Goal: Task Accomplishment & Management: Manage account settings

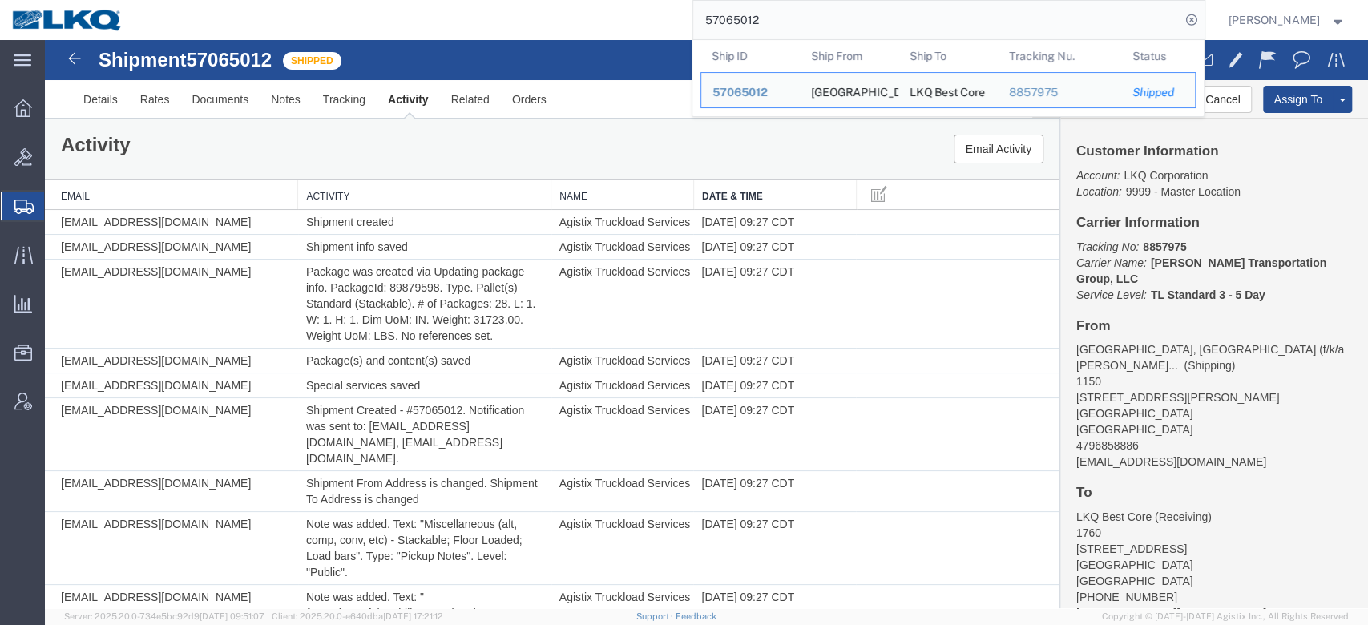
click at [766, 24] on input "57065012" at bounding box center [936, 20] width 487 height 38
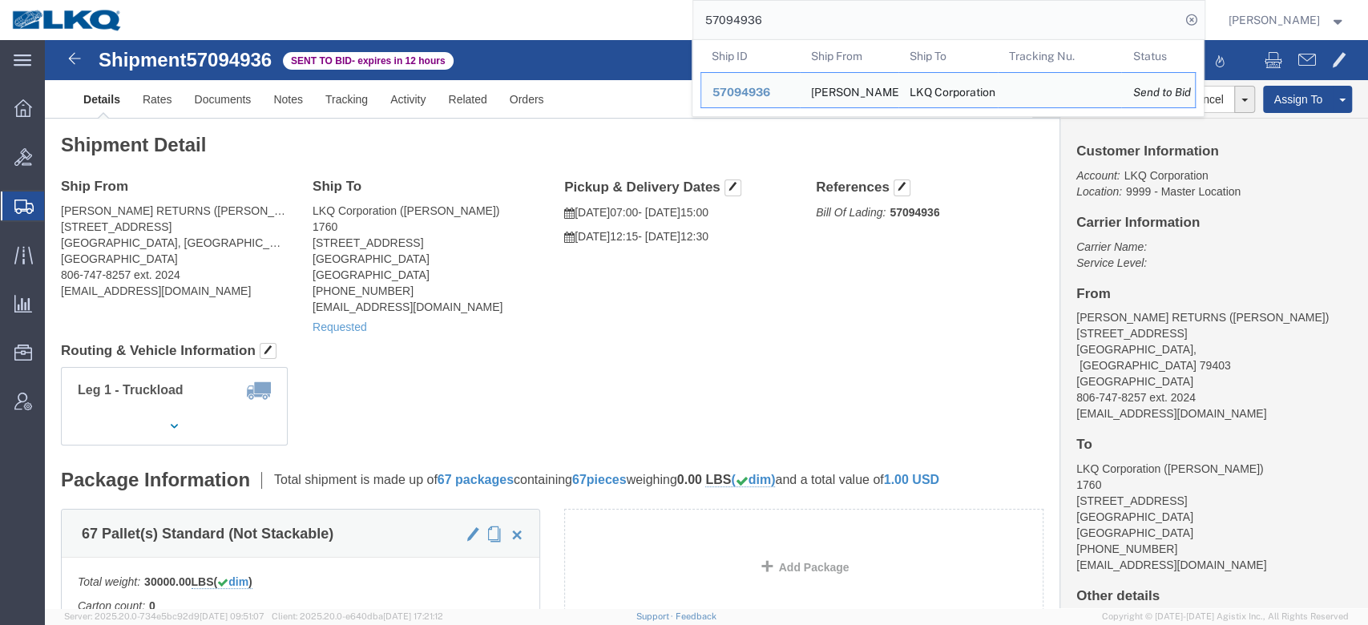
click at [766, 30] on input "57094936" at bounding box center [936, 20] width 487 height 38
paste input "395"
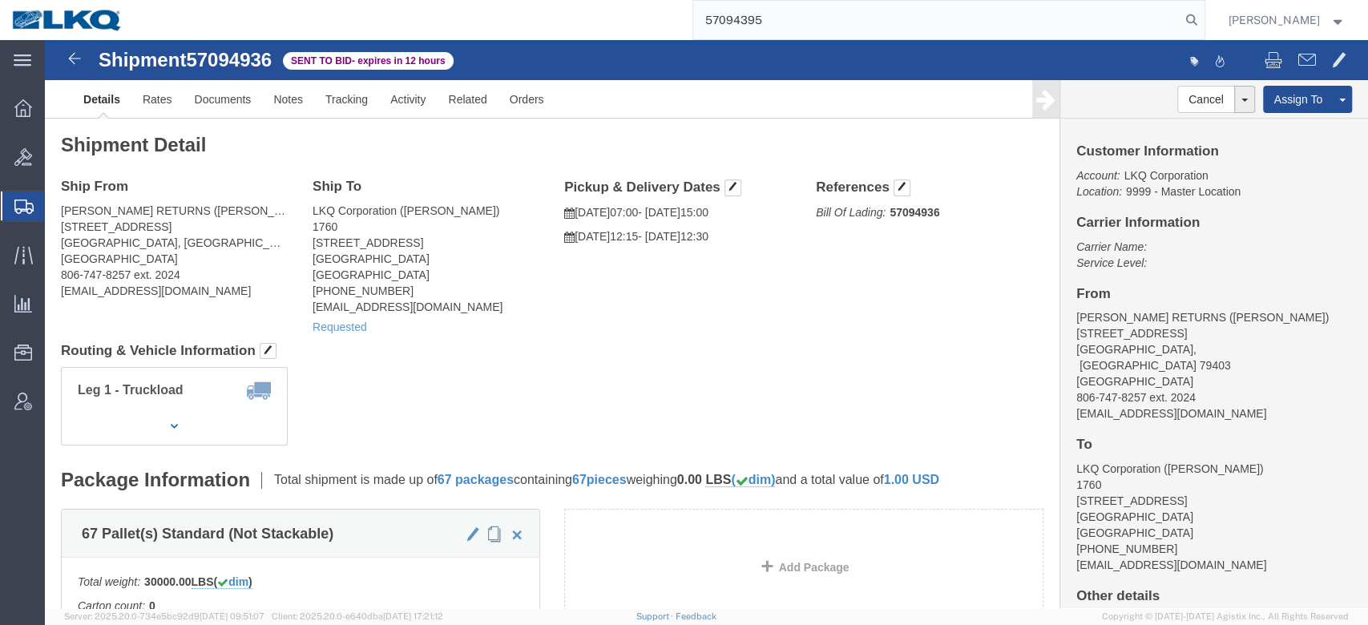
type input "57094395"
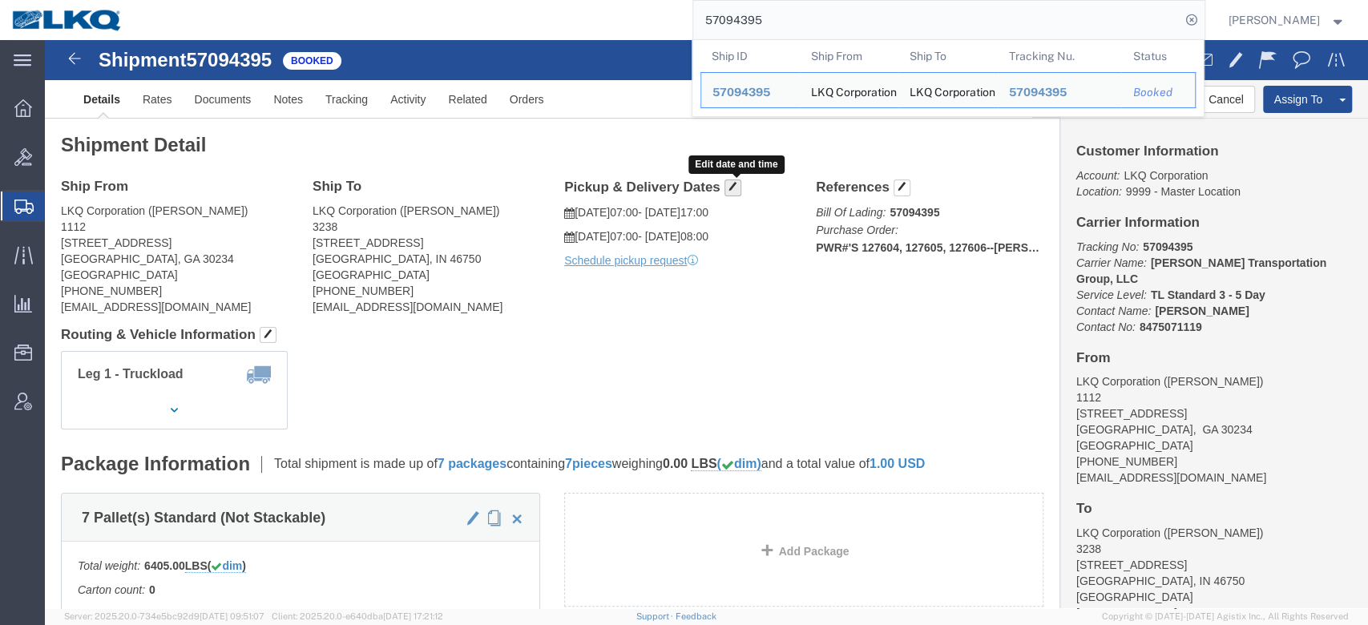
click button "button"
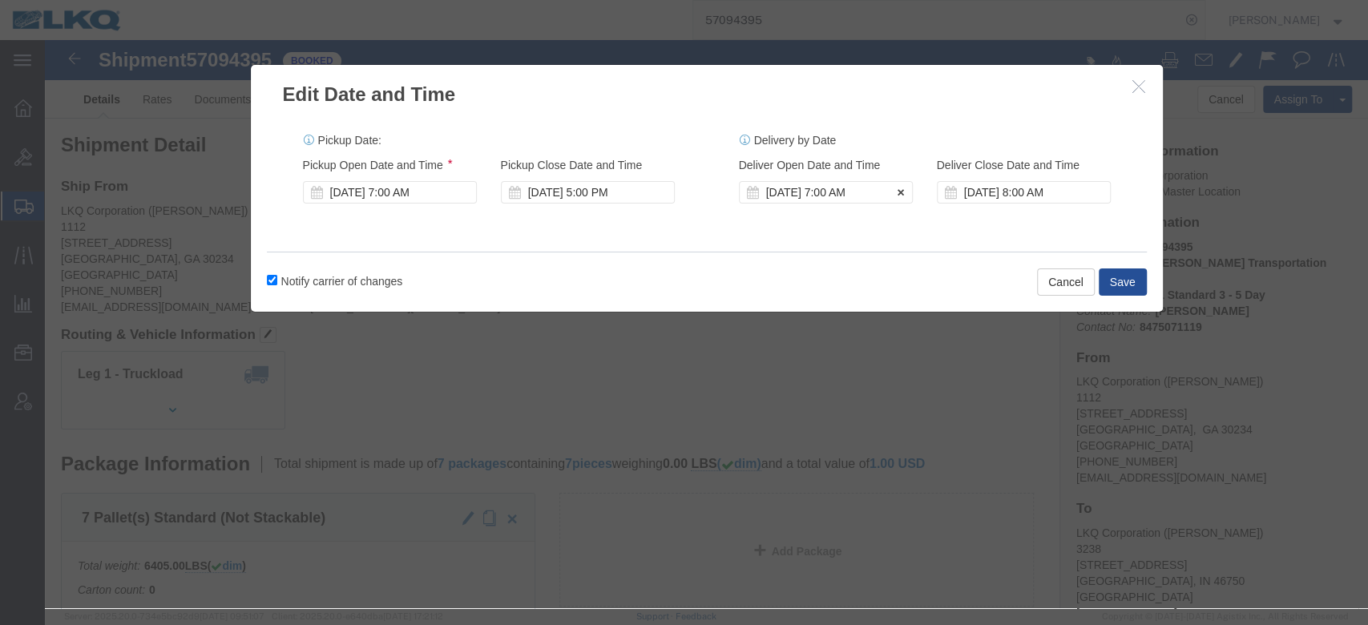
click div "[DATE] 7:00 AM"
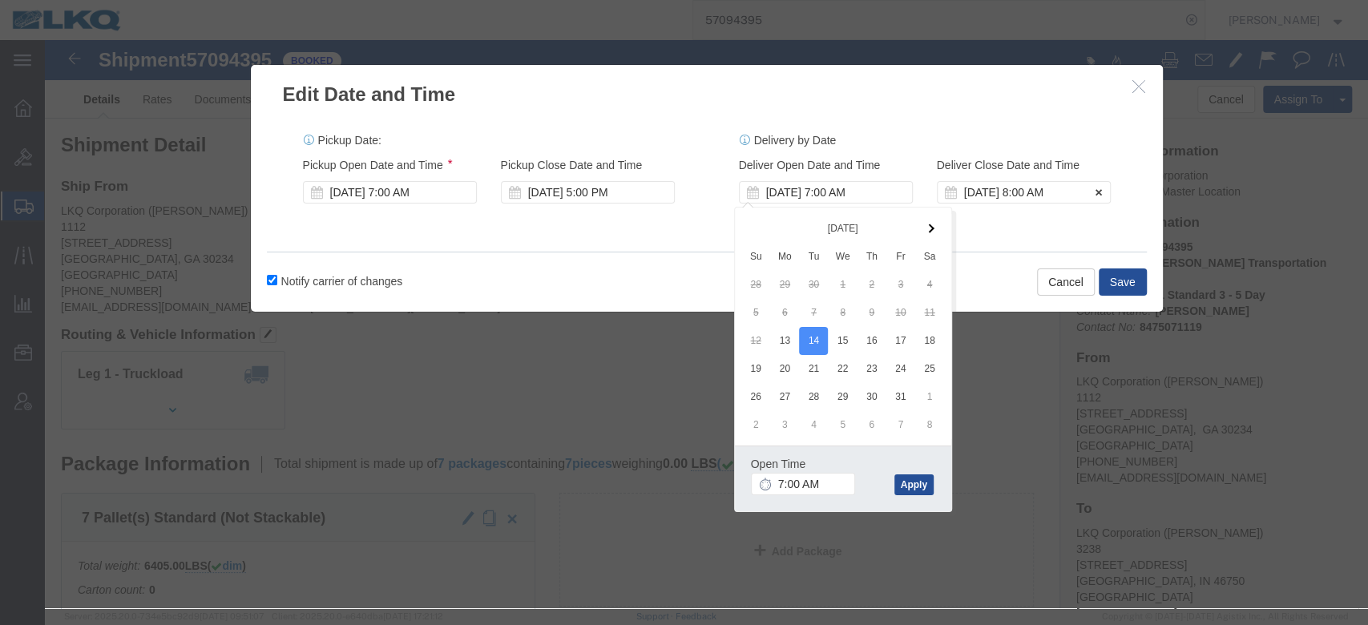
click div "Oct 15 2025 8:00 AM"
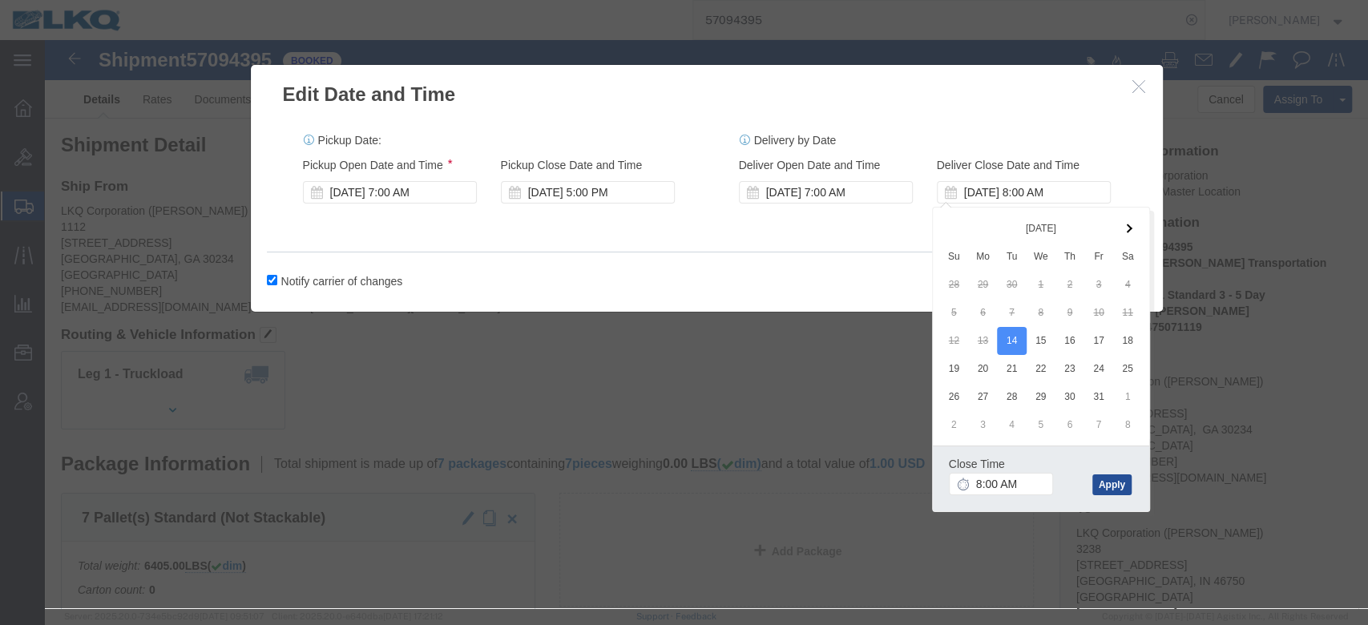
drag, startPoint x: 782, startPoint y: 172, endPoint x: 960, endPoint y: 230, distance: 186.3
click div "Delivery Start Date Delivery Start Time Deliver Open Date and Time Oct 14 2025 …"
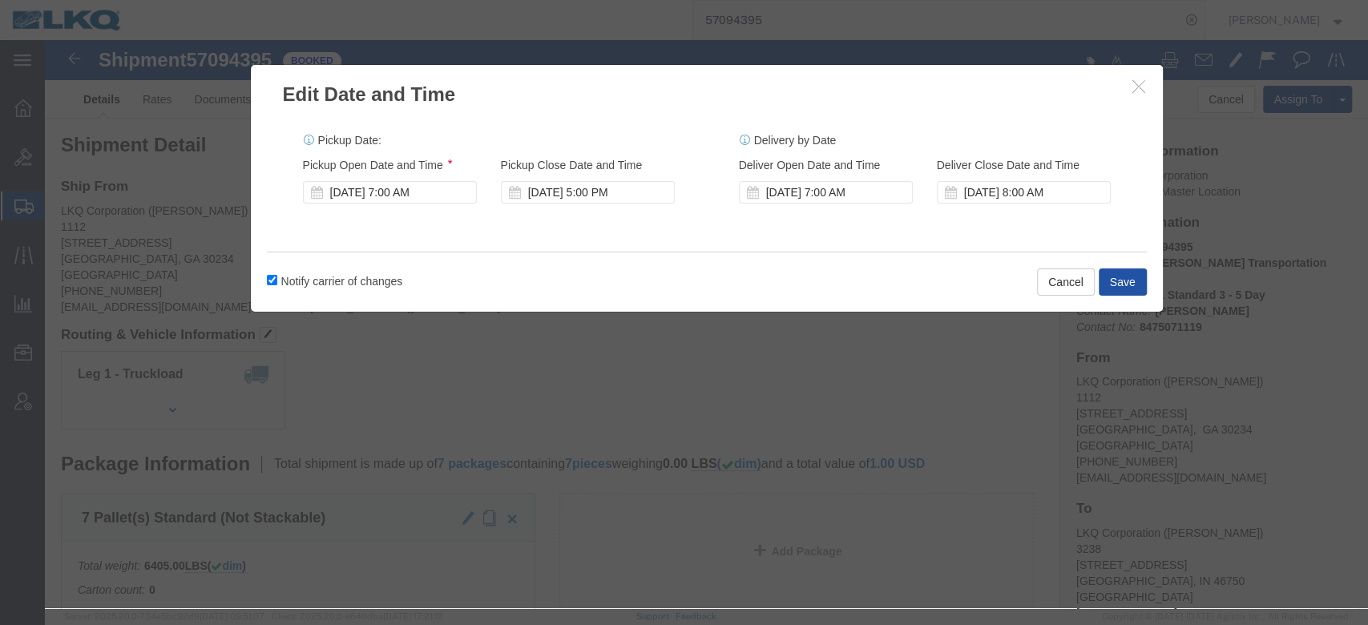
click button "Save"
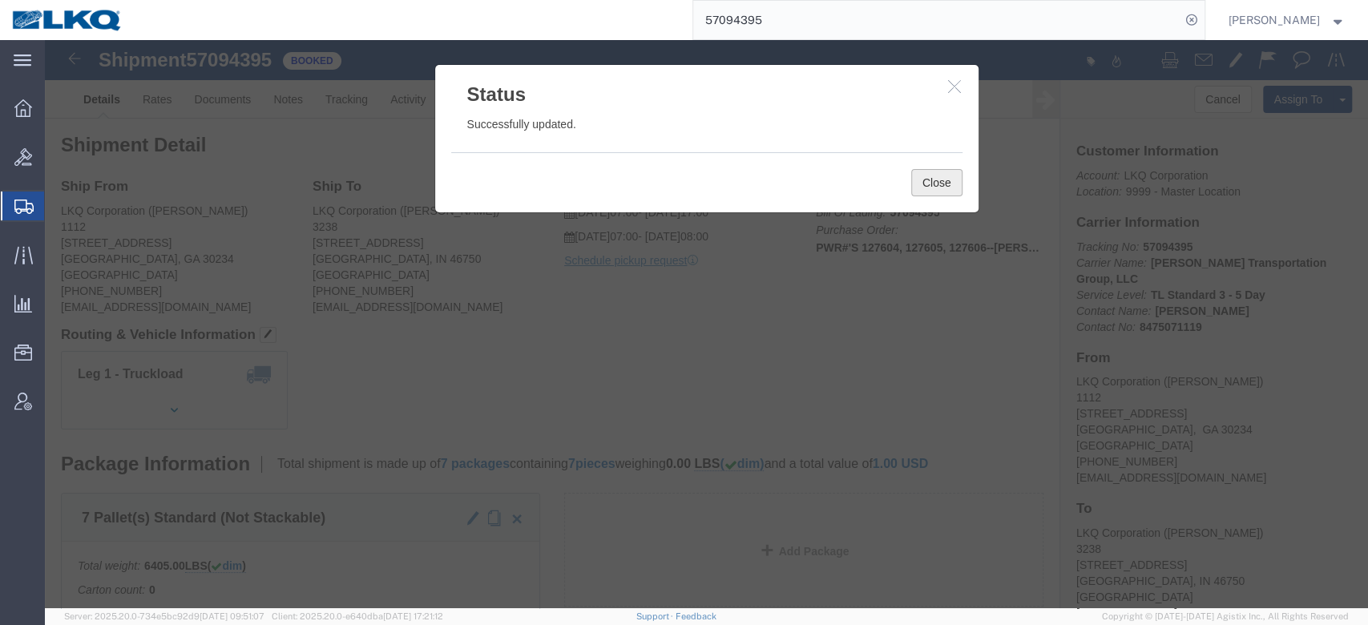
click button "Close"
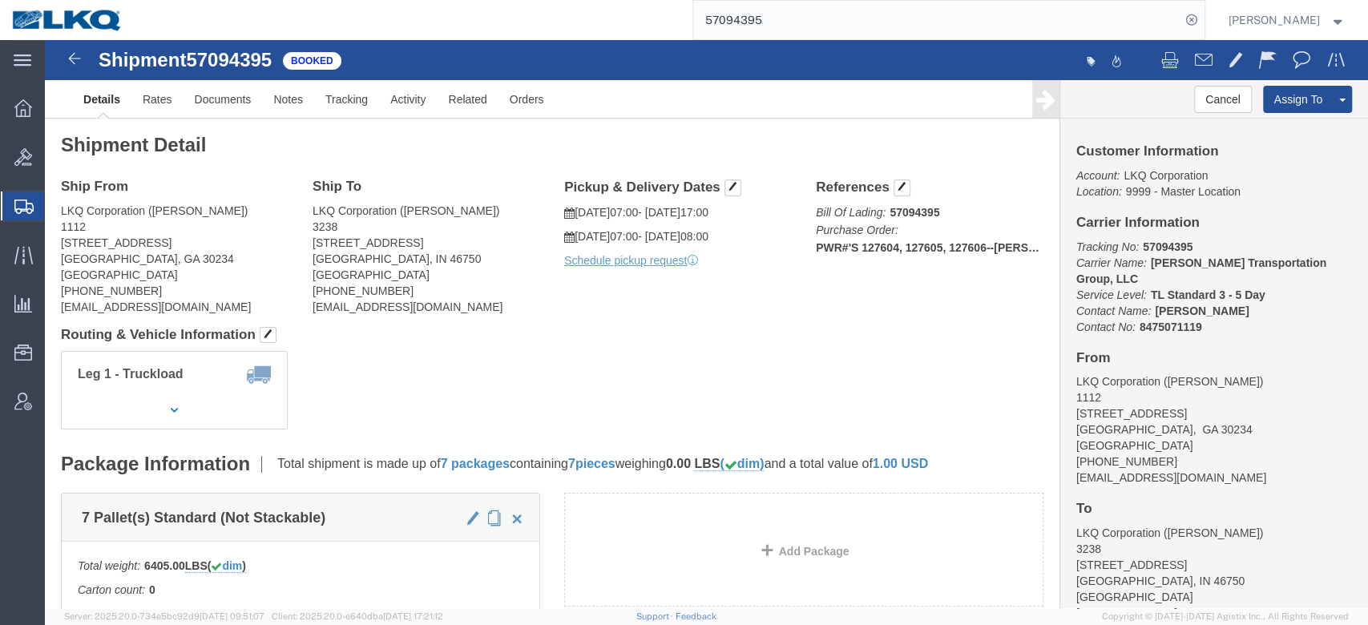
click at [832, 16] on input "57094395" at bounding box center [936, 20] width 487 height 38
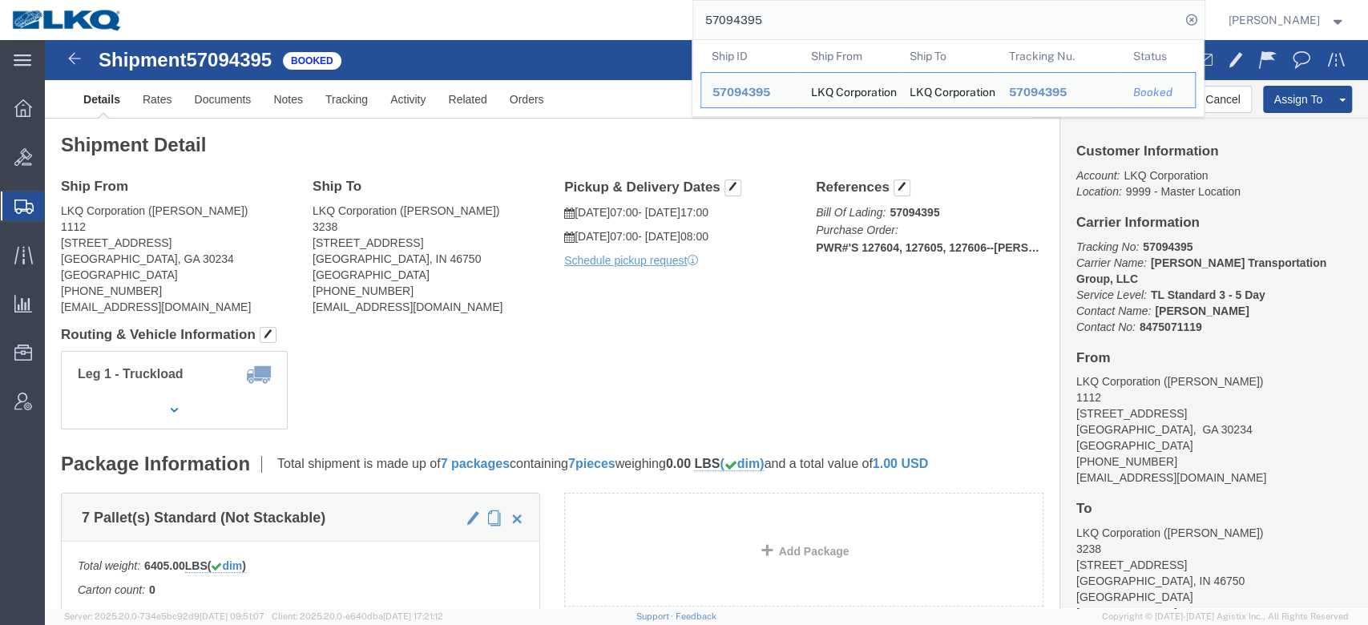
click at [832, 16] on input "57094395" at bounding box center [936, 20] width 487 height 38
paste input "78939"
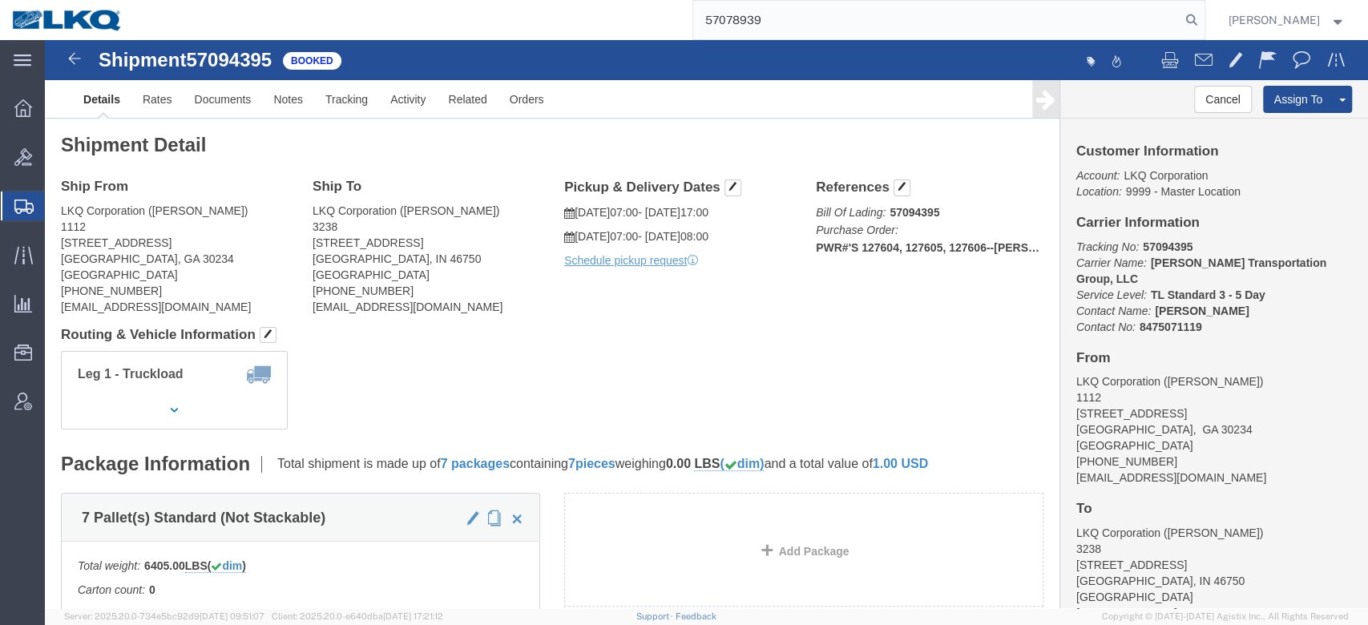
type input "57078939"
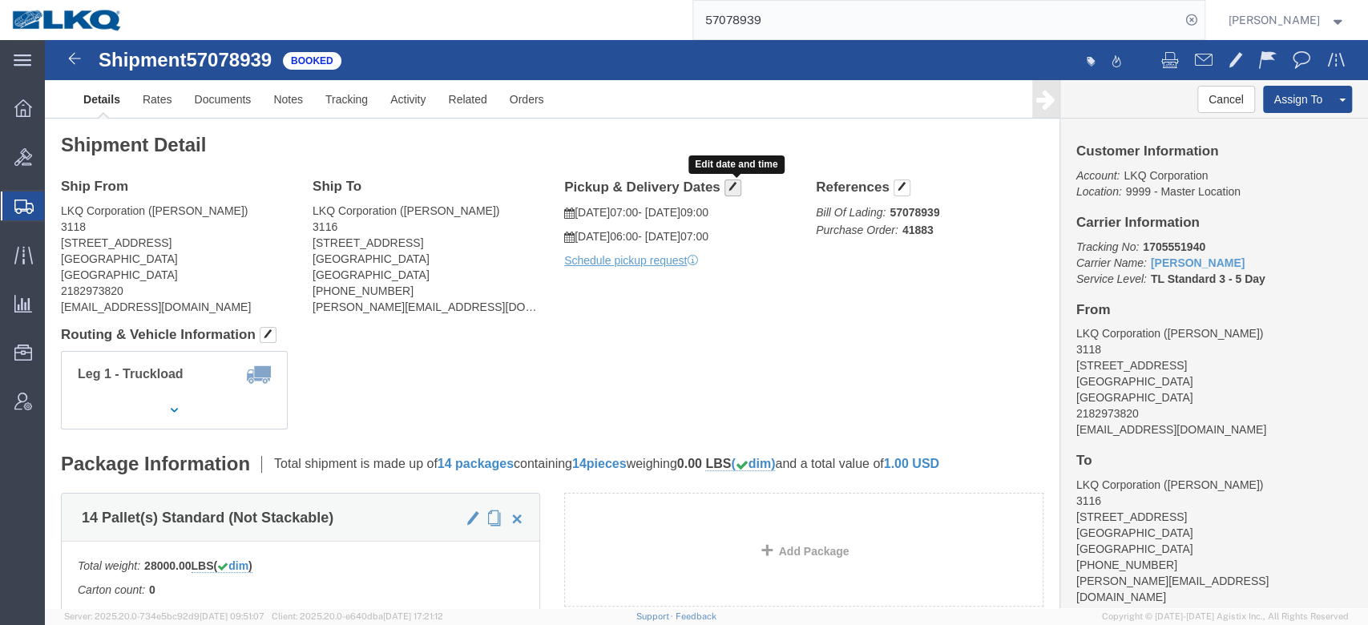
click span "button"
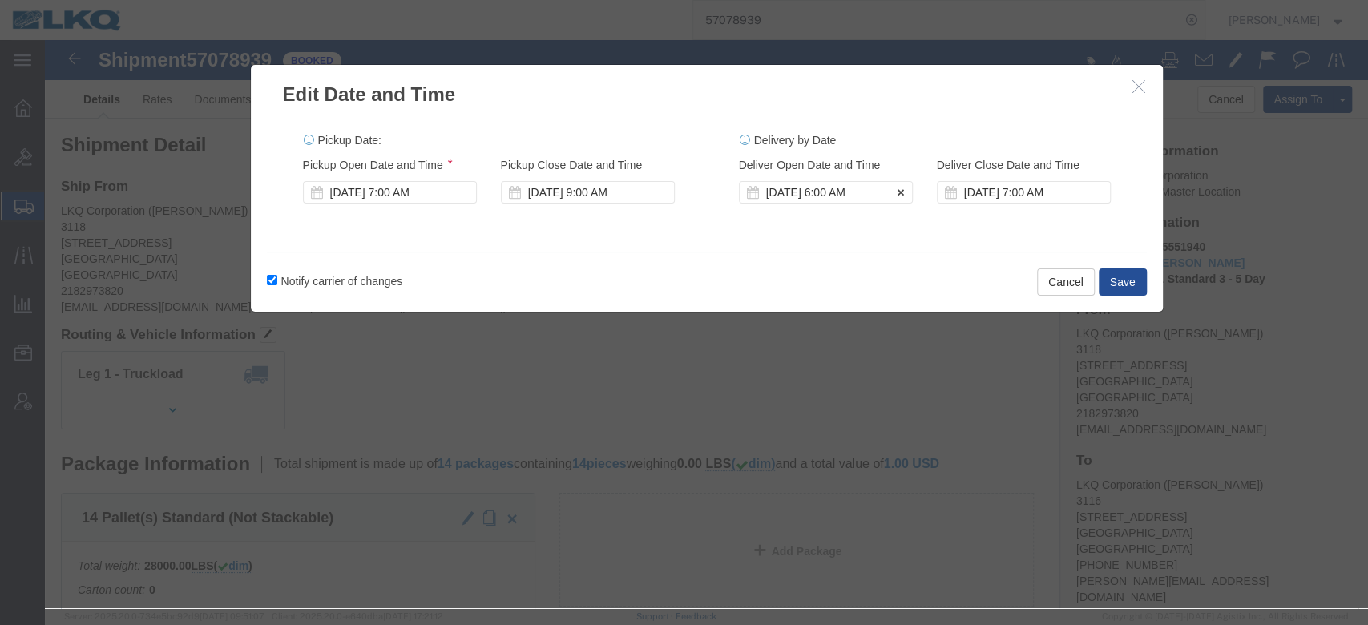
click div "Oct 15 2025 6:00 AM"
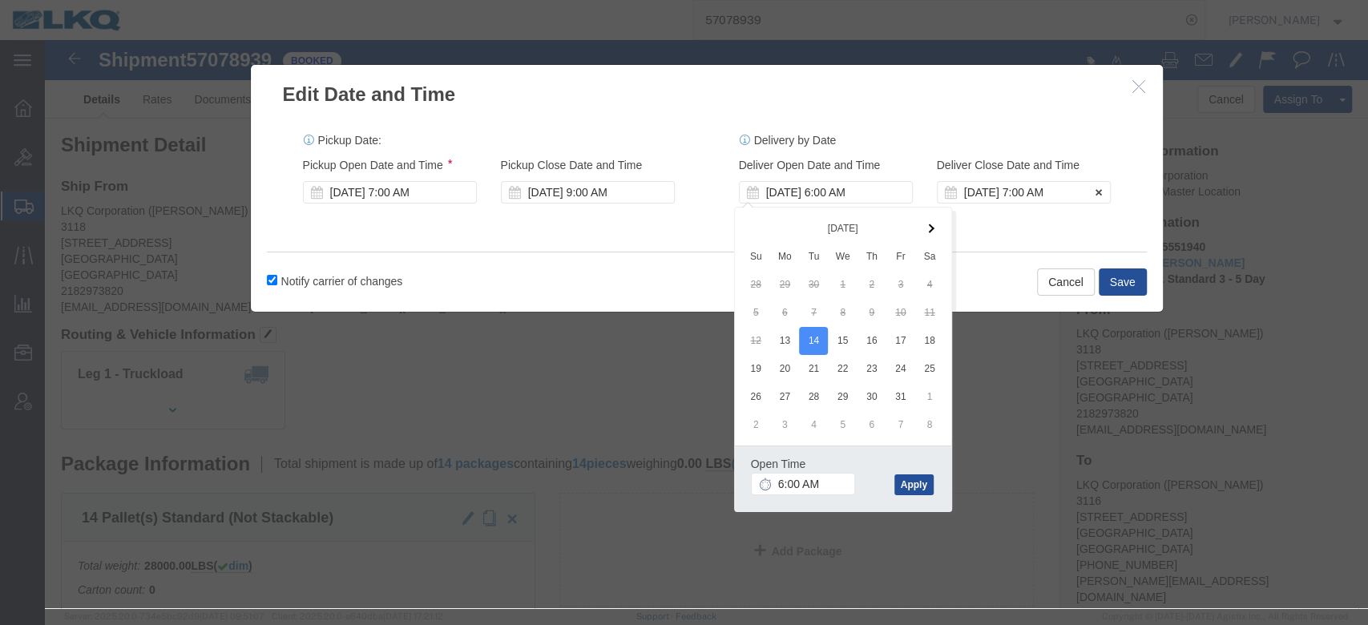
click div "Oct 15 2025 7:00 AM"
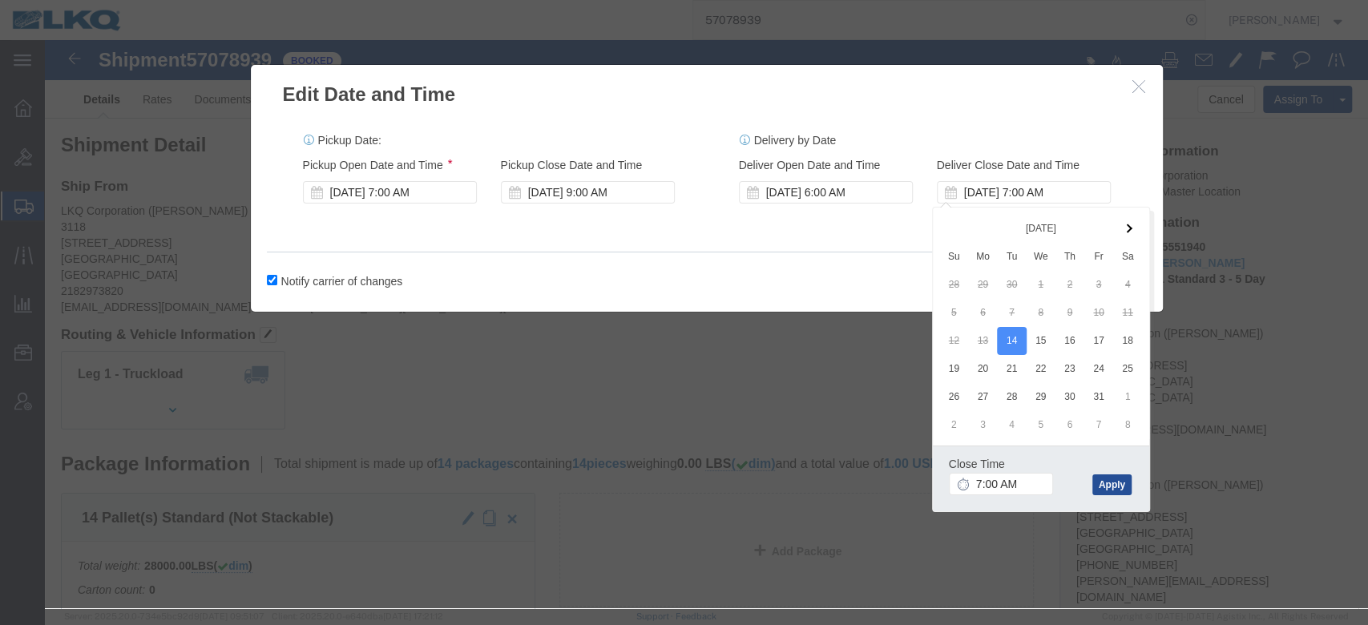
click div "Notify carrier of changes Cancel Save"
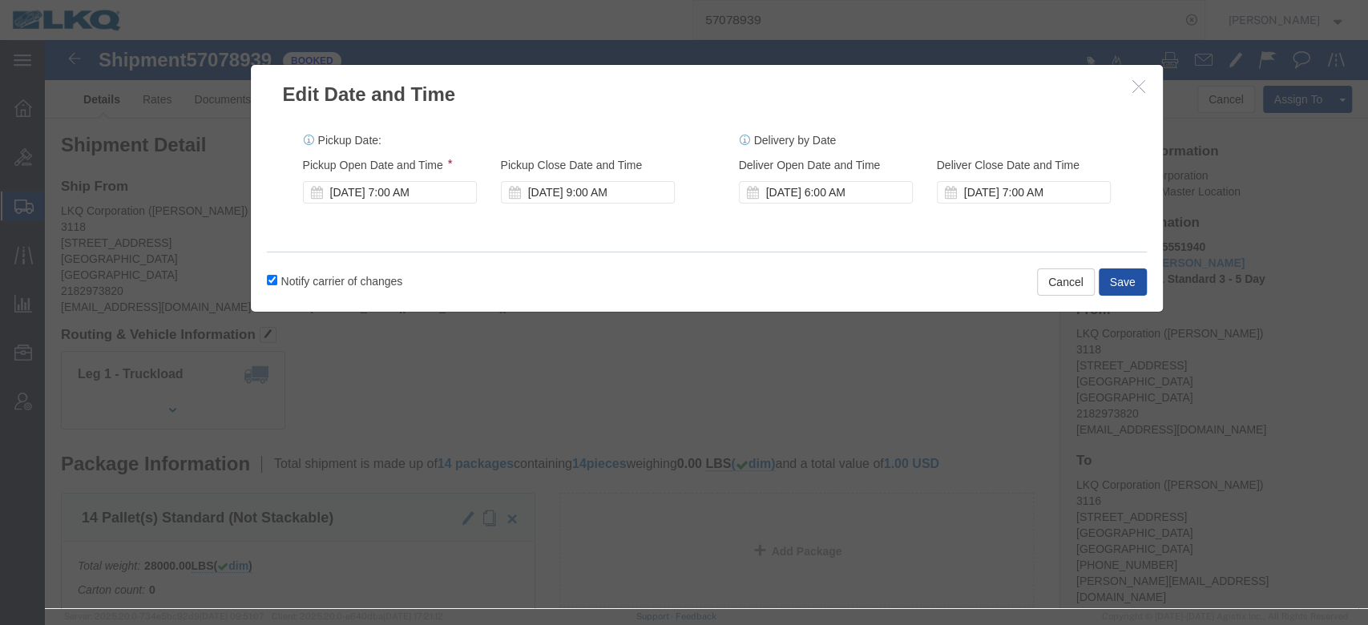
click button "Save"
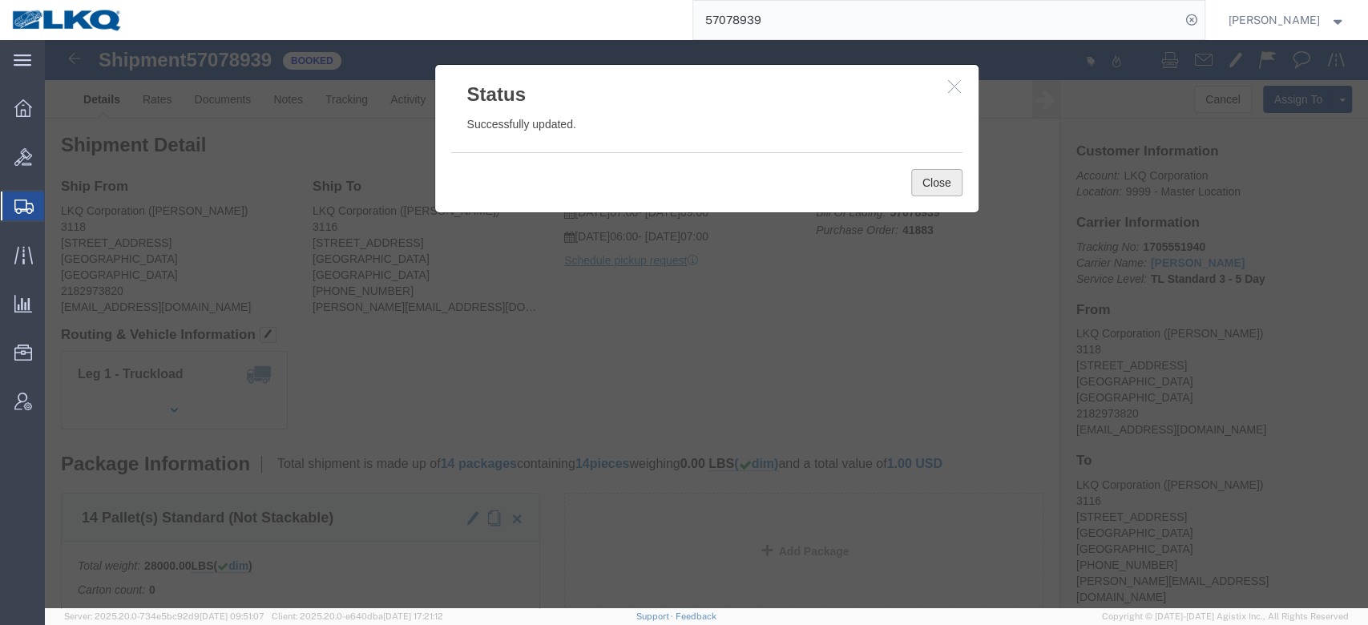
click button "Close"
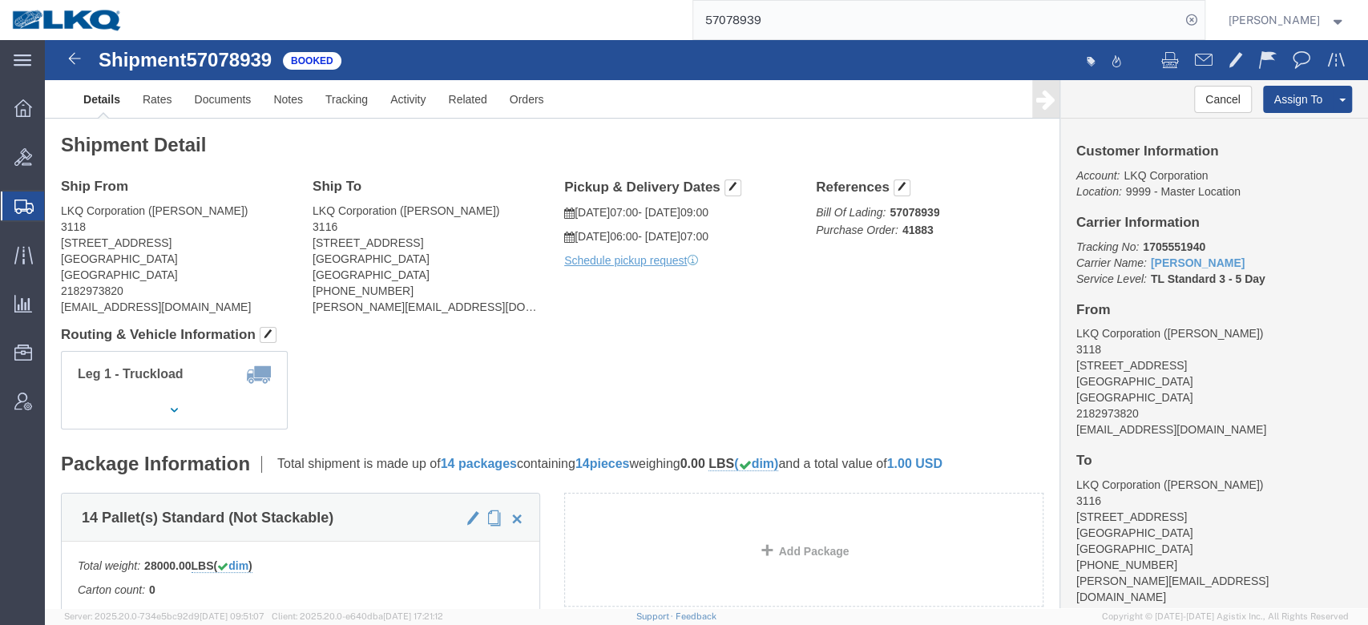
click at [799, 29] on input "57078939" at bounding box center [936, 20] width 487 height 38
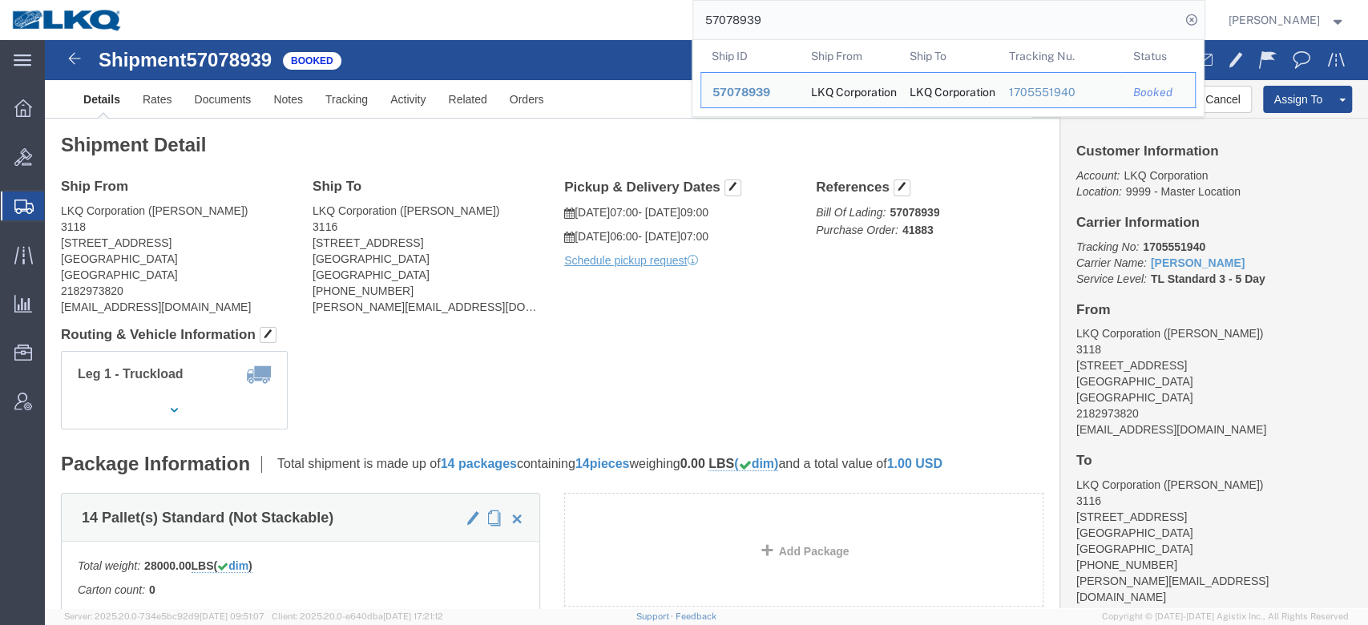
click at [799, 29] on input "57078939" at bounding box center [936, 20] width 487 height 38
paste input "9218"
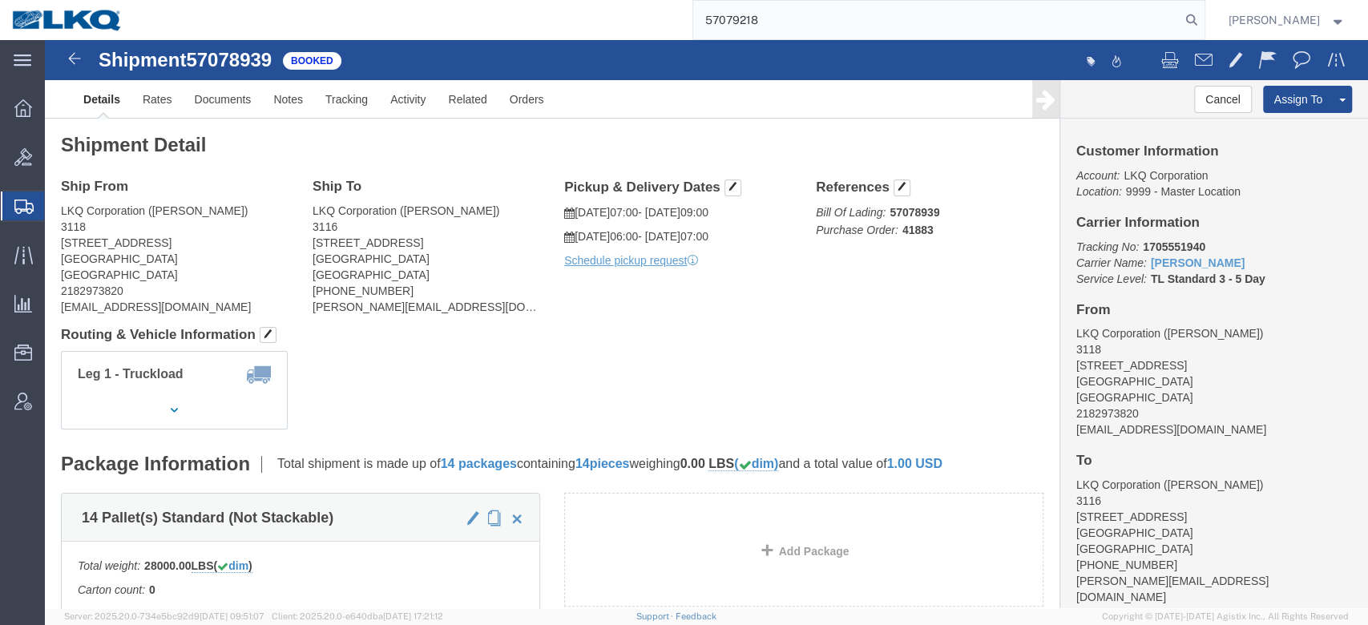
type input "57079218"
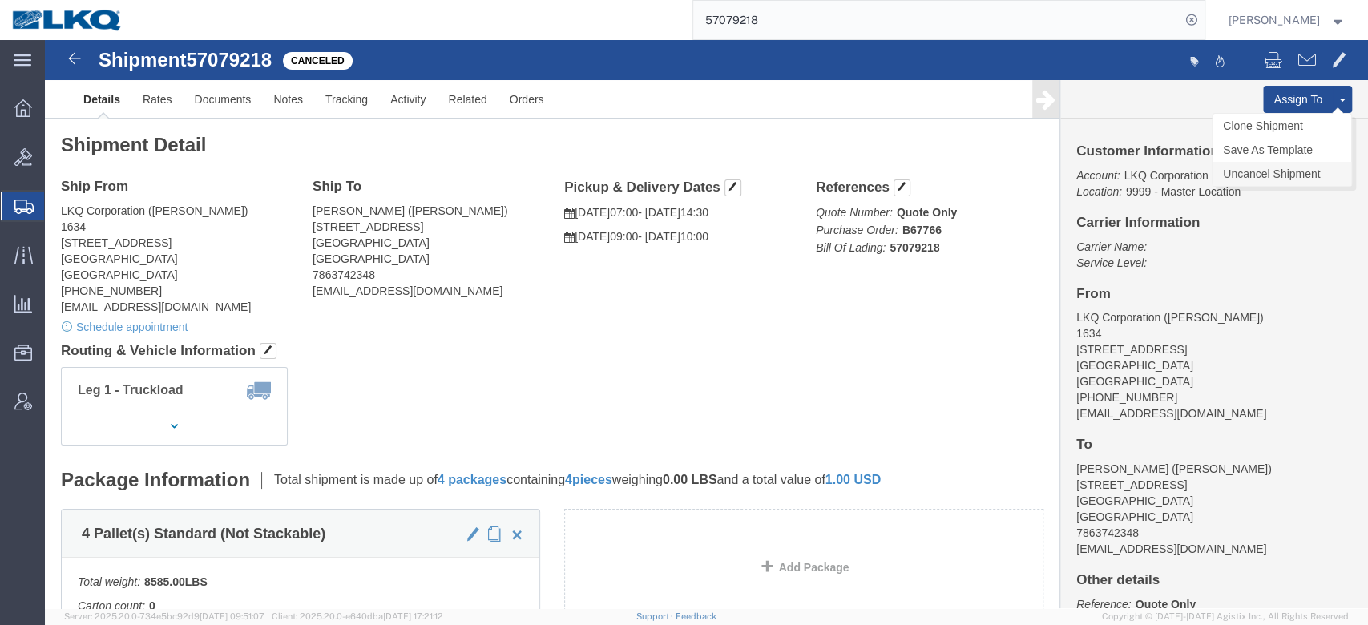
click link "Uncancel Shipment"
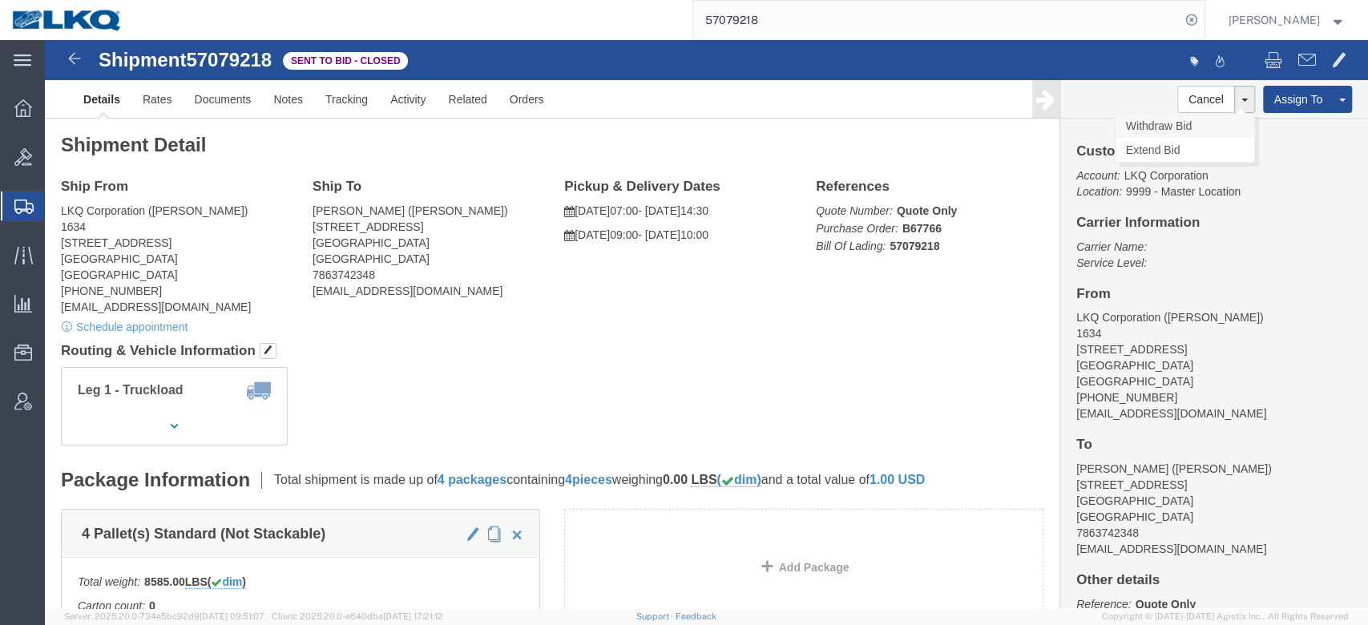
click link "Withdraw Bid"
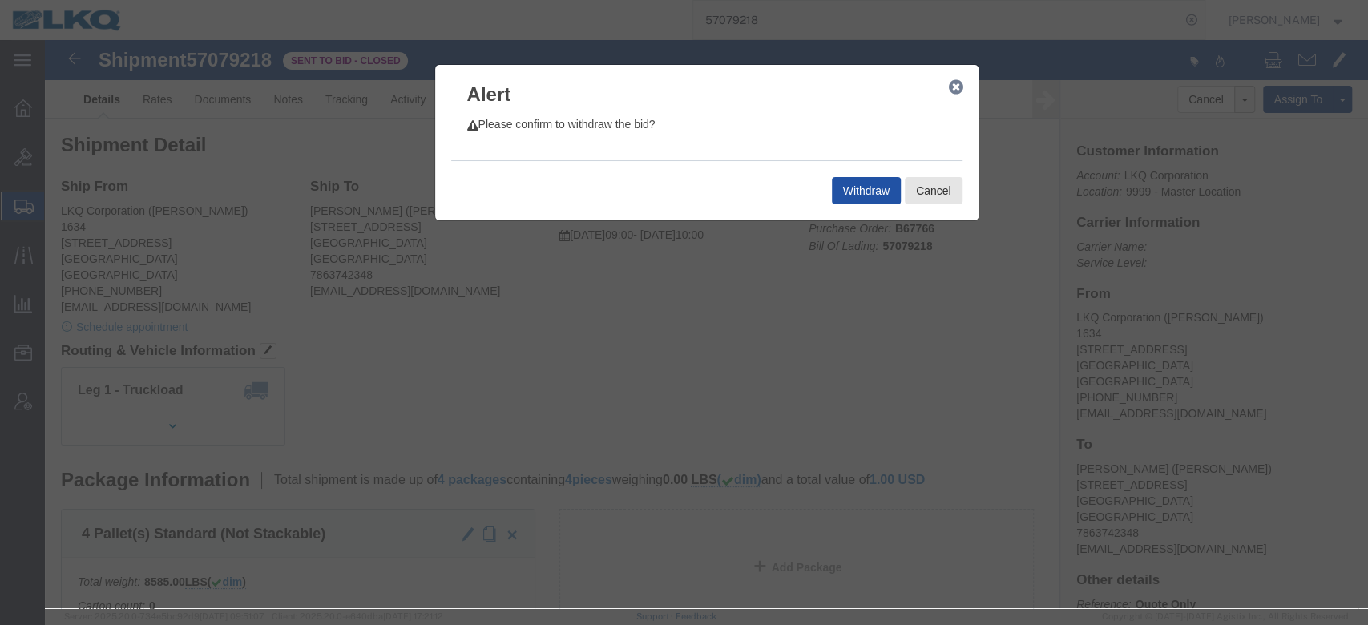
click button "Withdraw"
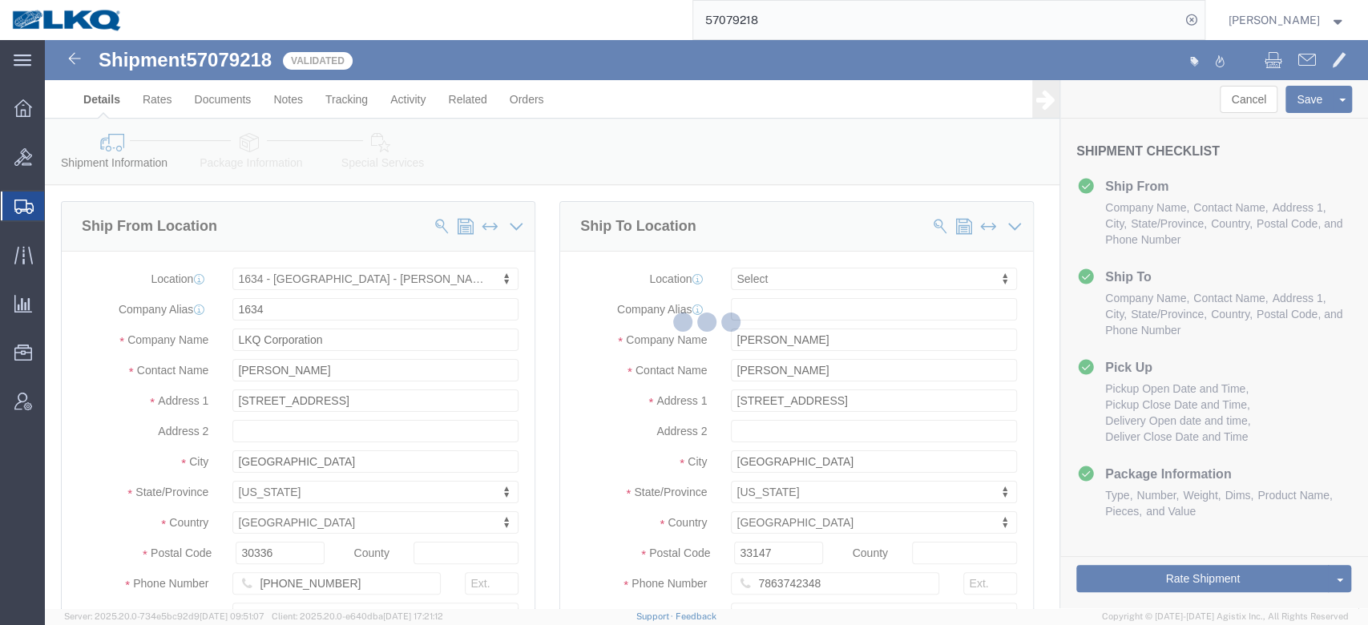
select select "28712"
select select
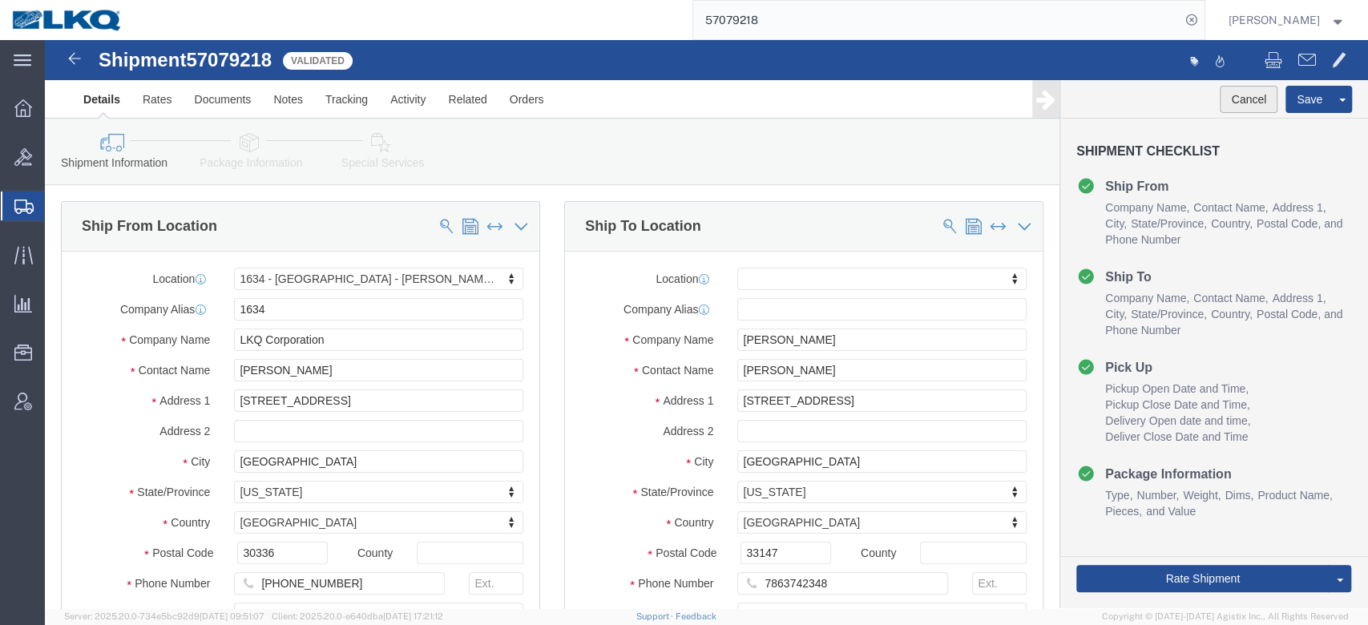
click button "Cancel"
type button "Cancel"
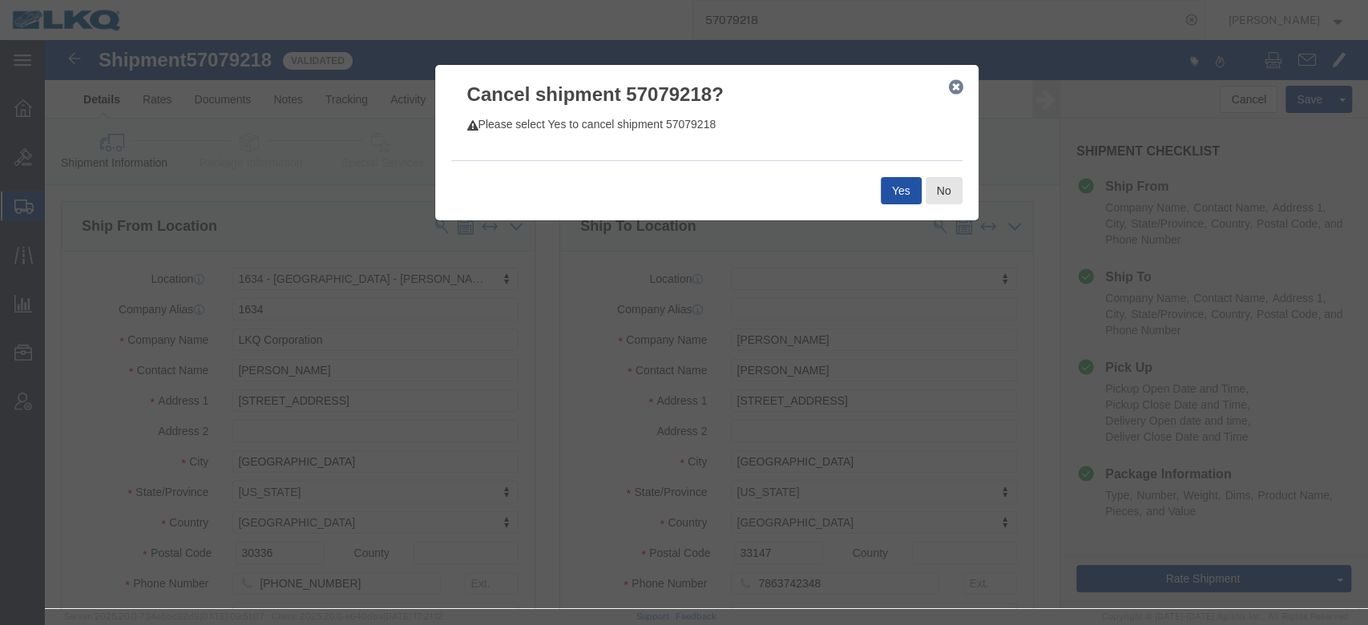
click button "Yes"
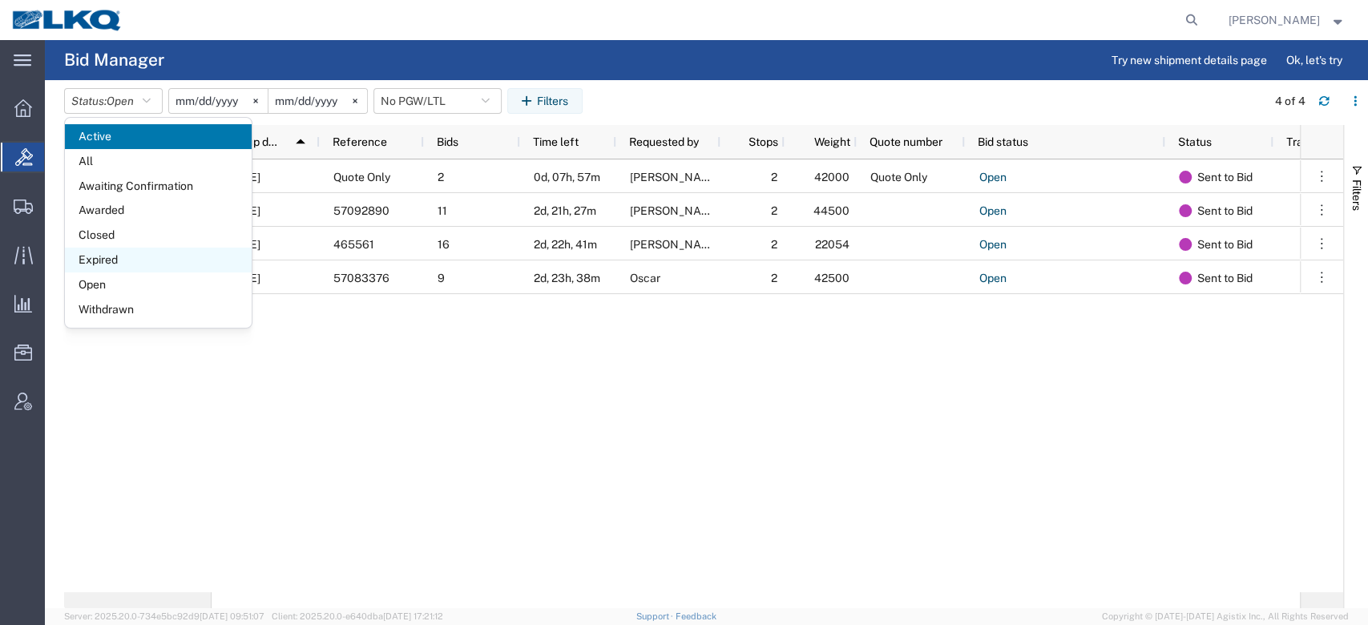
click at [115, 258] on span "Expired" at bounding box center [158, 260] width 187 height 25
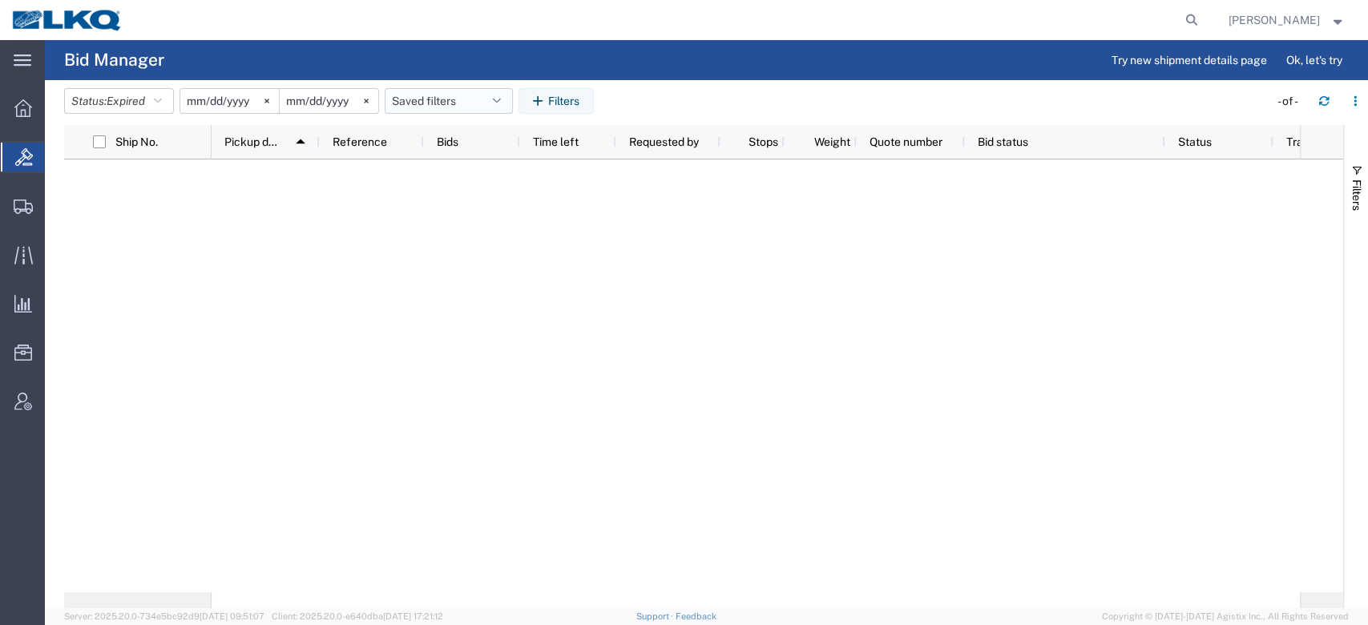
click at [467, 94] on button "Saved filters" at bounding box center [449, 101] width 128 height 26
click at [465, 176] on span "No PGW/LTL" at bounding box center [492, 171] width 210 height 30
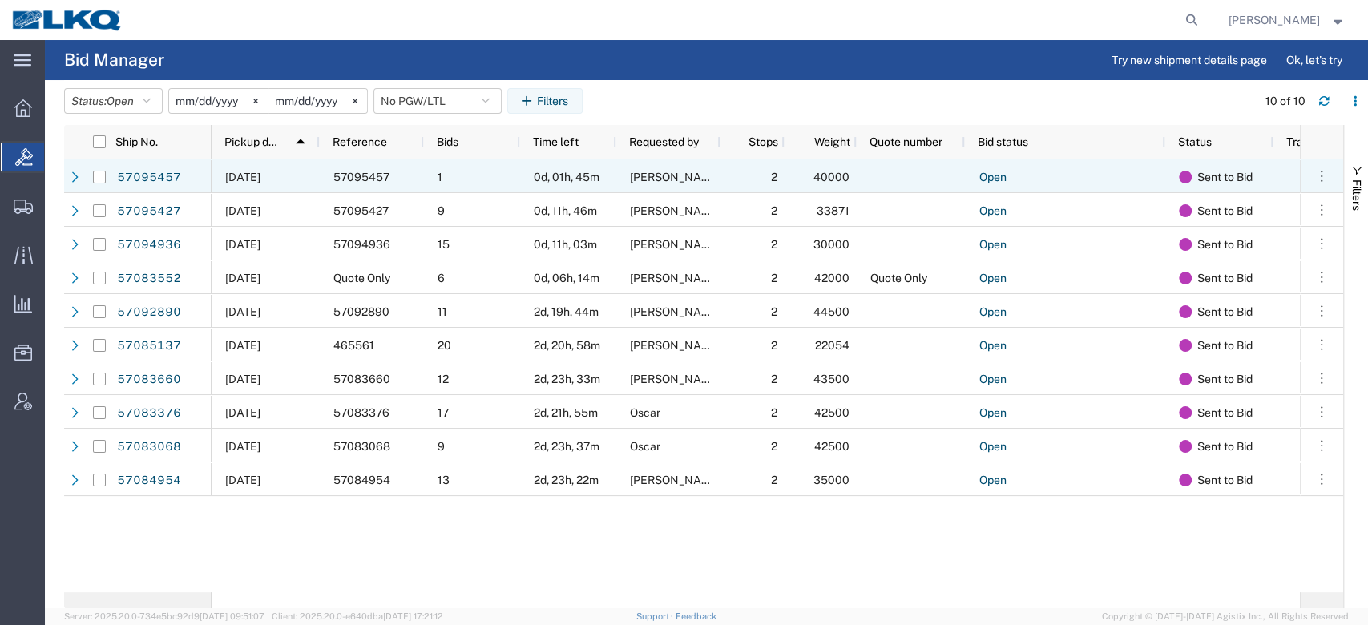
click at [483, 185] on div "1" at bounding box center [472, 177] width 96 height 34
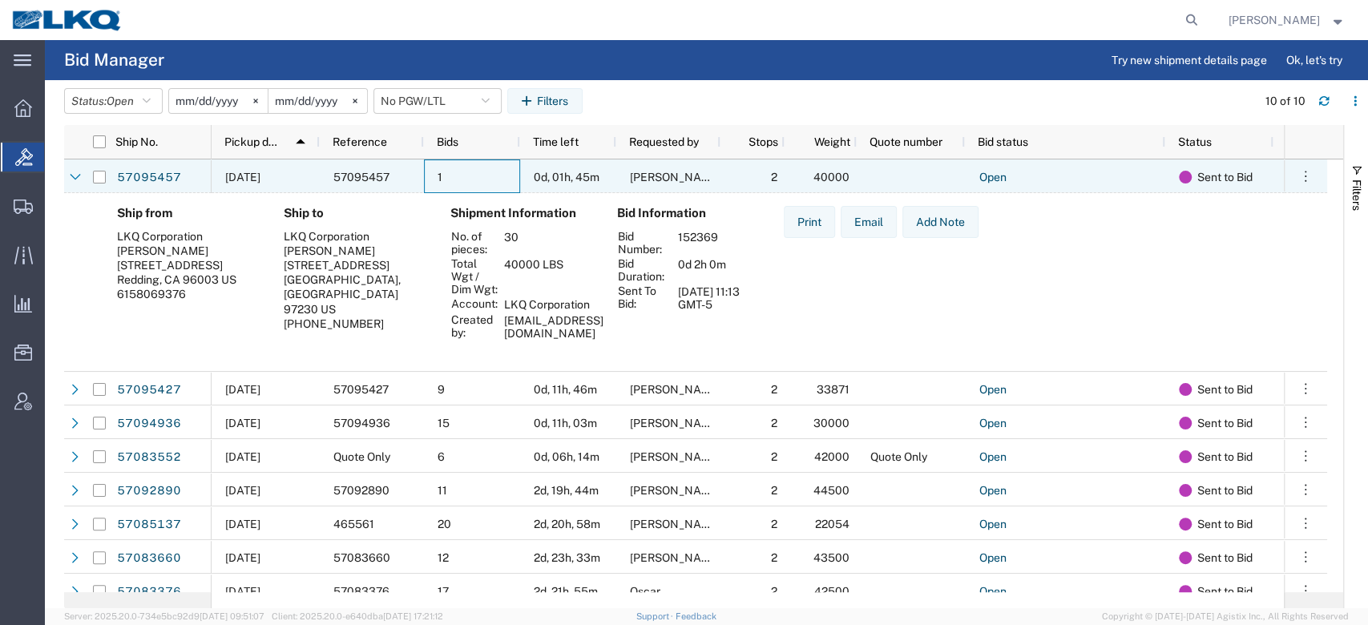
click at [483, 185] on div "1" at bounding box center [472, 177] width 96 height 34
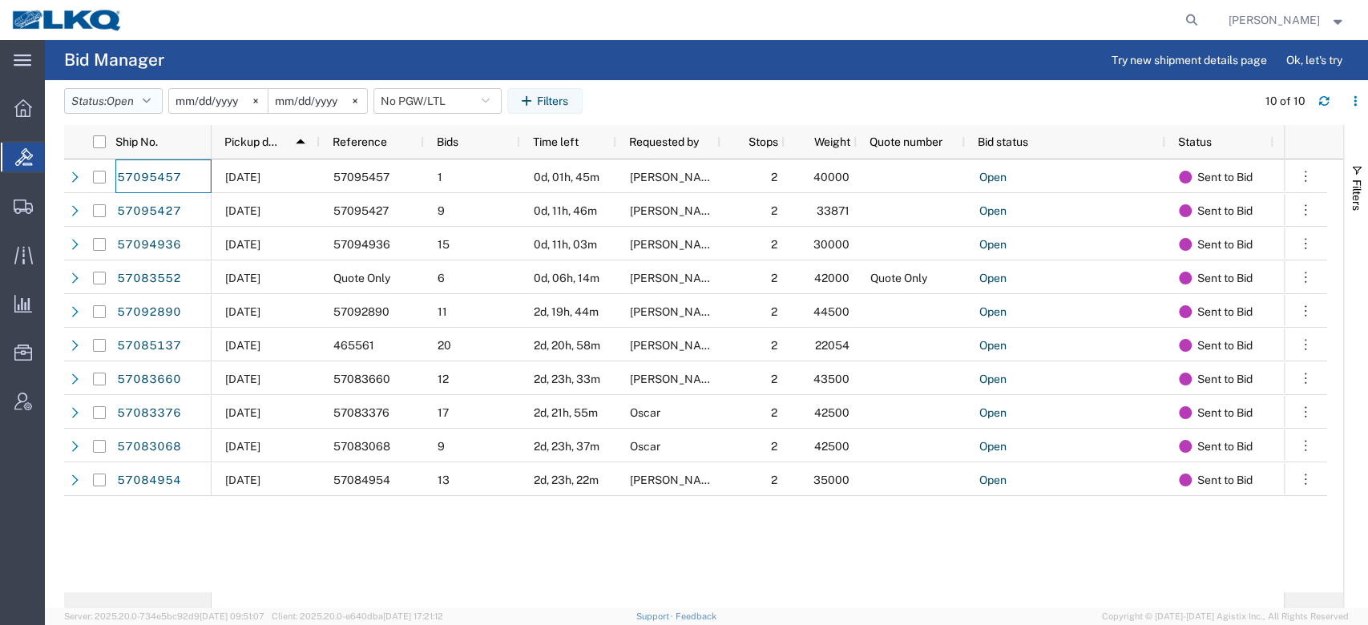
click at [122, 99] on span "Open" at bounding box center [120, 101] width 27 height 13
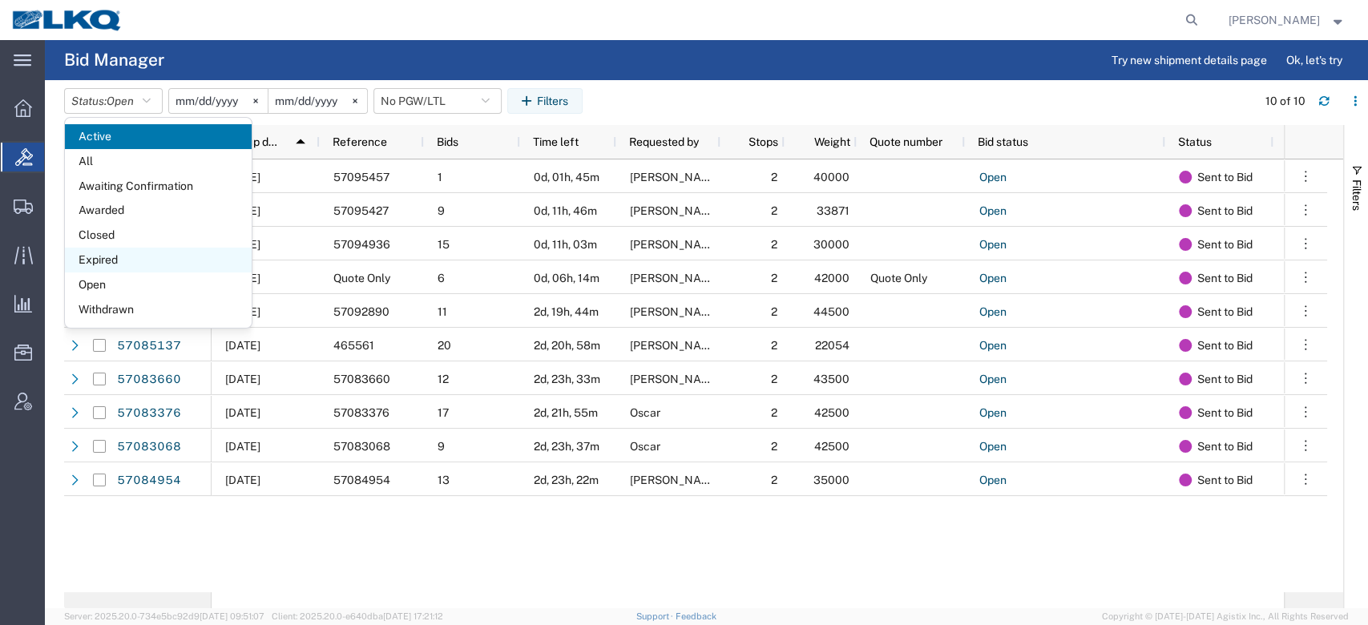
click at [95, 260] on span "Expired" at bounding box center [158, 260] width 187 height 25
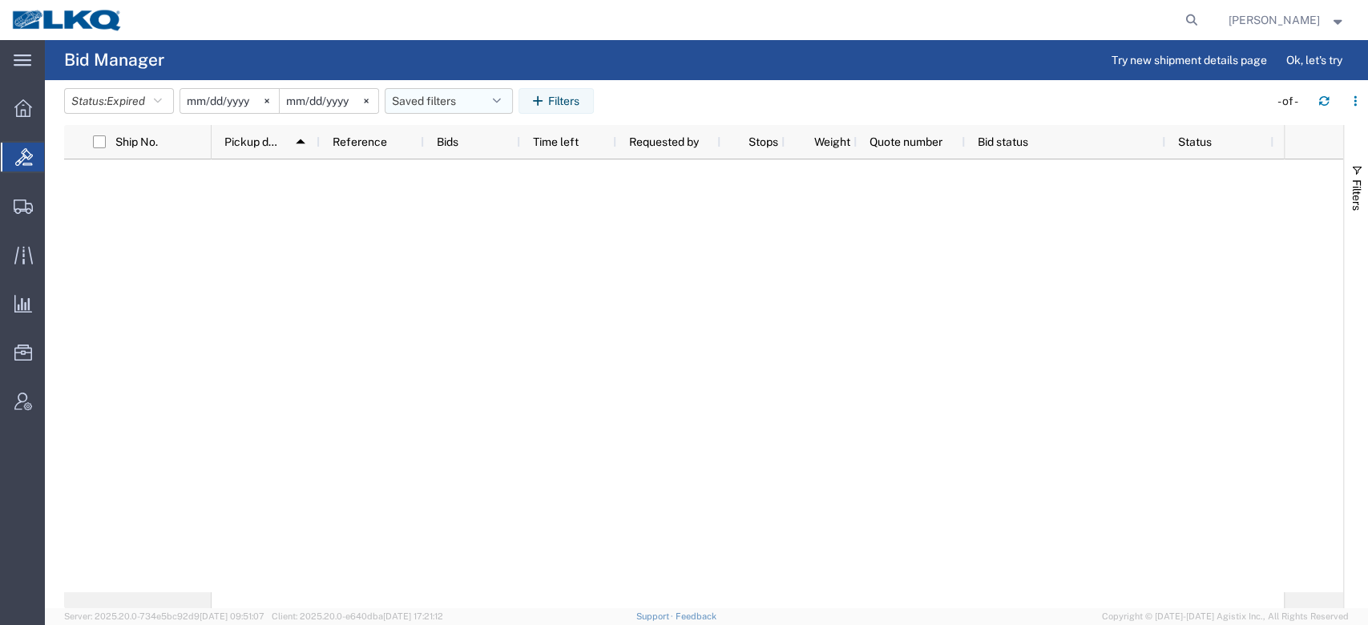
click at [468, 105] on button "Saved filters" at bounding box center [449, 101] width 128 height 26
click at [470, 172] on span "No PGW/LTL" at bounding box center [492, 171] width 210 height 30
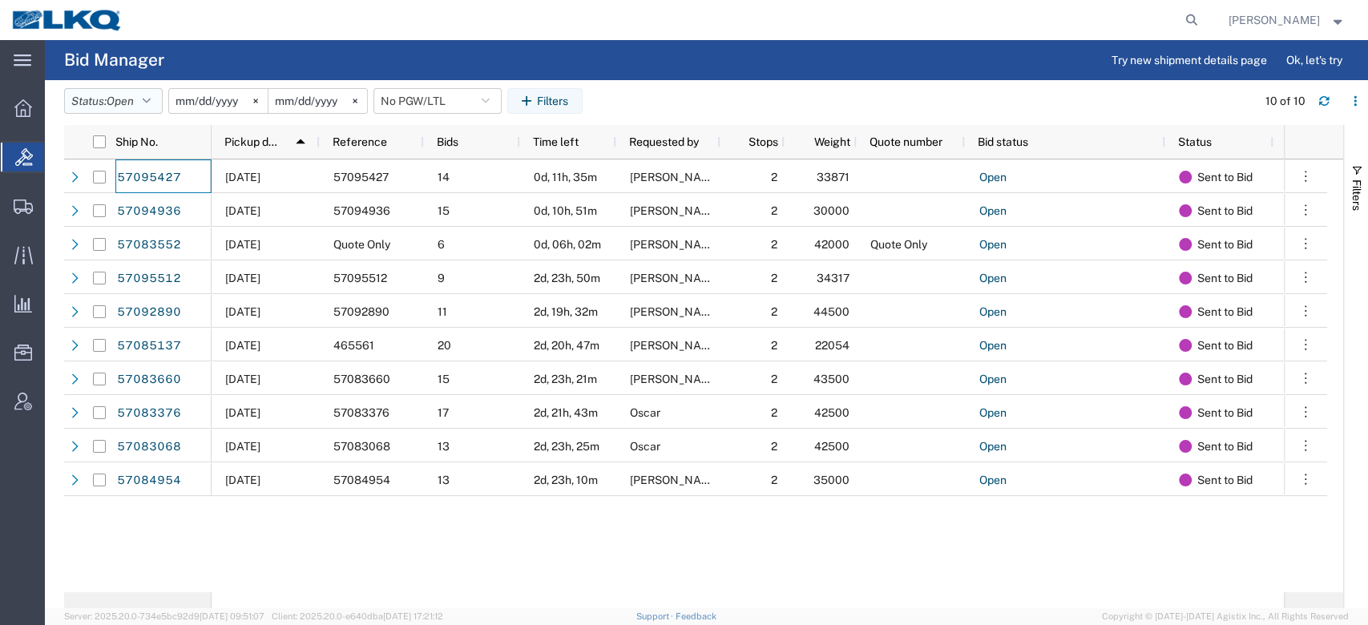
click at [145, 103] on button "Status: Open" at bounding box center [113, 101] width 99 height 26
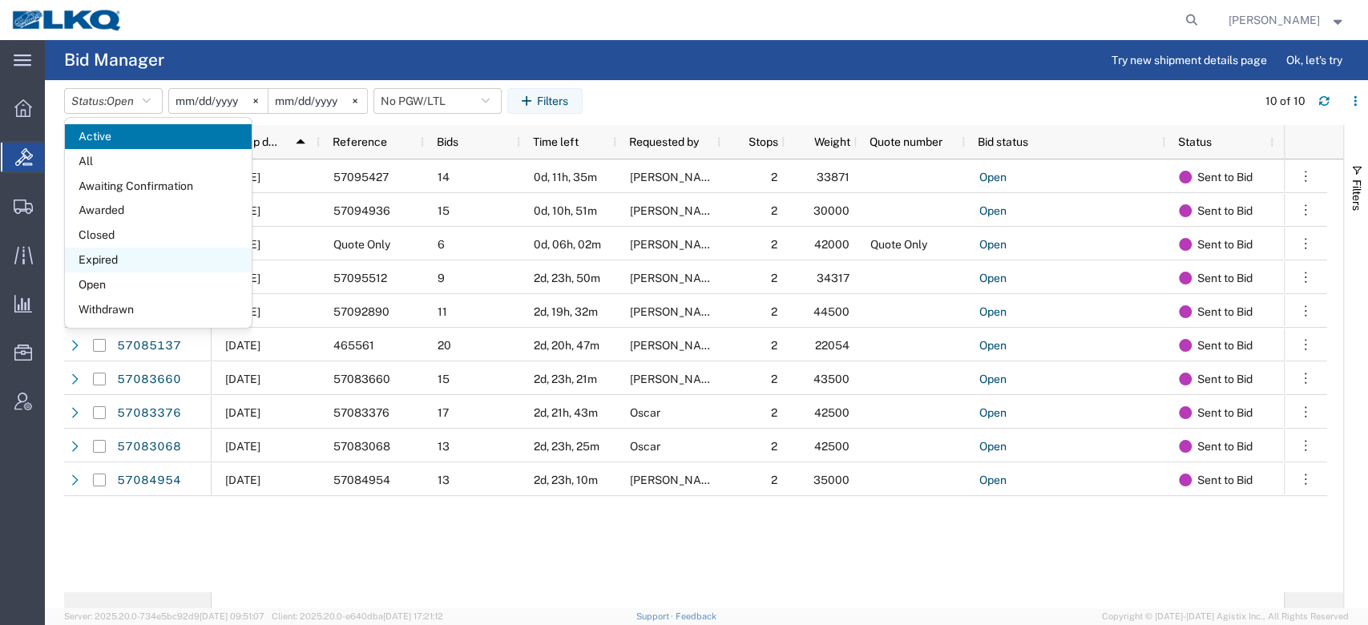
click at [113, 258] on span "Expired" at bounding box center [158, 260] width 187 height 25
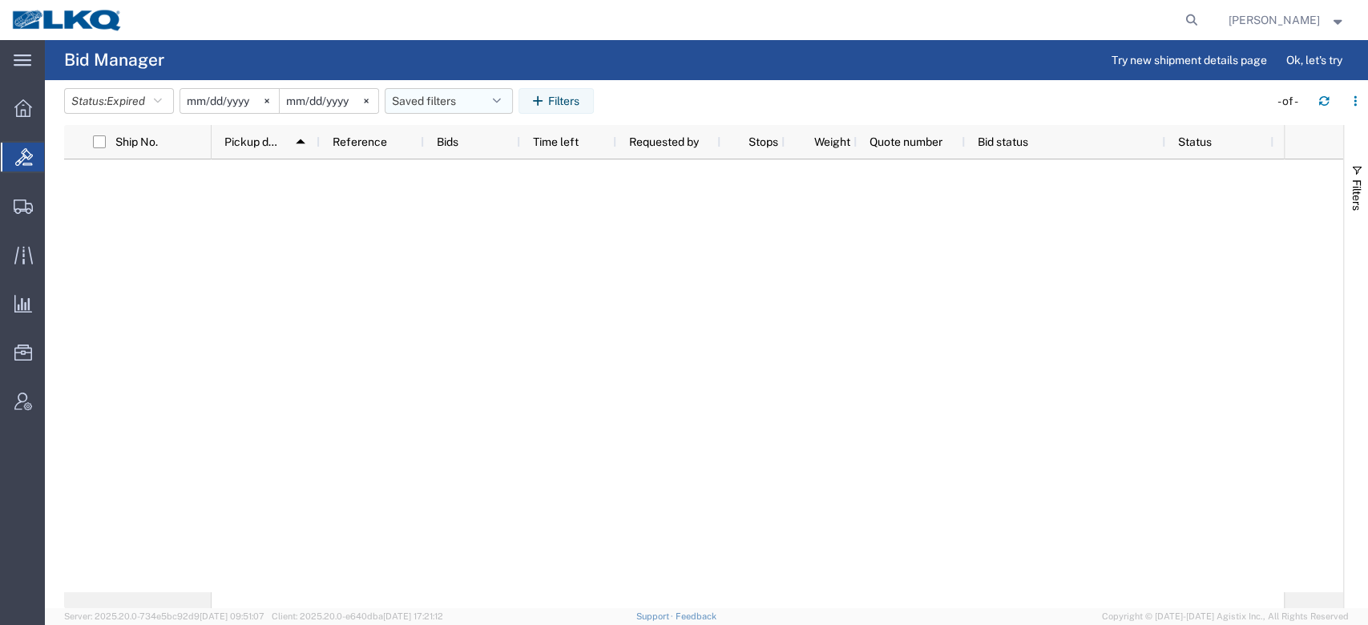
click at [453, 99] on button "Saved filters" at bounding box center [449, 101] width 128 height 26
click at [467, 168] on span "No PGW/LTL" at bounding box center [492, 171] width 210 height 30
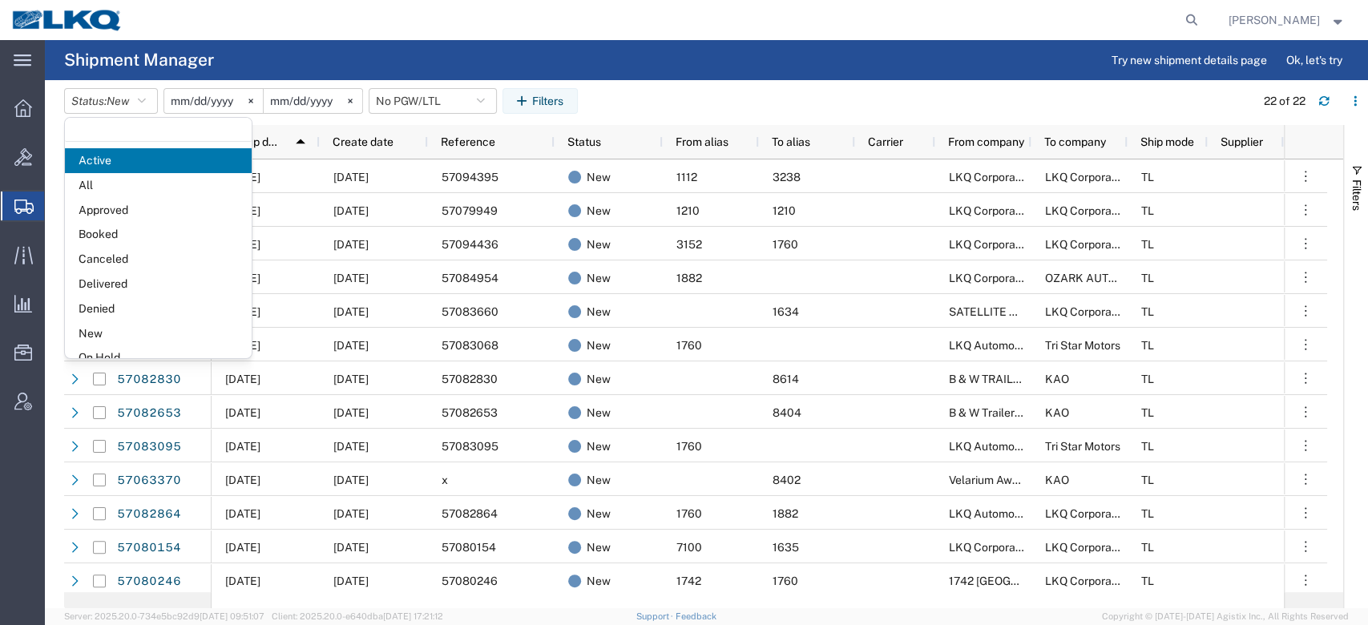
click at [109, 220] on span "Approved" at bounding box center [158, 210] width 187 height 25
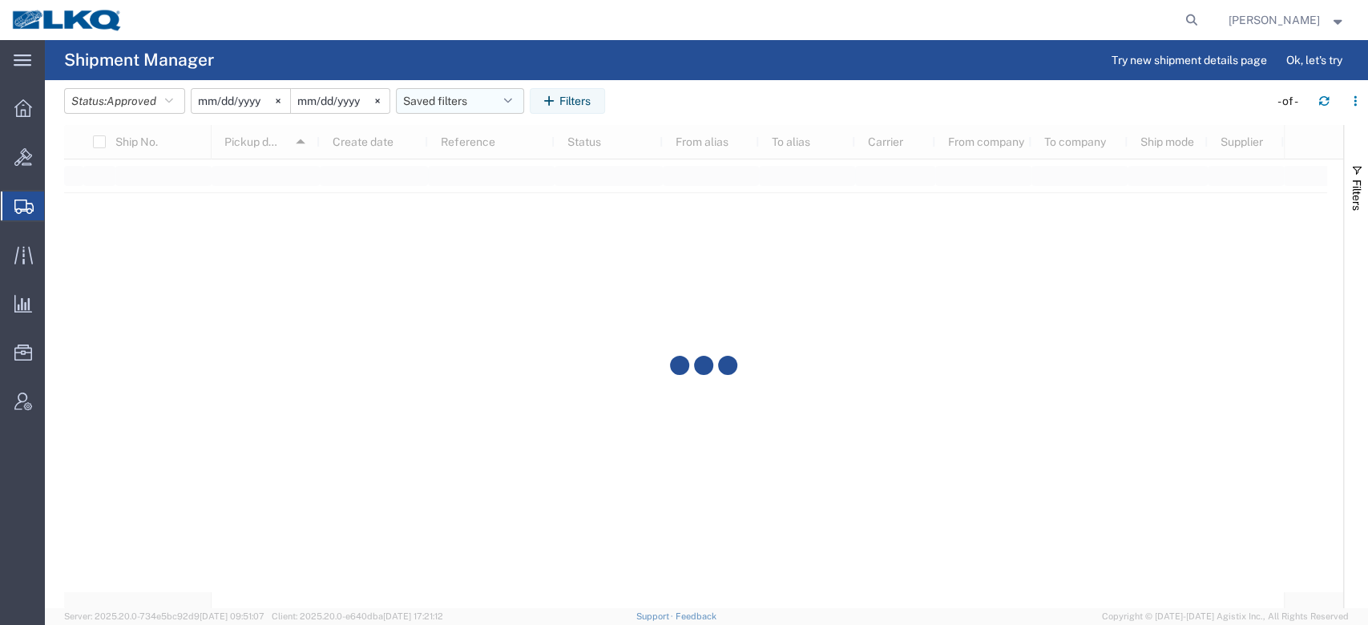
click at [447, 98] on button "Saved filters" at bounding box center [460, 101] width 128 height 26
click at [455, 200] on span "No PGW/LTL" at bounding box center [503, 201] width 210 height 30
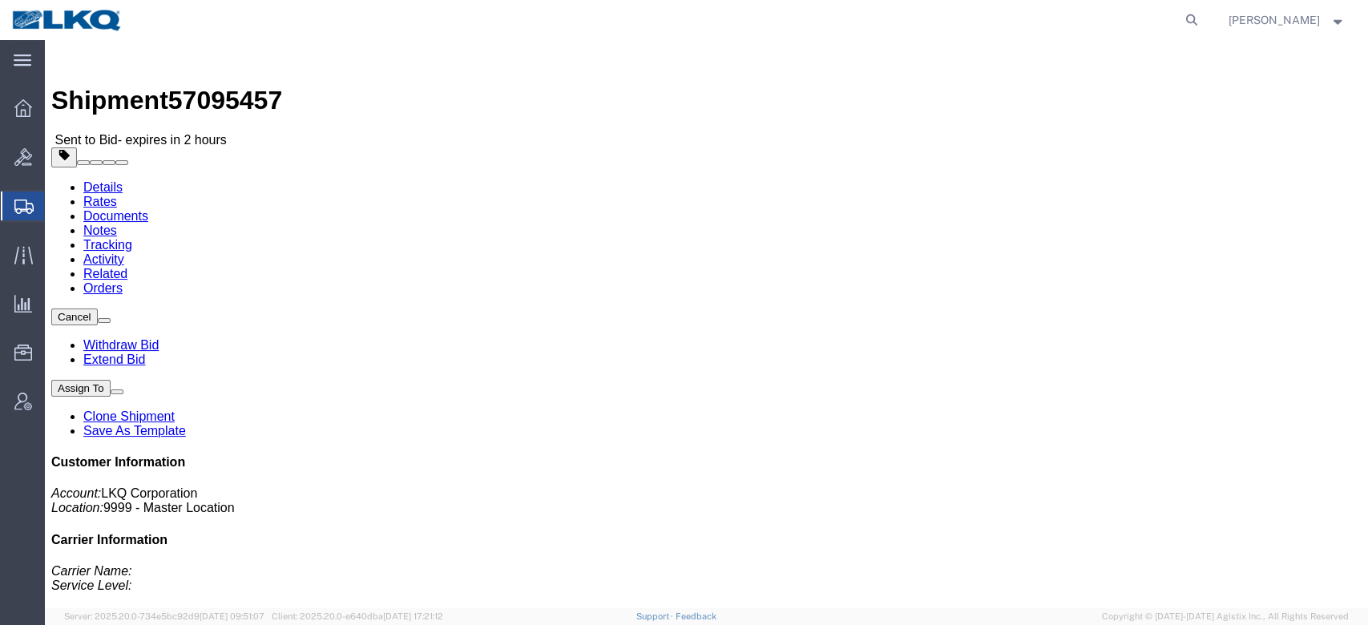
click link "Rates"
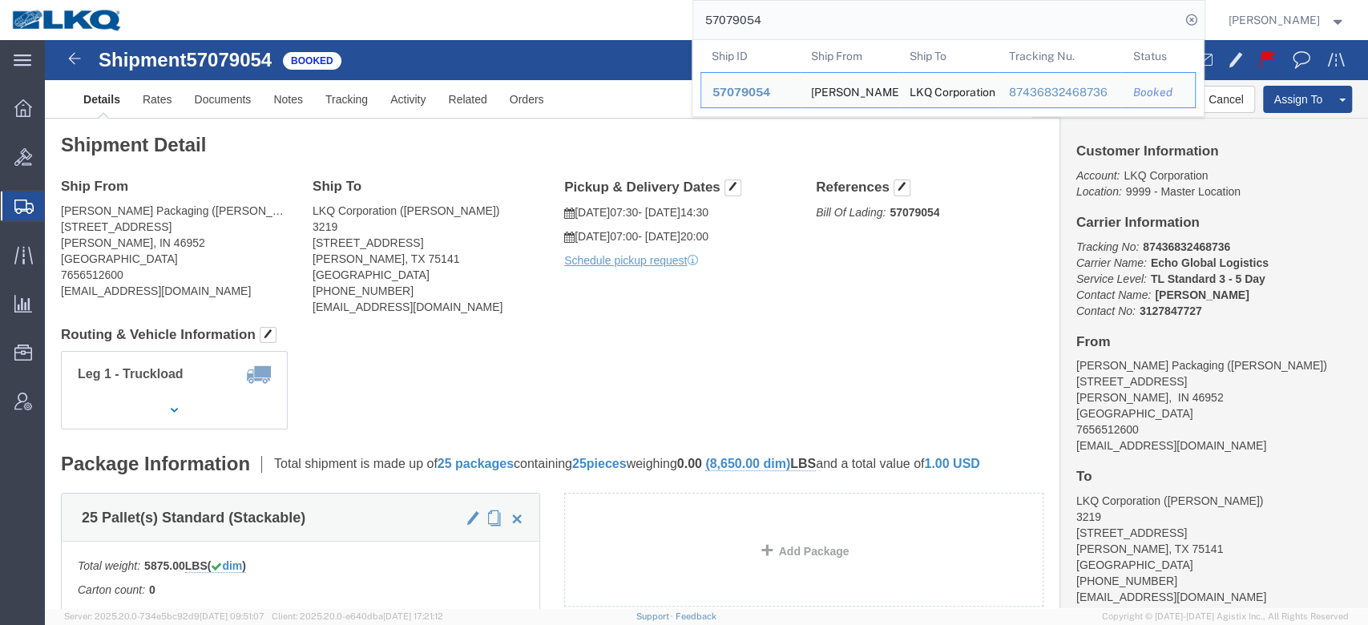
click h2 "Shipment Detail"
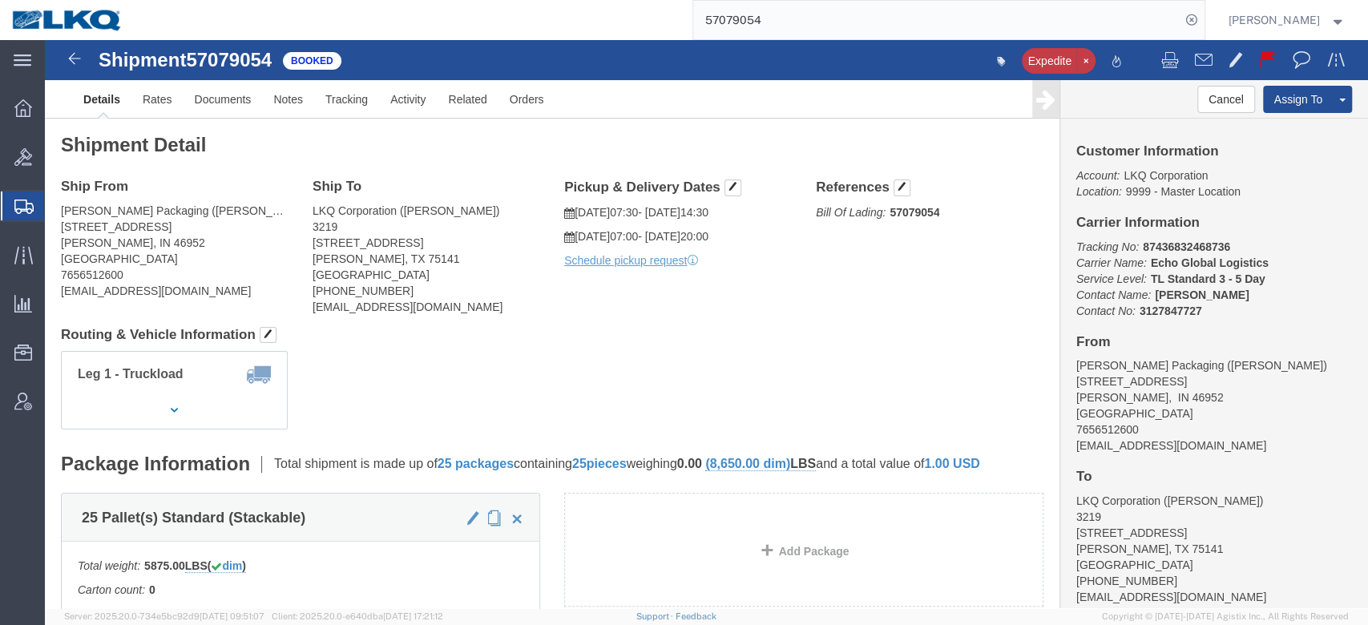
click at [825, 26] on input "57079054" at bounding box center [936, 20] width 487 height 38
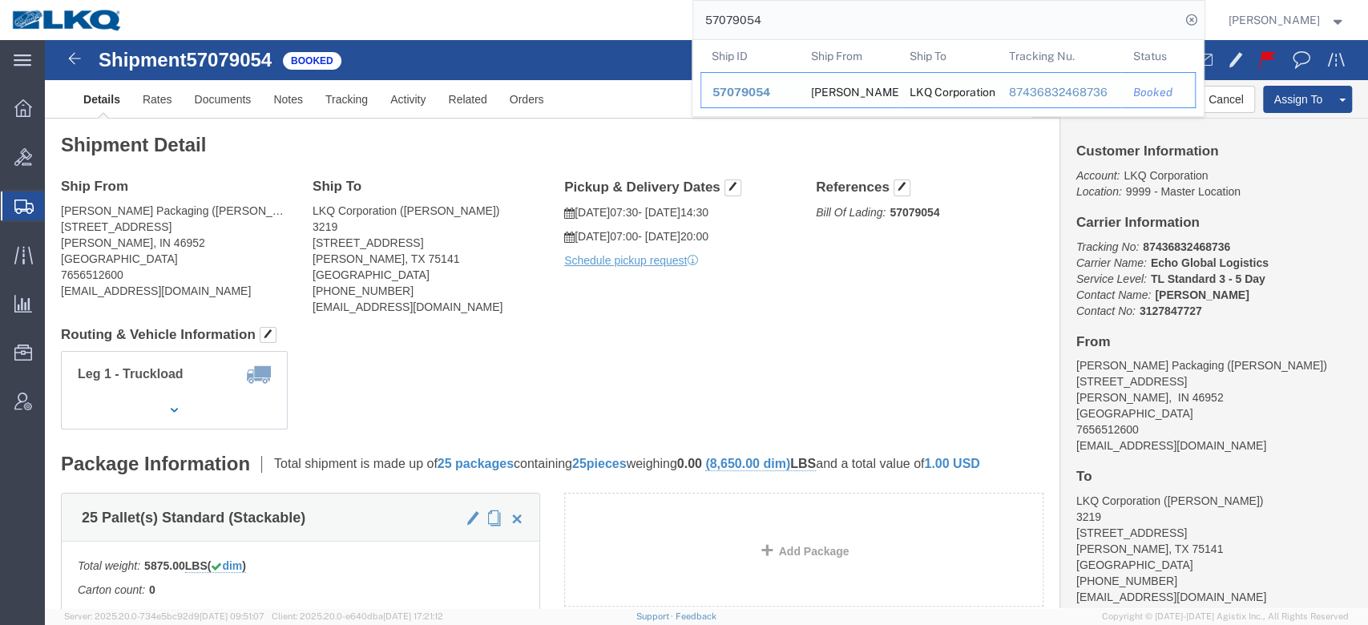
click at [789, 88] on div "57079054" at bounding box center [751, 92] width 76 height 17
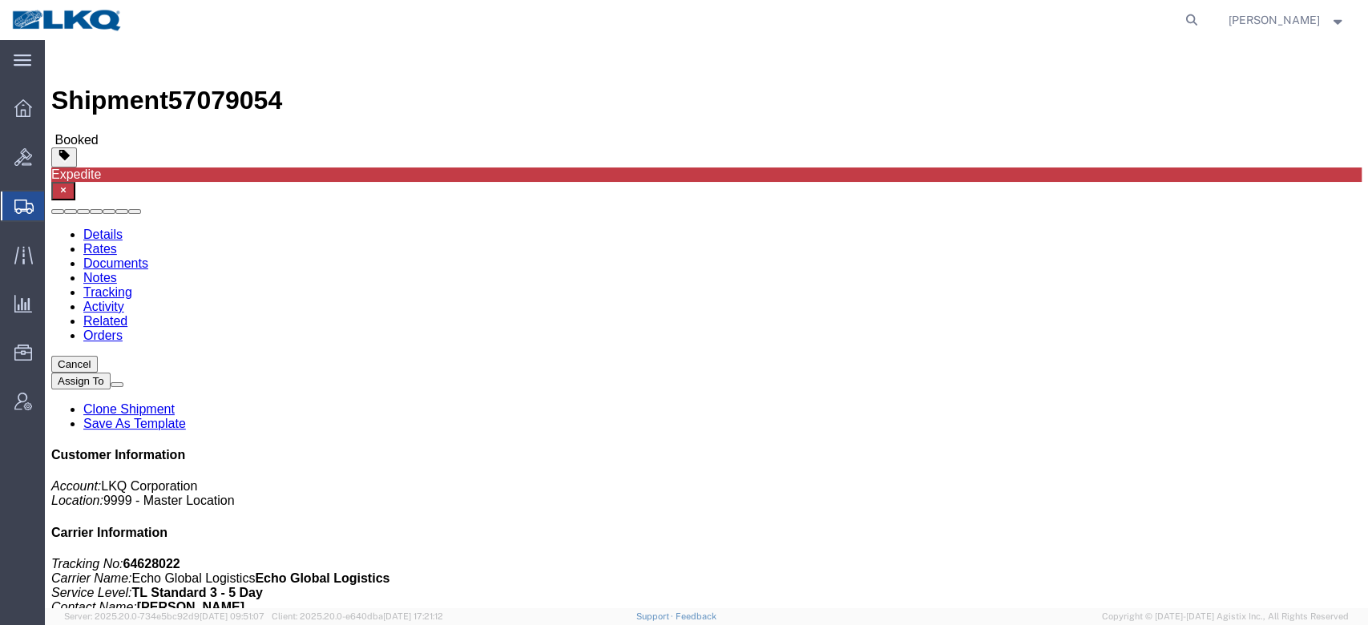
click div "Shipment Detail Ship From Marion Welch Packaging (Jade Gosser) 2409 W 2nd St Ma…"
click at [1206, 22] on agx-global-search at bounding box center [949, 20] width 513 height 40
click at [1203, 22] on icon at bounding box center [1192, 20] width 22 height 22
paste input "57083959"
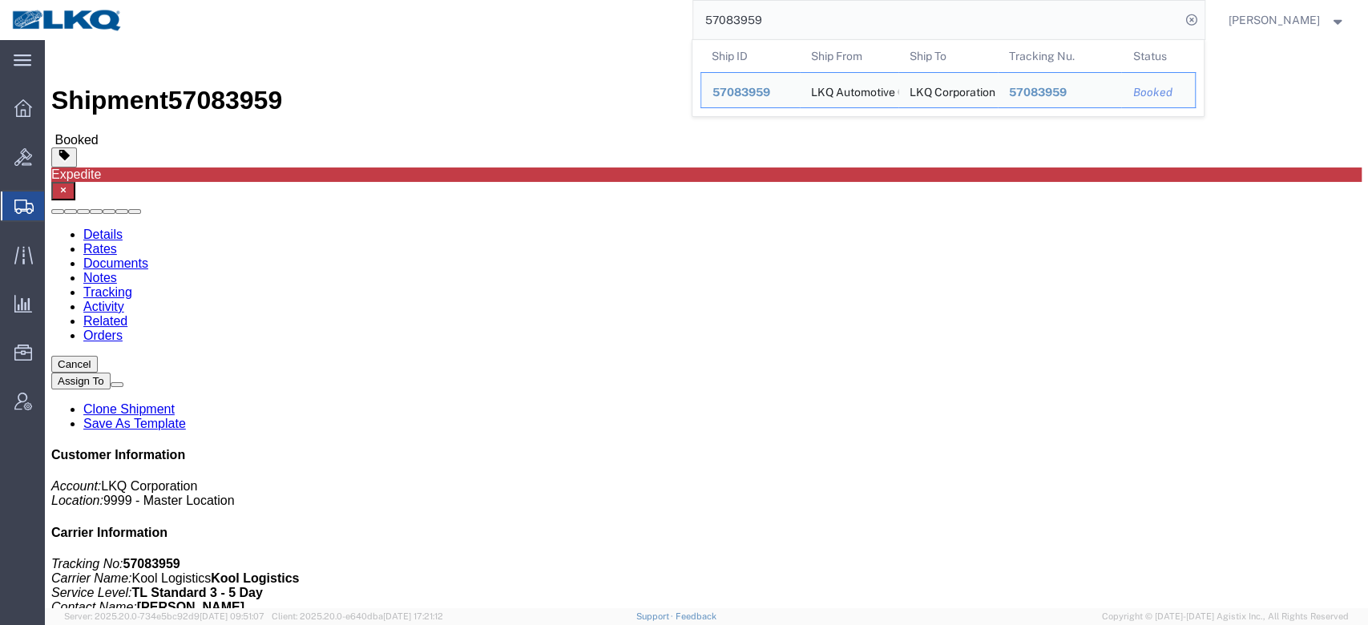
click at [823, 31] on input "57083959" at bounding box center [936, 20] width 487 height 38
paste input "6729131"
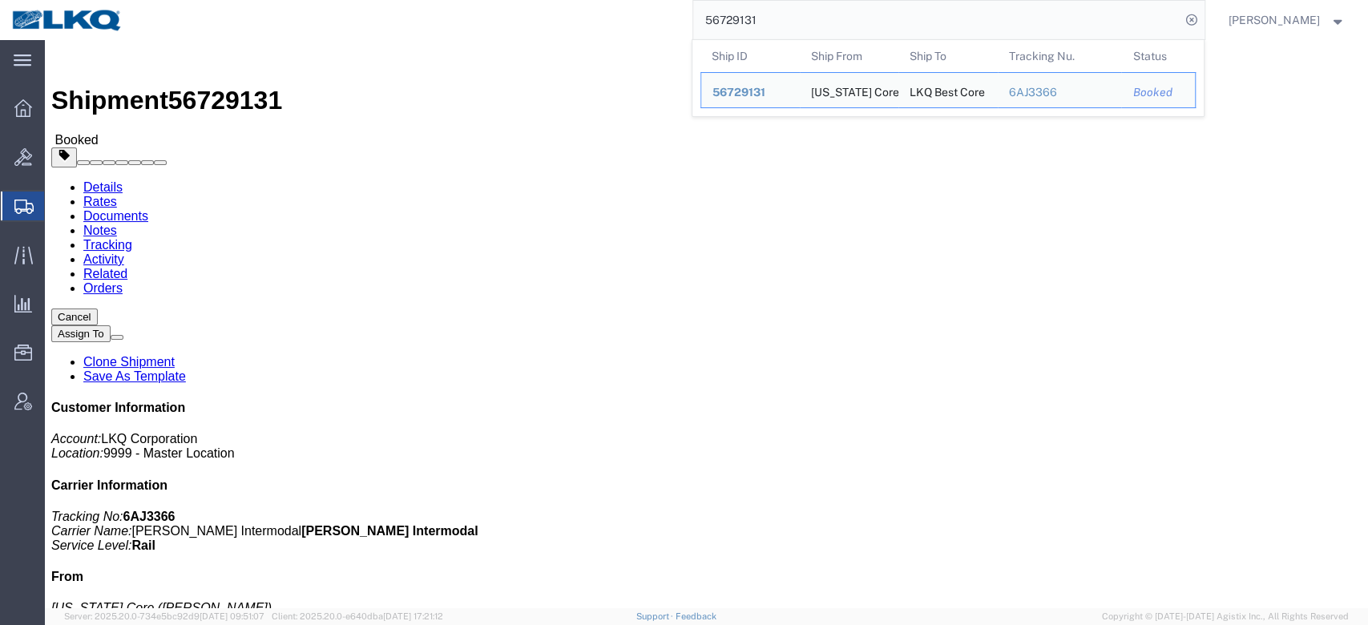
click at [795, 17] on input "56729131" at bounding box center [936, 20] width 487 height 38
paste input "7083050"
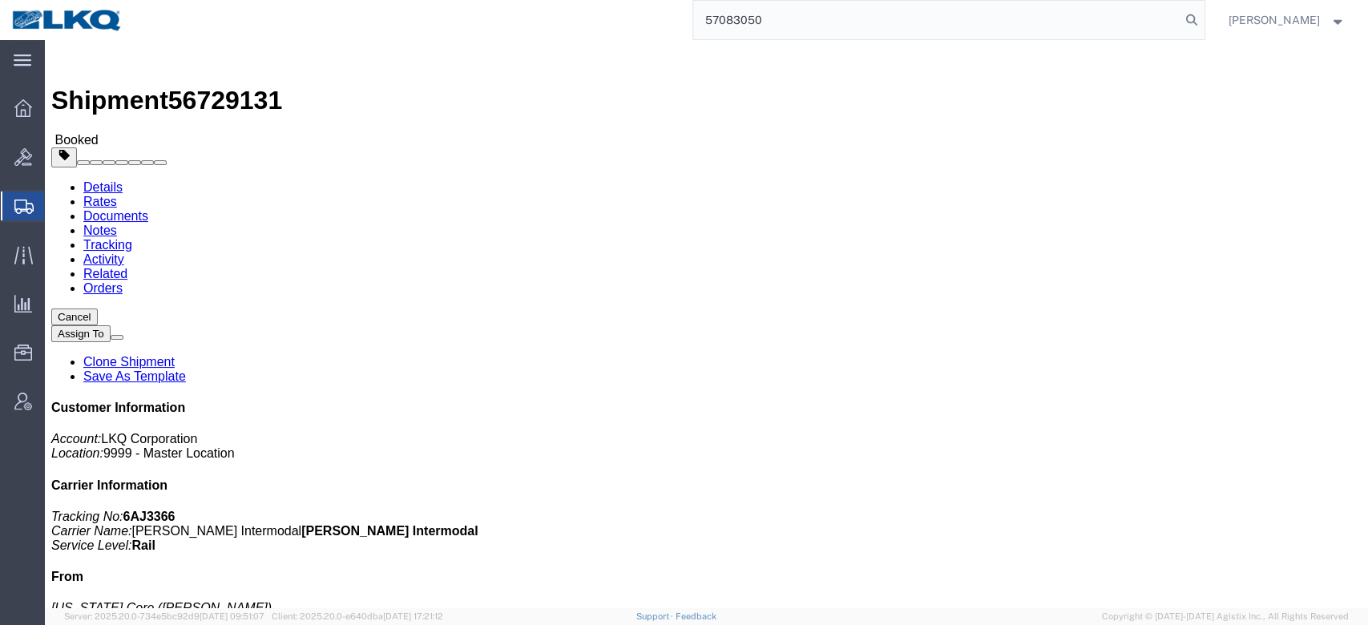
type input "57083050"
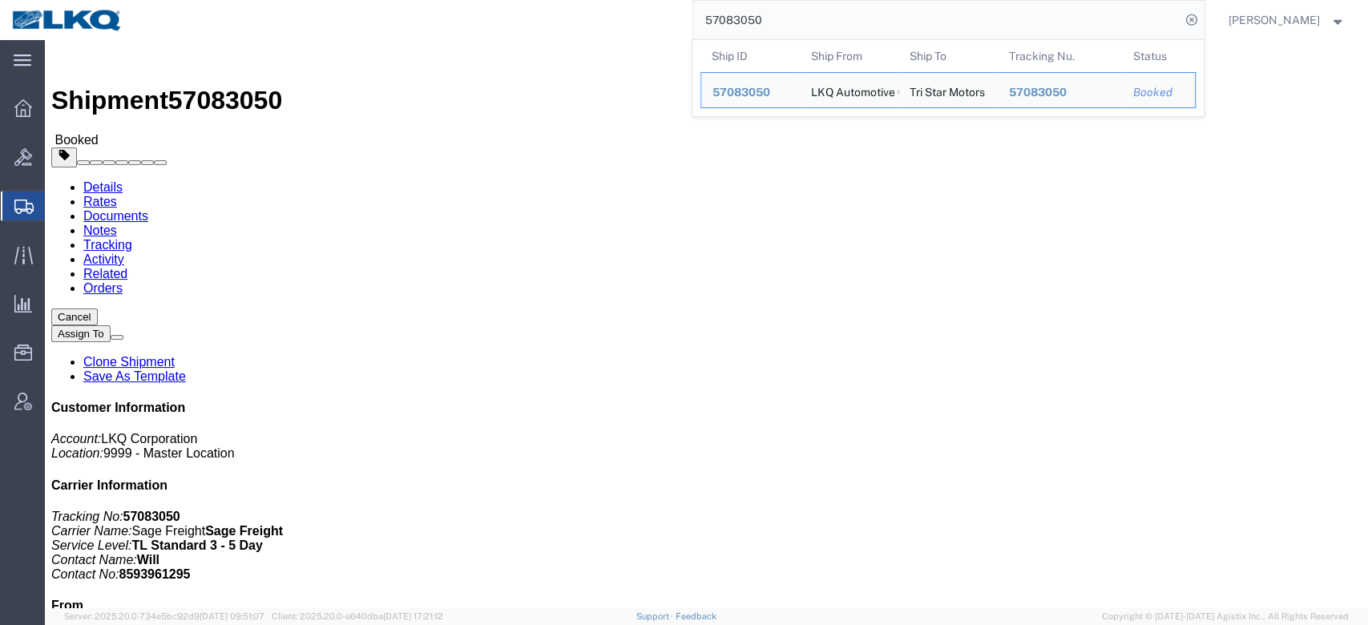
click link "Notes"
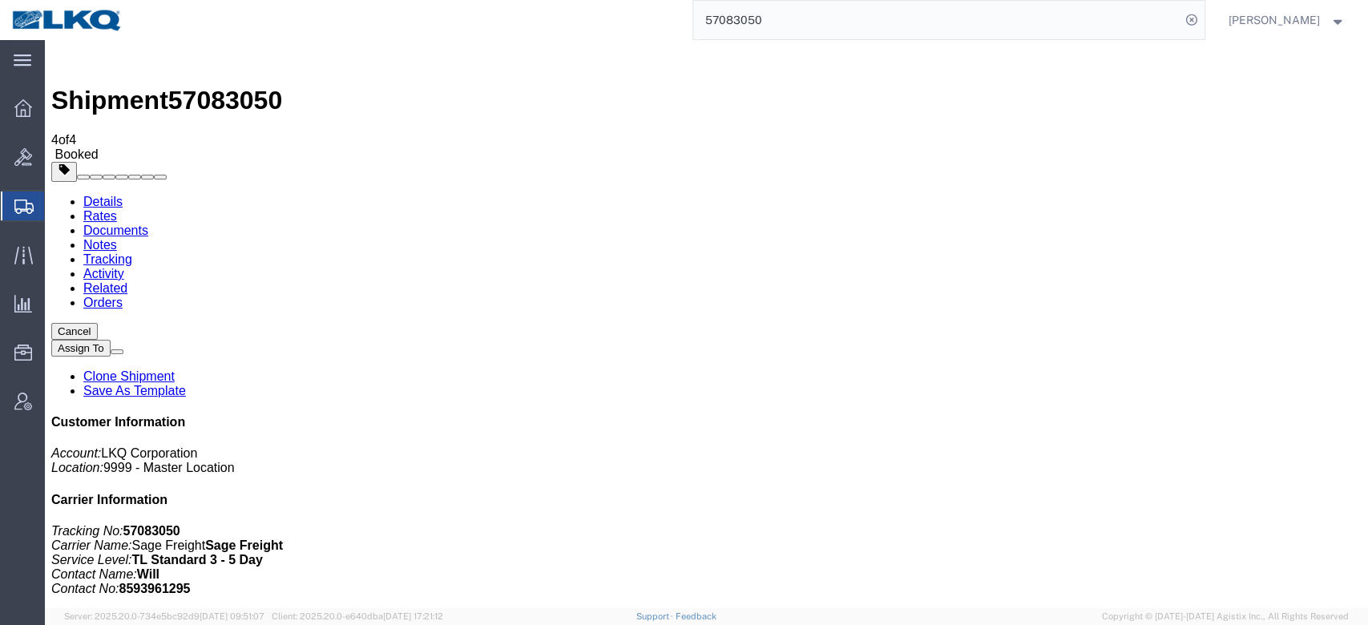
click at [117, 209] on link "Rates" at bounding box center [100, 216] width 34 height 14
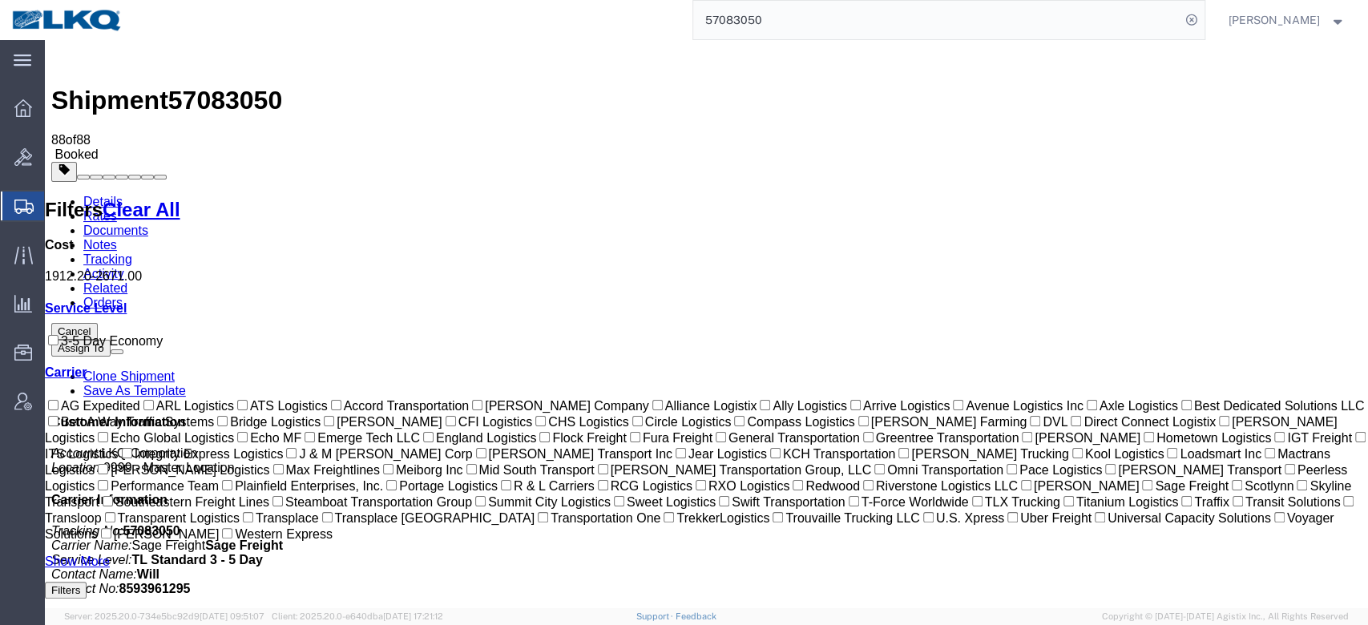
click at [117, 238] on link "Notes" at bounding box center [100, 245] width 34 height 14
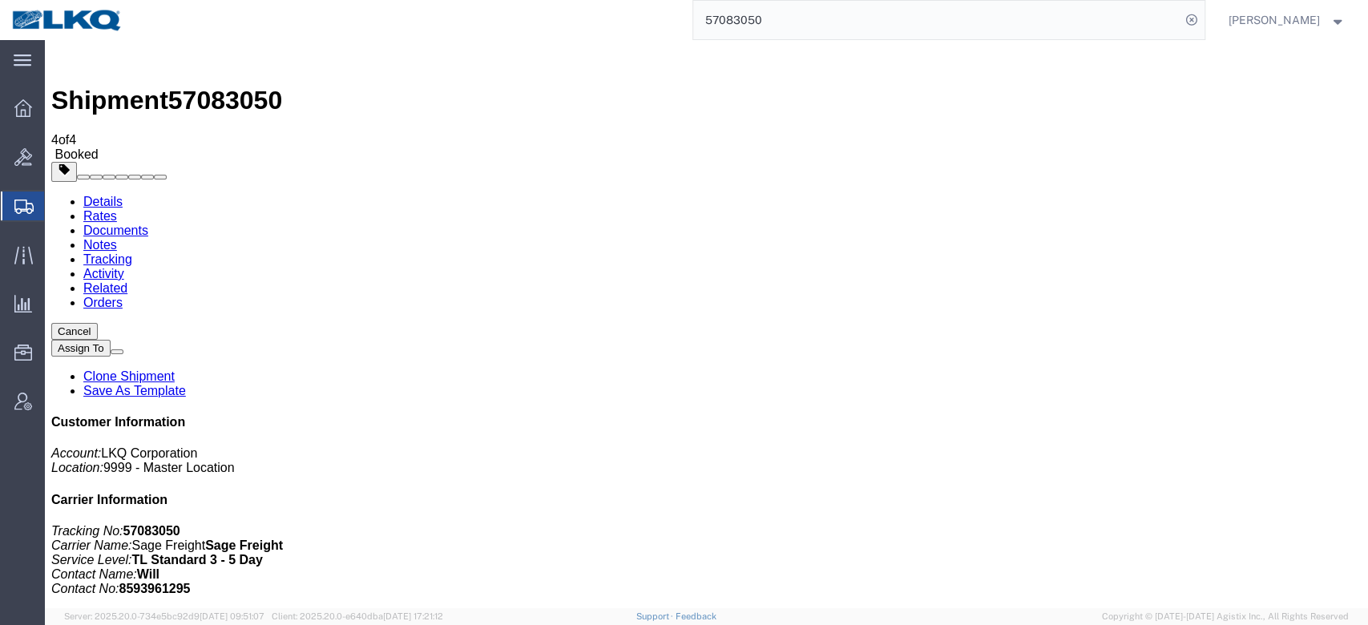
select select "BID_NOTES"
select select "PRIVATE_TO_ACCOUNT"
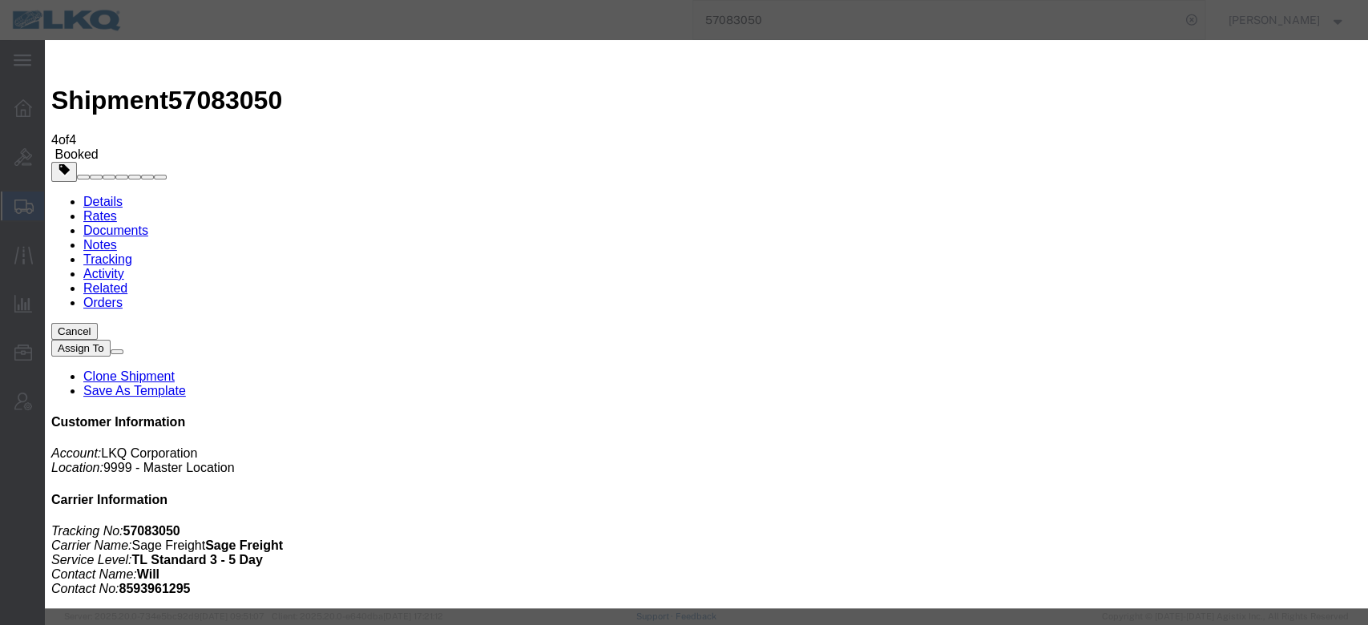
type textarea "DAT: $2140, Original: $2245"
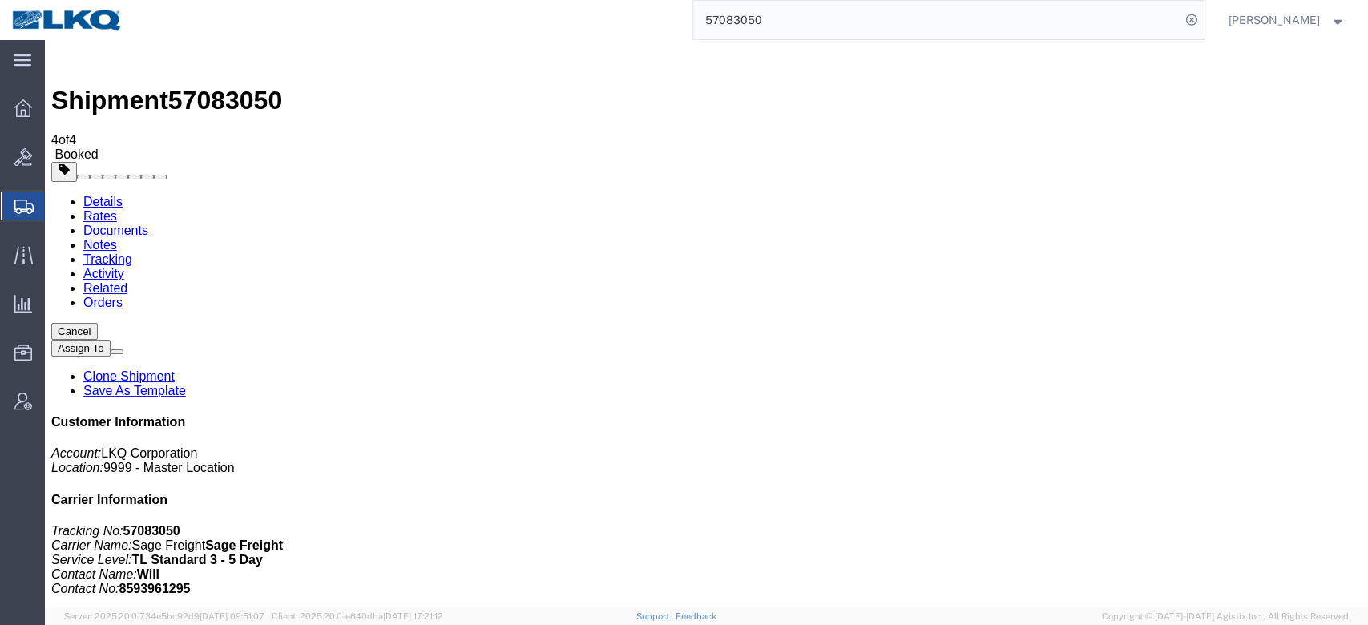
click at [732, 18] on input "57083050" at bounding box center [936, 20] width 487 height 38
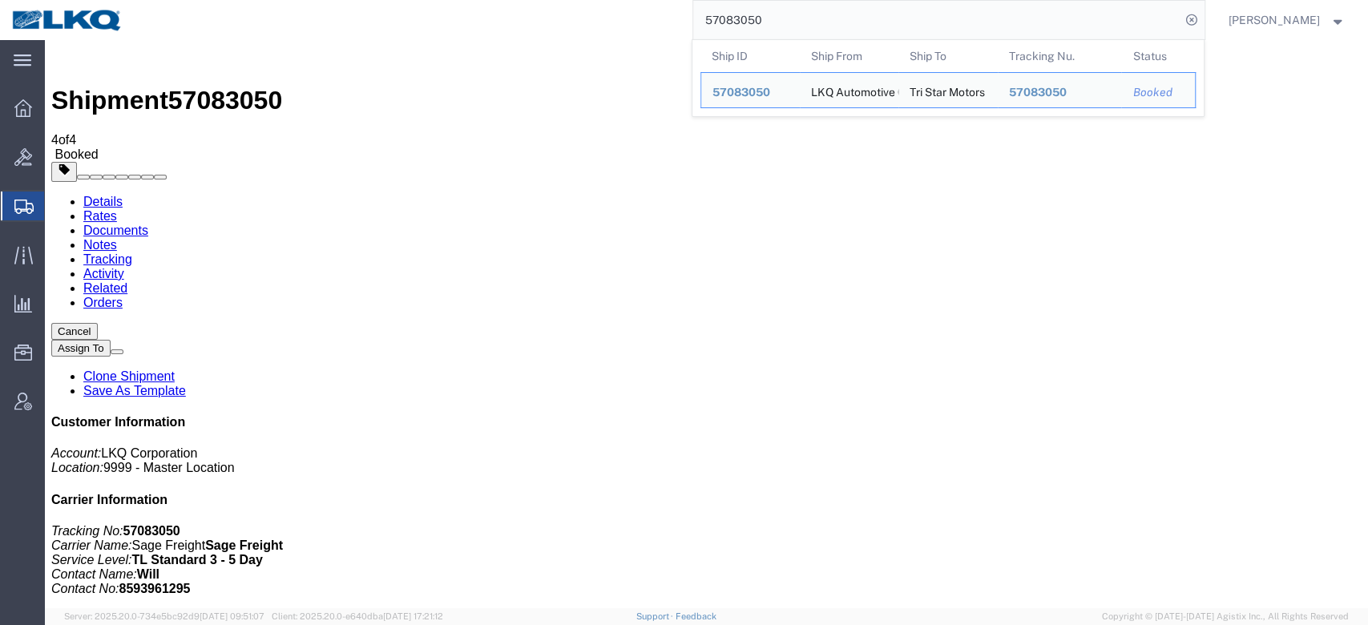
click at [732, 18] on input "57083050" at bounding box center [936, 20] width 487 height 38
paste input "552"
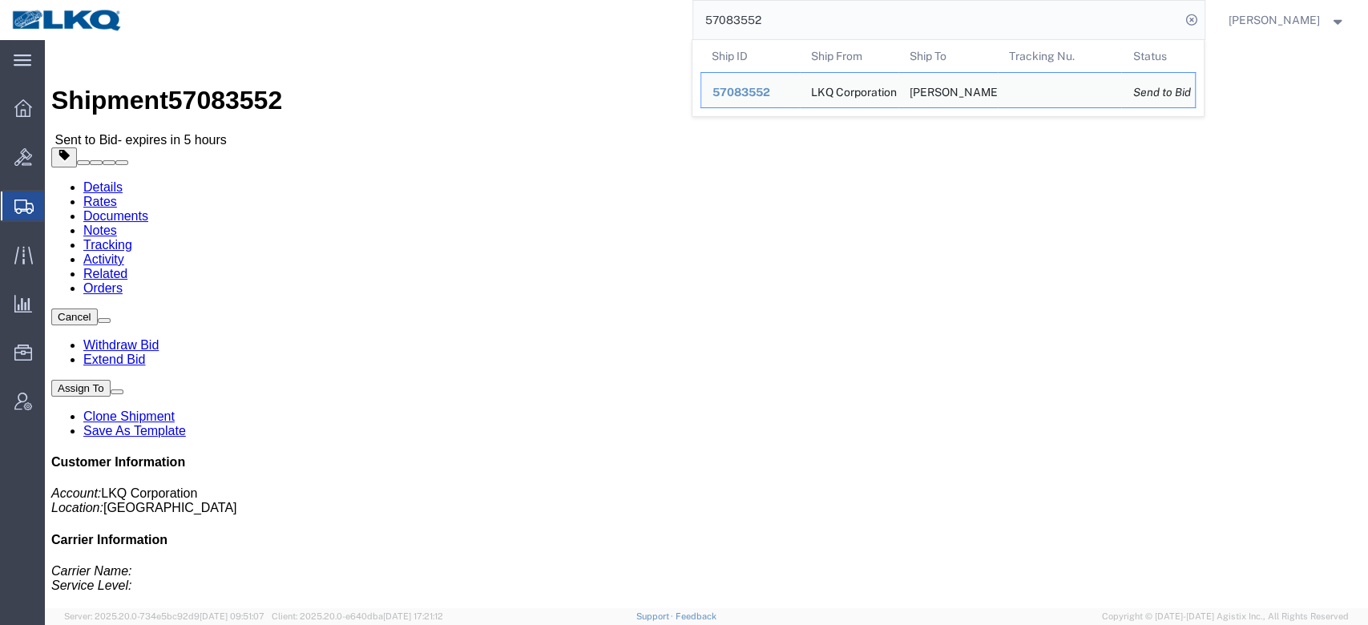
click at [859, 11] on input "57083552" at bounding box center [936, 20] width 487 height 38
paste input "78939"
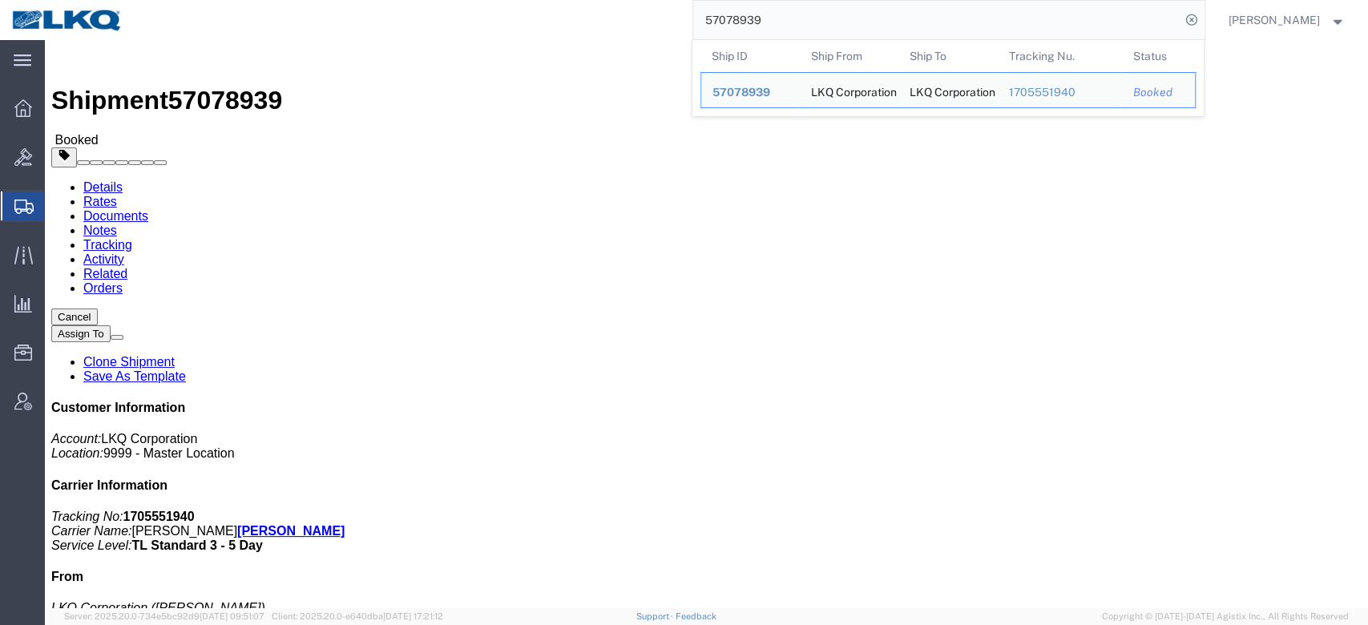
click at [850, 22] on input "57078939" at bounding box center [936, 20] width 487 height 38
paste input "8395"
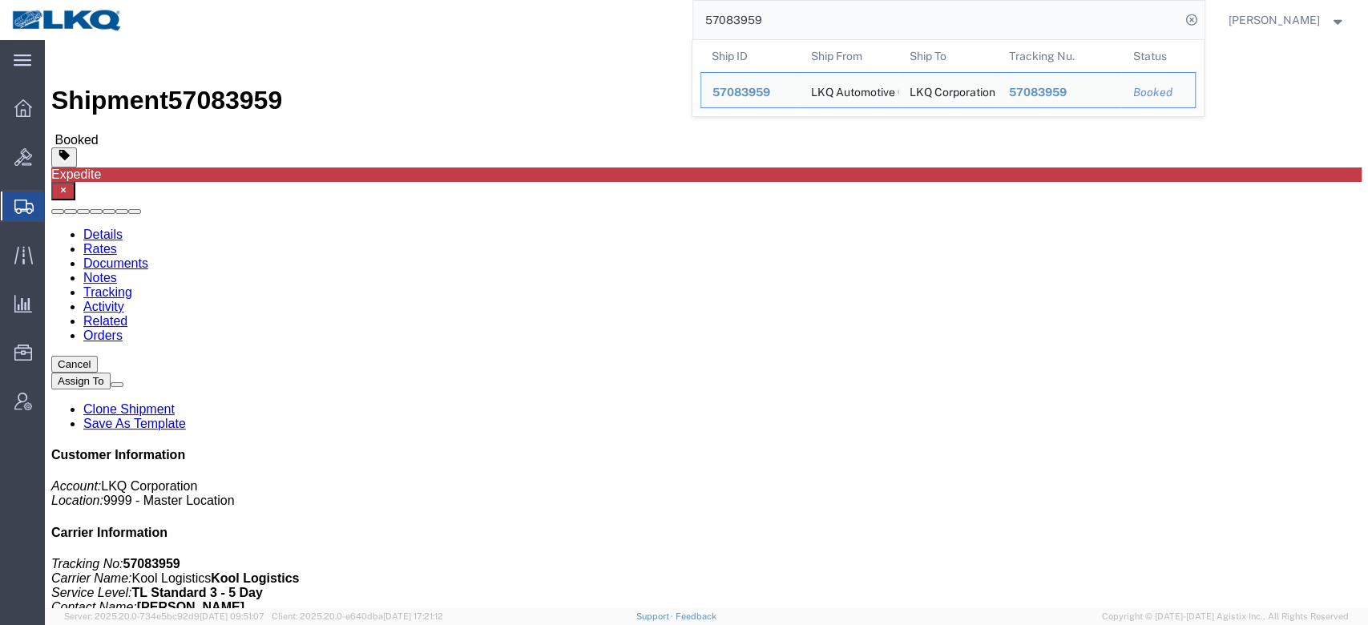
click at [780, 22] on input "57083959" at bounding box center [936, 20] width 487 height 38
paste input "6747278"
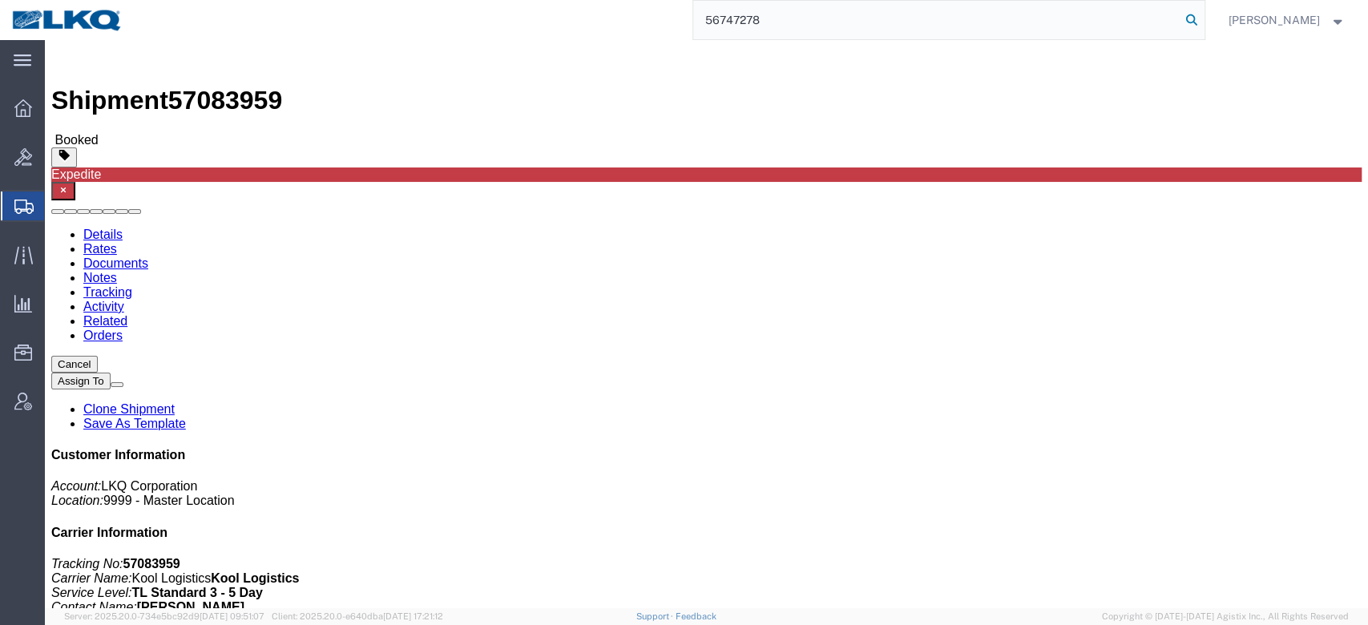
type input "56747278"
click at [1203, 22] on icon at bounding box center [1192, 20] width 22 height 22
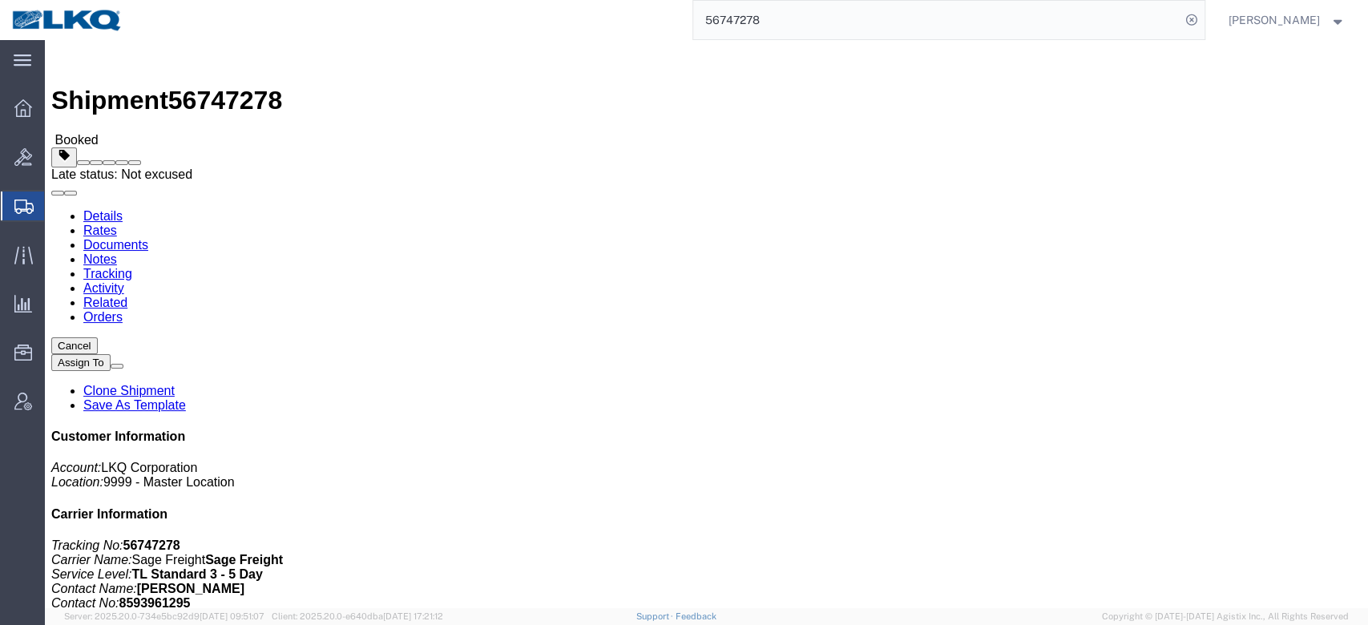
click span
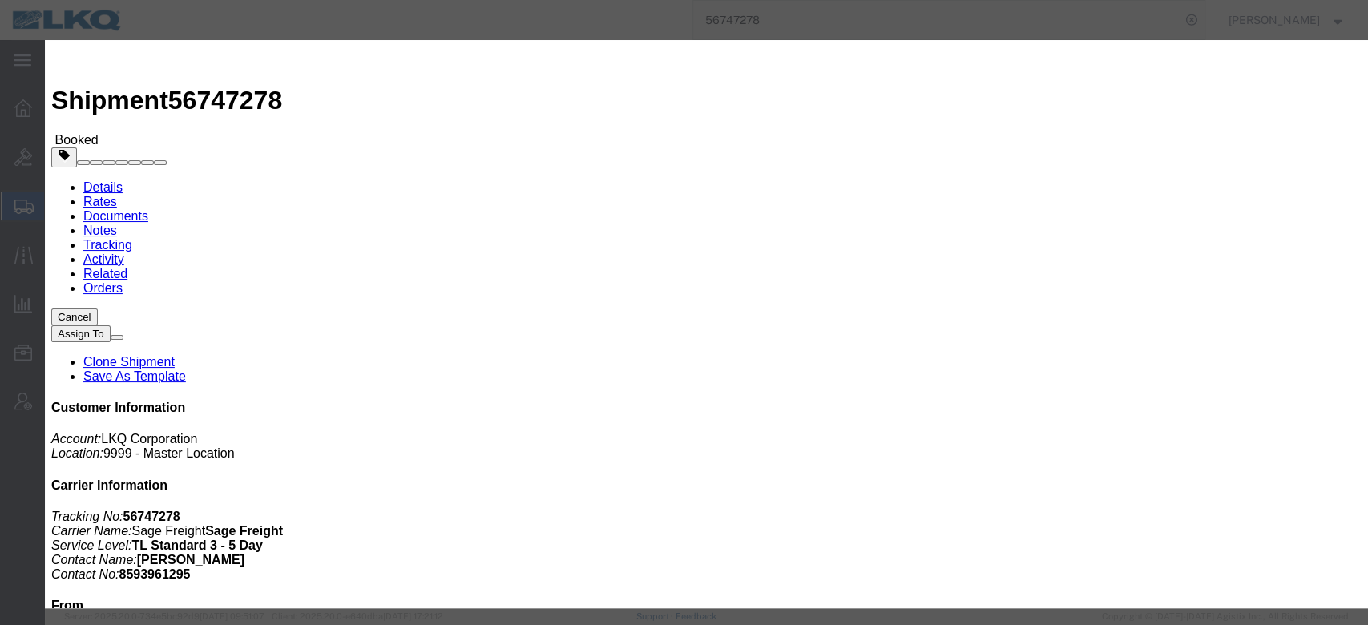
click icon "button"
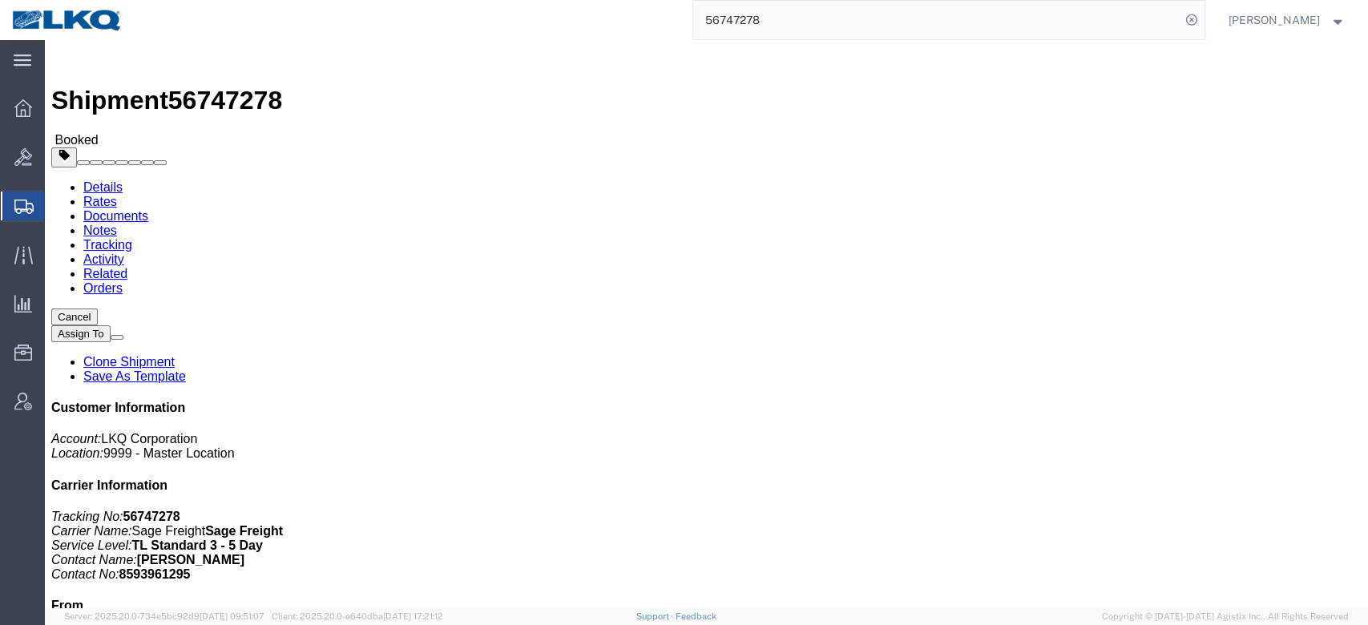
click link "Activity"
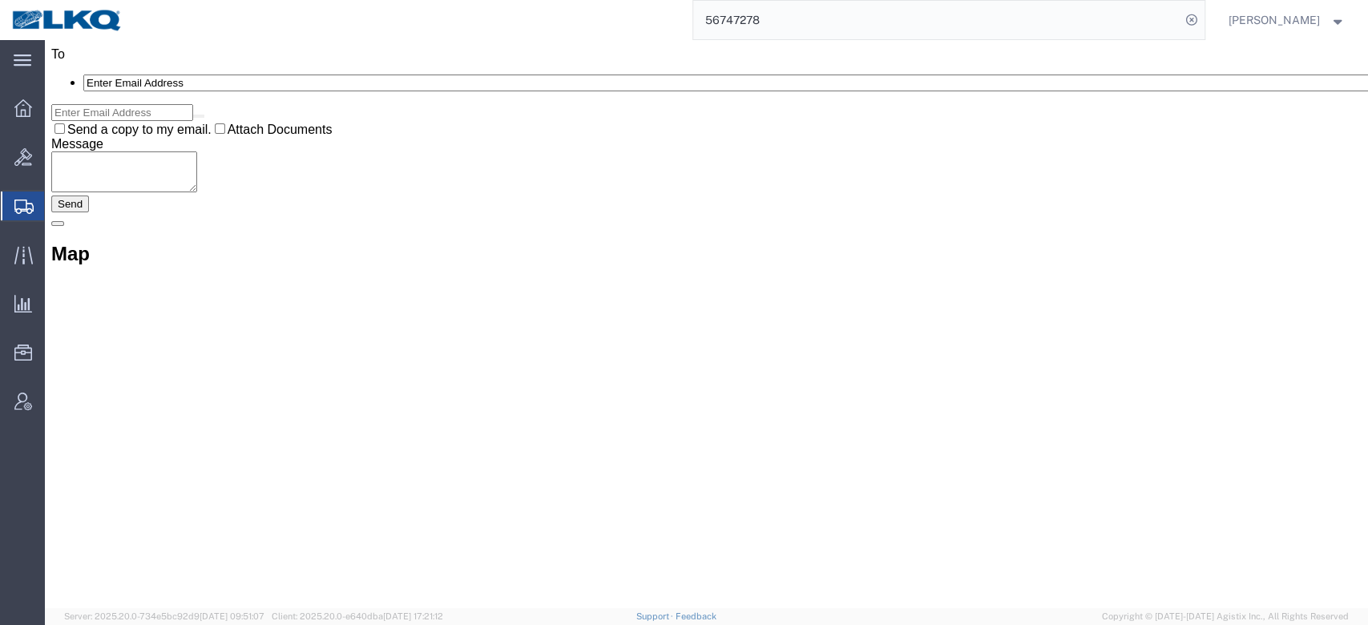
scroll to position [13609, 0]
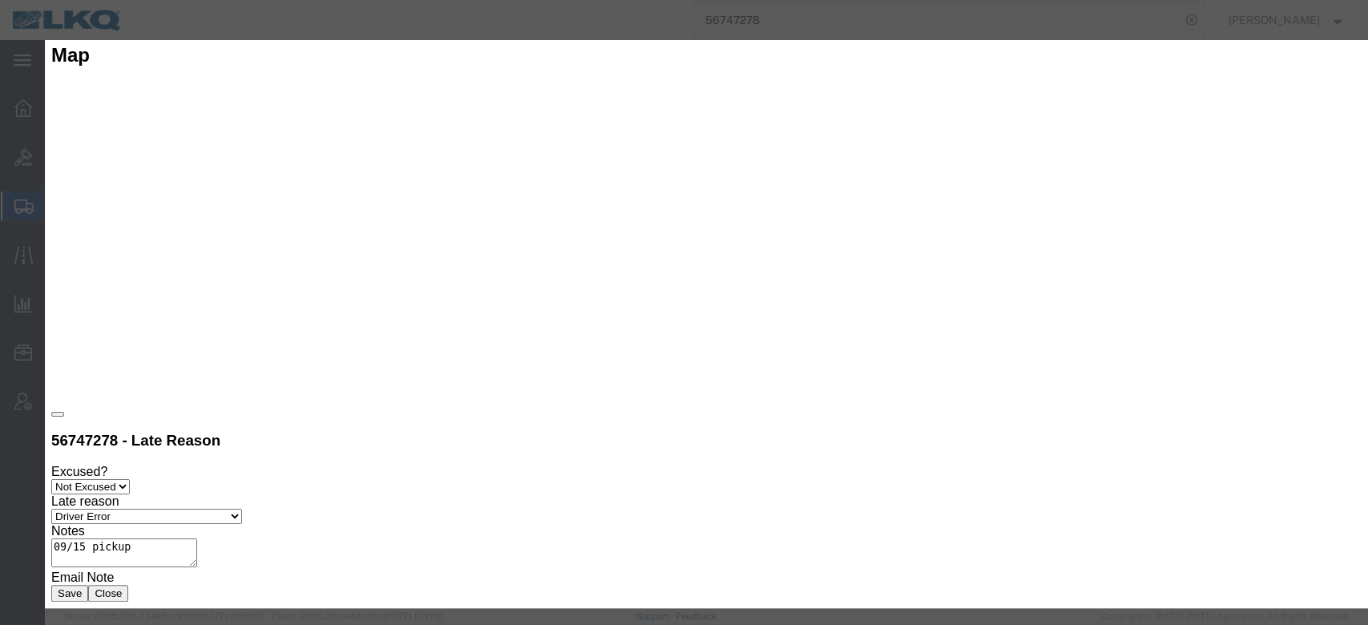
click at [197, 539] on textarea "09/15 pickup" at bounding box center [124, 553] width 146 height 29
click at [242, 509] on select "Select Bad Carrier Data Carrier Admin Error Delay Accident Driver Error Lack of…" at bounding box center [146, 516] width 191 height 15
select select
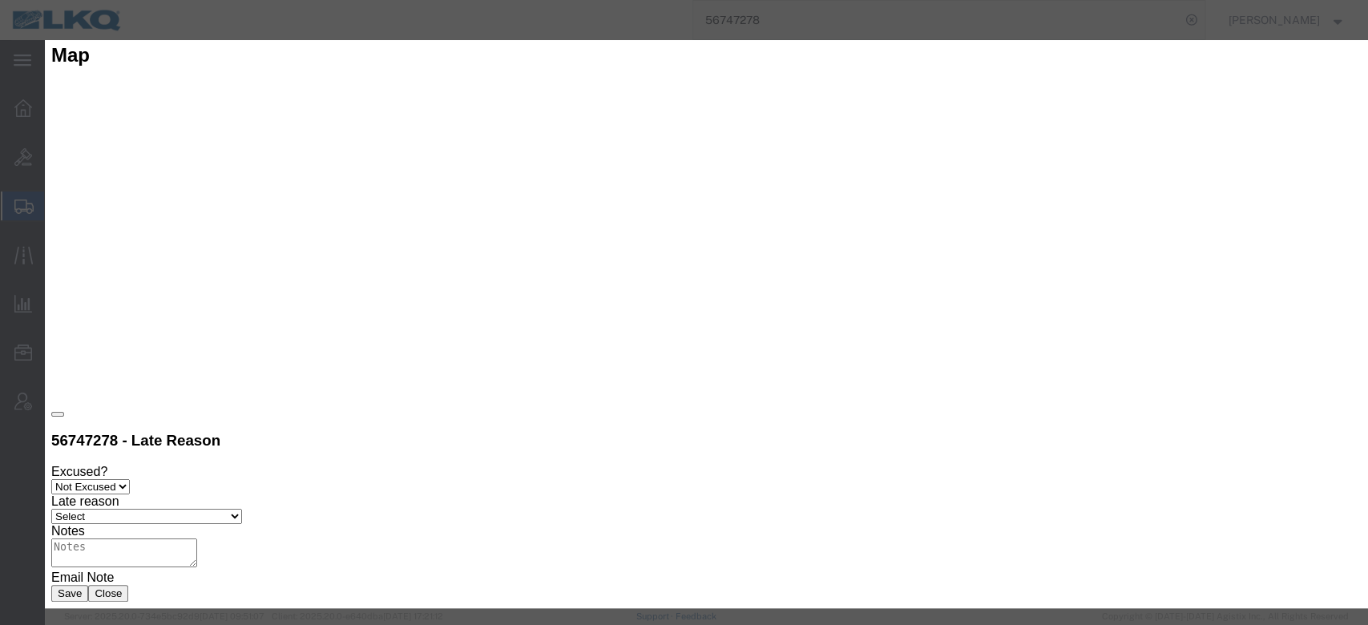
click at [242, 509] on select "Select Bad Carrier Data Carrier Admin Error Delay Accident Driver Error Lack of…" at bounding box center [146, 516] width 191 height 15
drag, startPoint x: 686, startPoint y: 126, endPoint x: 682, endPoint y: 135, distance: 10.4
click at [130, 479] on select "Select Excused Not Excused" at bounding box center [90, 486] width 79 height 15
select select "EXCUSED"
click at [130, 479] on select "Select Excused Not Excused" at bounding box center [90, 486] width 79 height 15
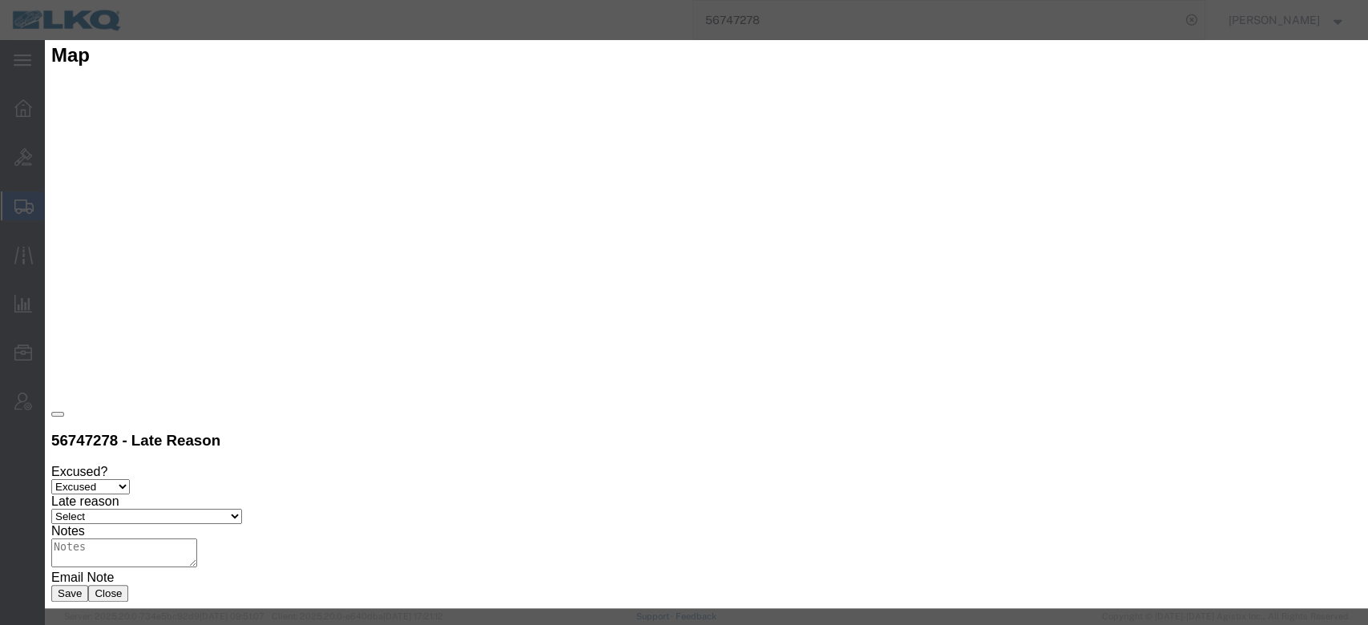
click at [88, 585] on button "Save" at bounding box center [69, 593] width 37 height 17
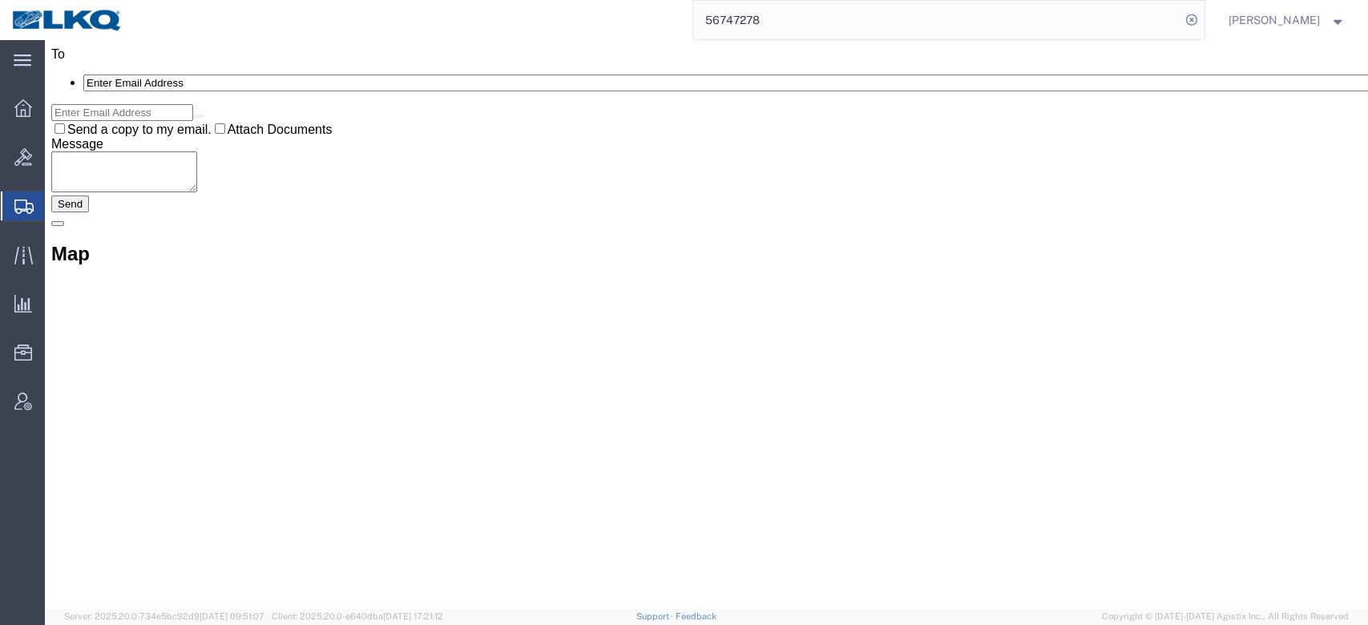
scroll to position [1339, 0]
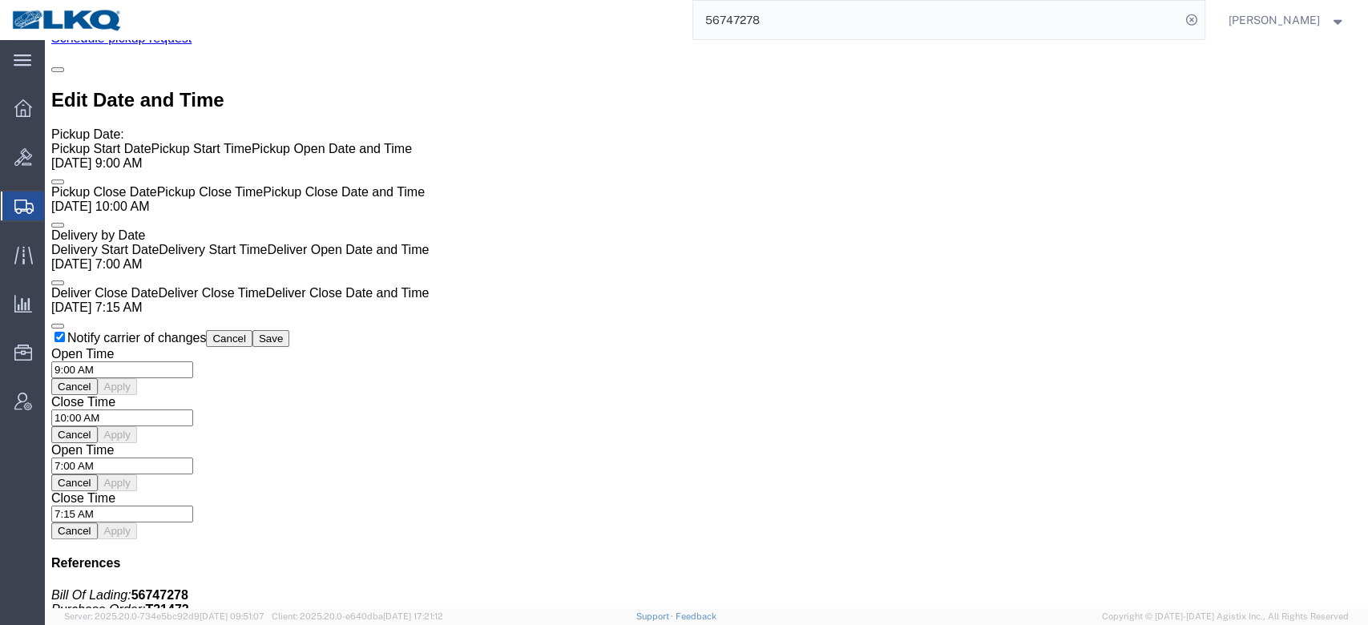
click at [782, 17] on input "56747278" at bounding box center [936, 20] width 487 height 38
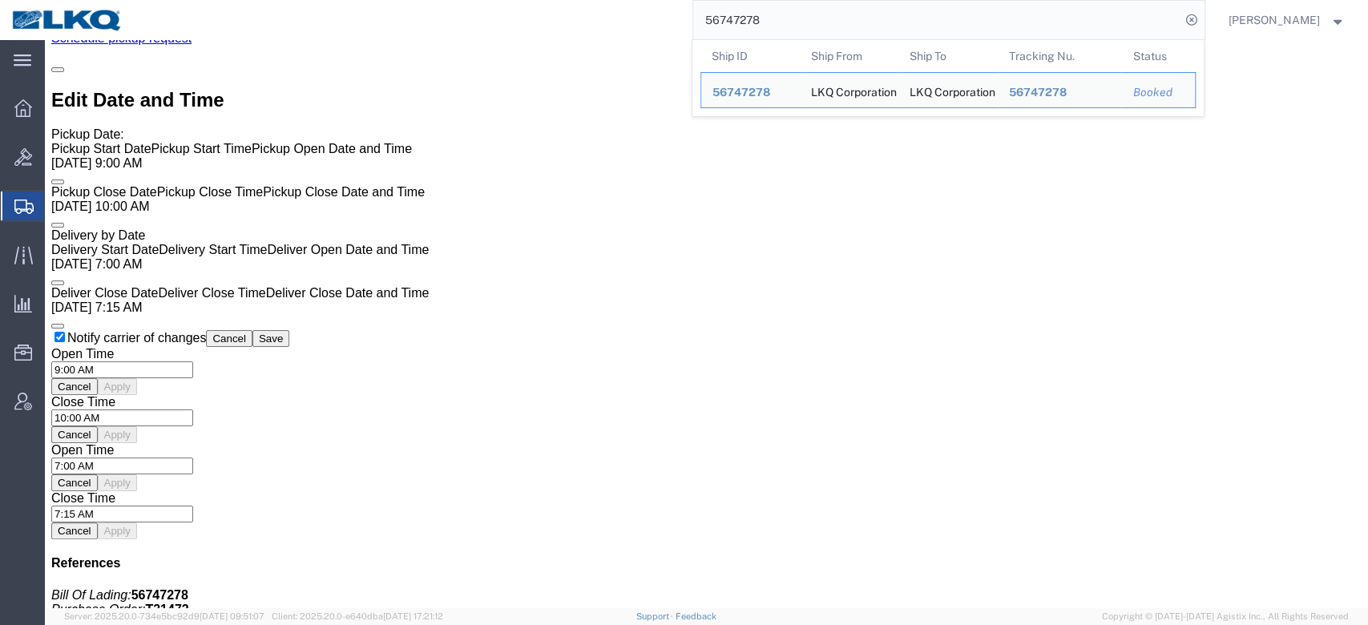
click at [782, 17] on input "56747278" at bounding box center [936, 20] width 487 height 38
paste input "7056784"
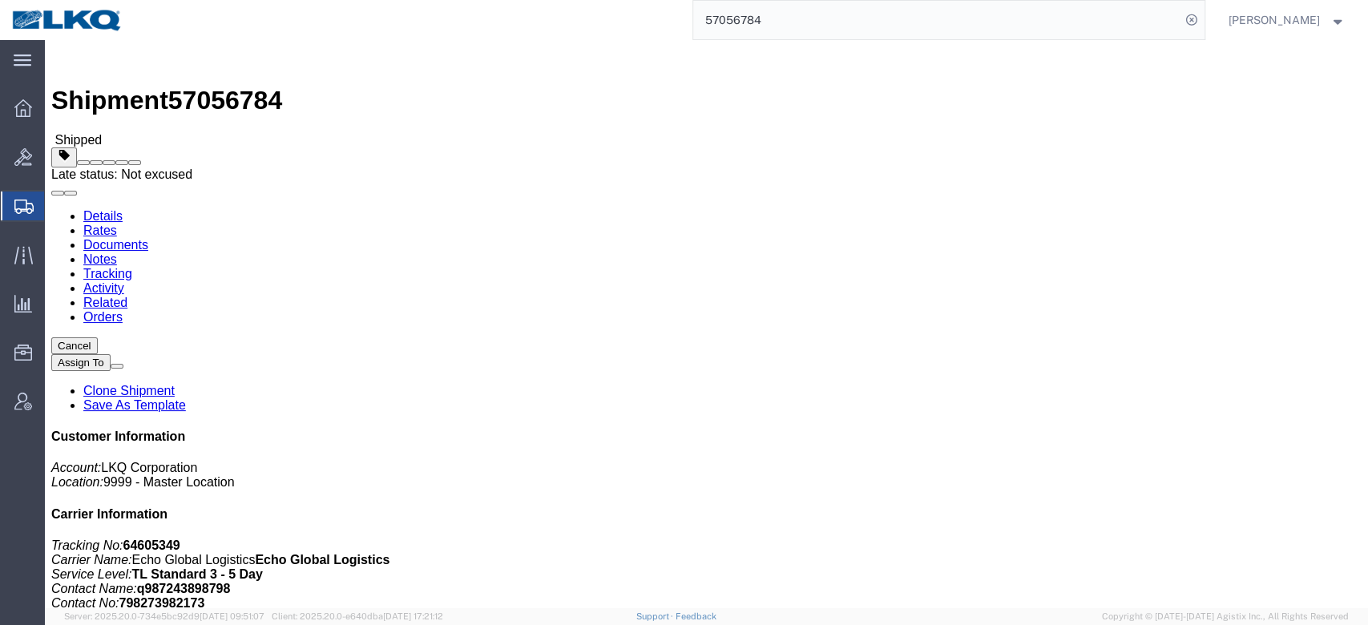
click span
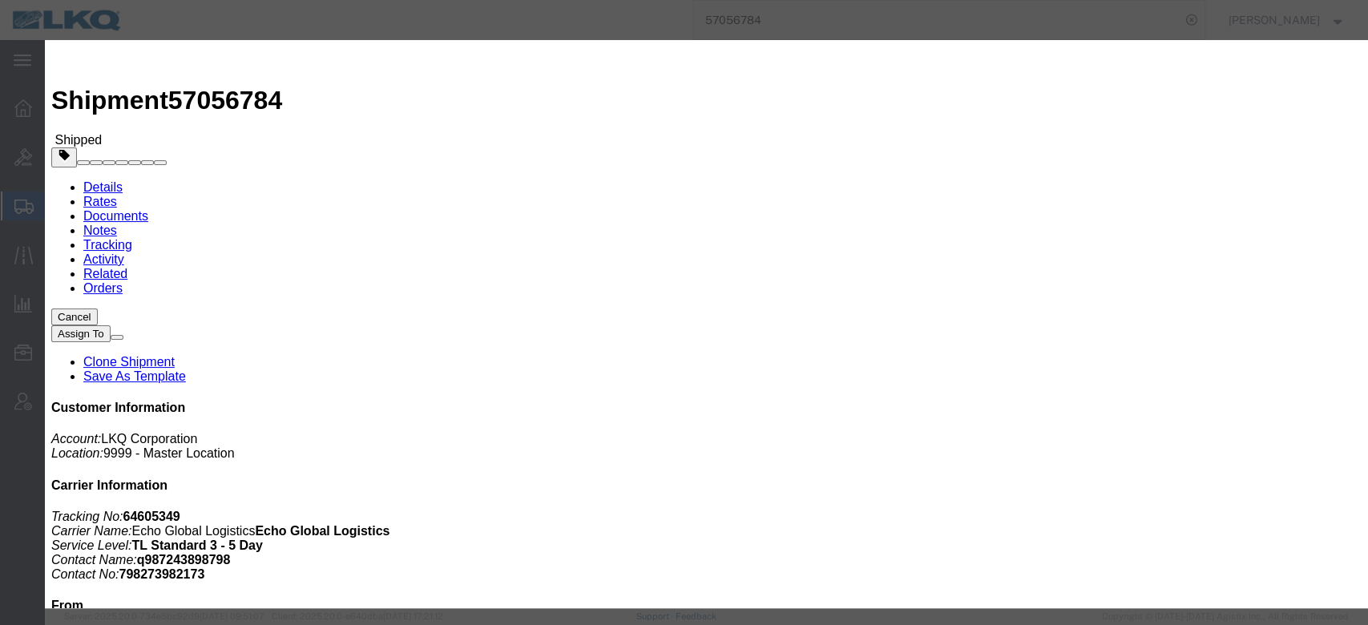
click icon "button"
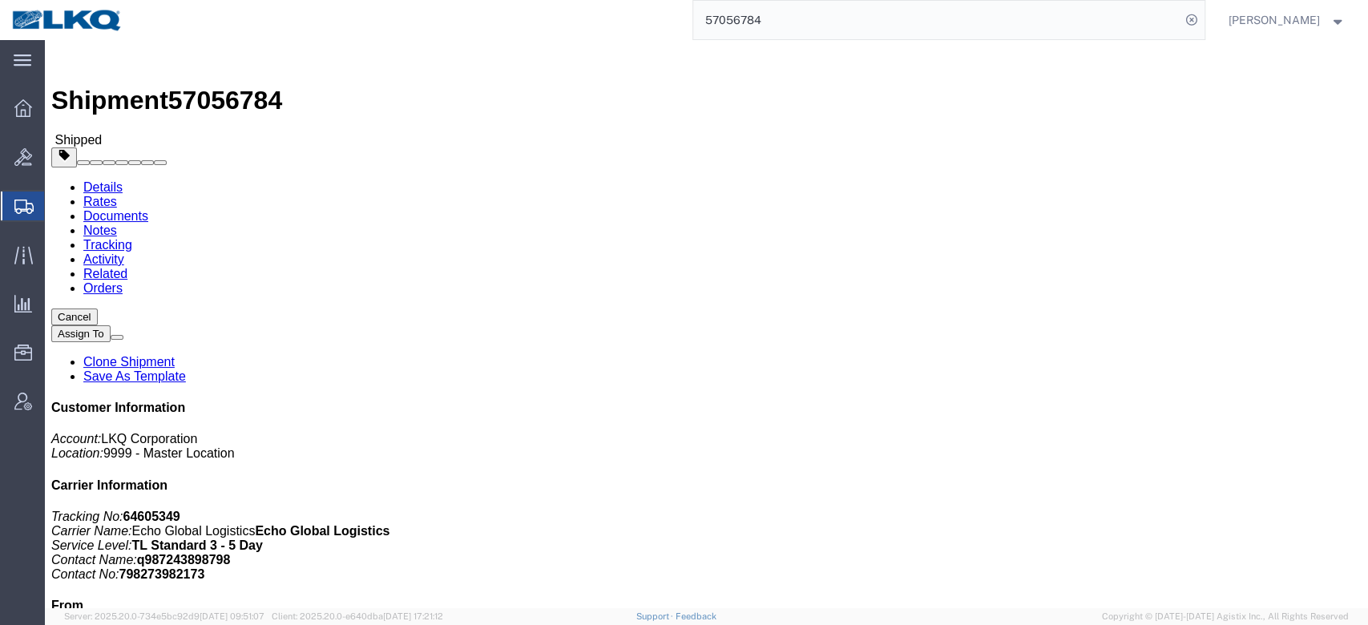
click at [784, 38] on form "57056784" at bounding box center [949, 20] width 513 height 40
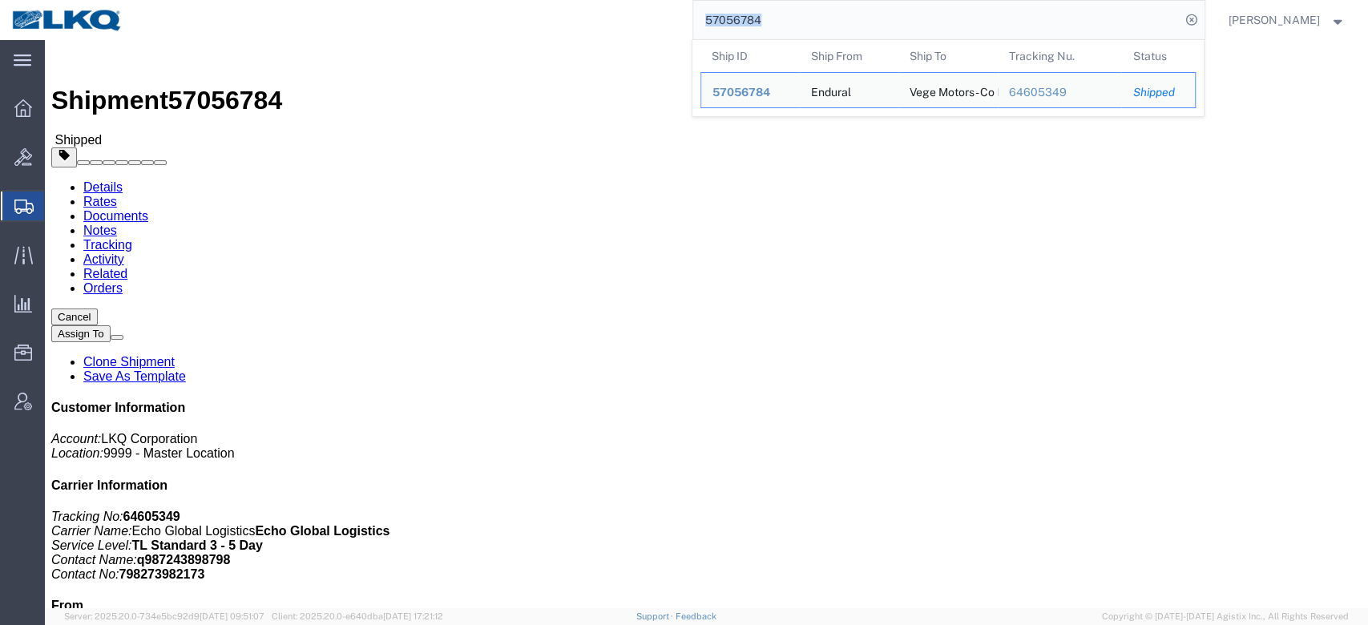
click at [784, 39] on typeahead-container "Ship ID Ship From Ship To Tracking Nu. Status Ship ID 57056784 Ship From Endura…" at bounding box center [948, 78] width 513 height 78
drag, startPoint x: 784, startPoint y: 38, endPoint x: 784, endPoint y: 29, distance: 9.6
click at [784, 29] on input "57056784" at bounding box center [936, 20] width 487 height 38
paste input "97658"
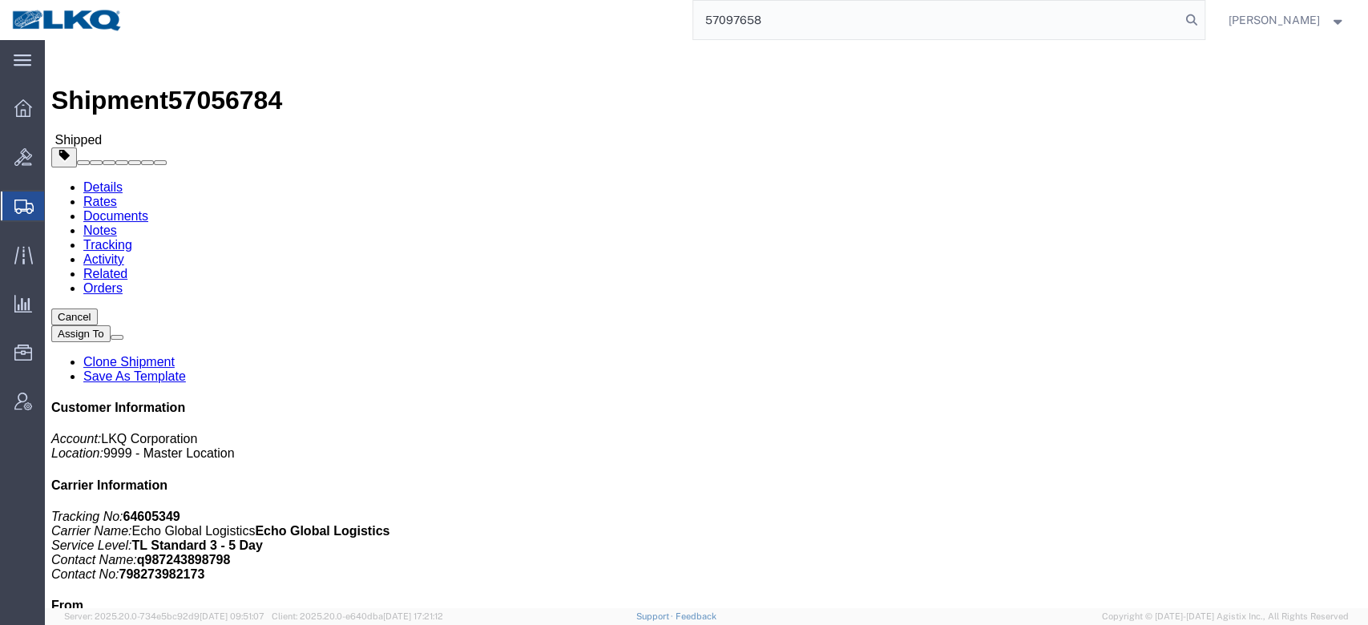
type input "57097658"
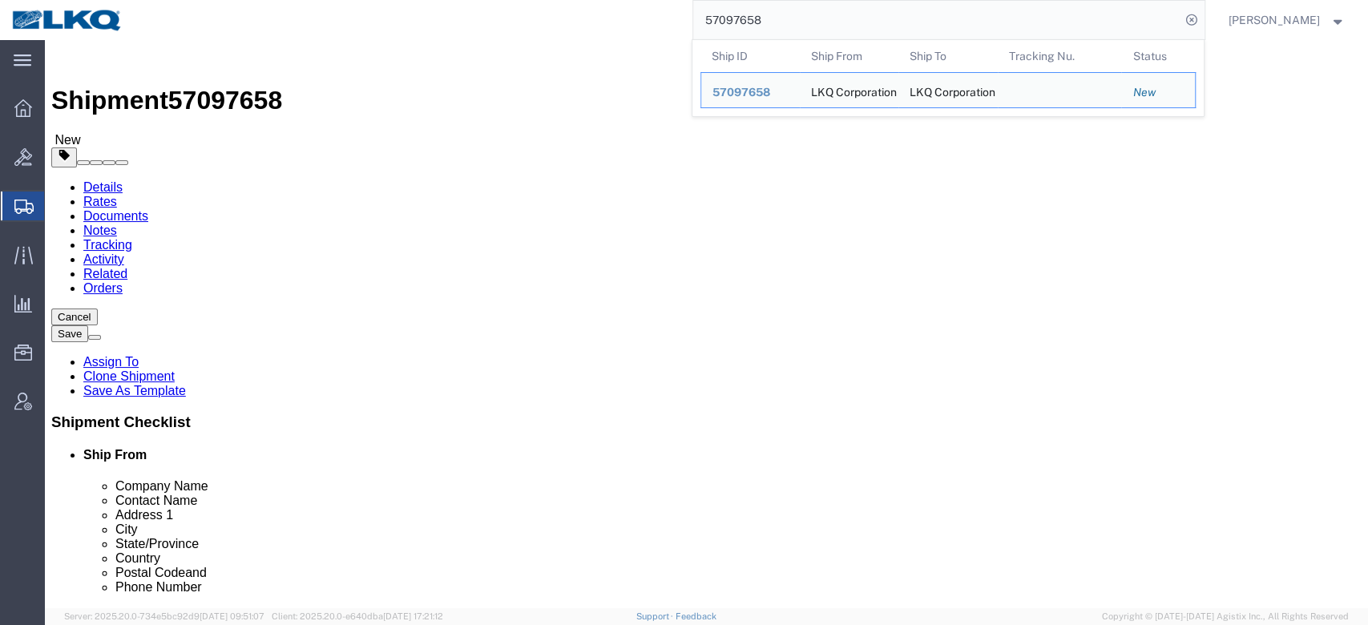
select select "27344"
select select "28712"
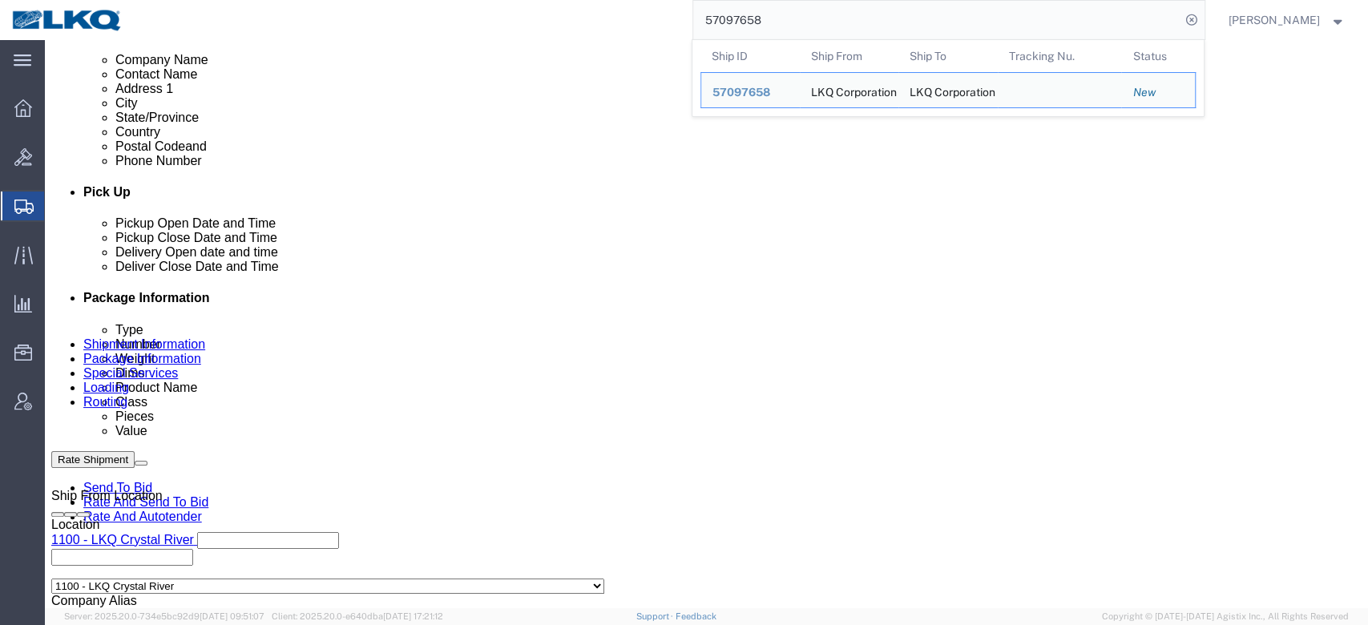
drag, startPoint x: 78, startPoint y: 61, endPoint x: 462, endPoint y: 146, distance: 393.3
click link "Details"
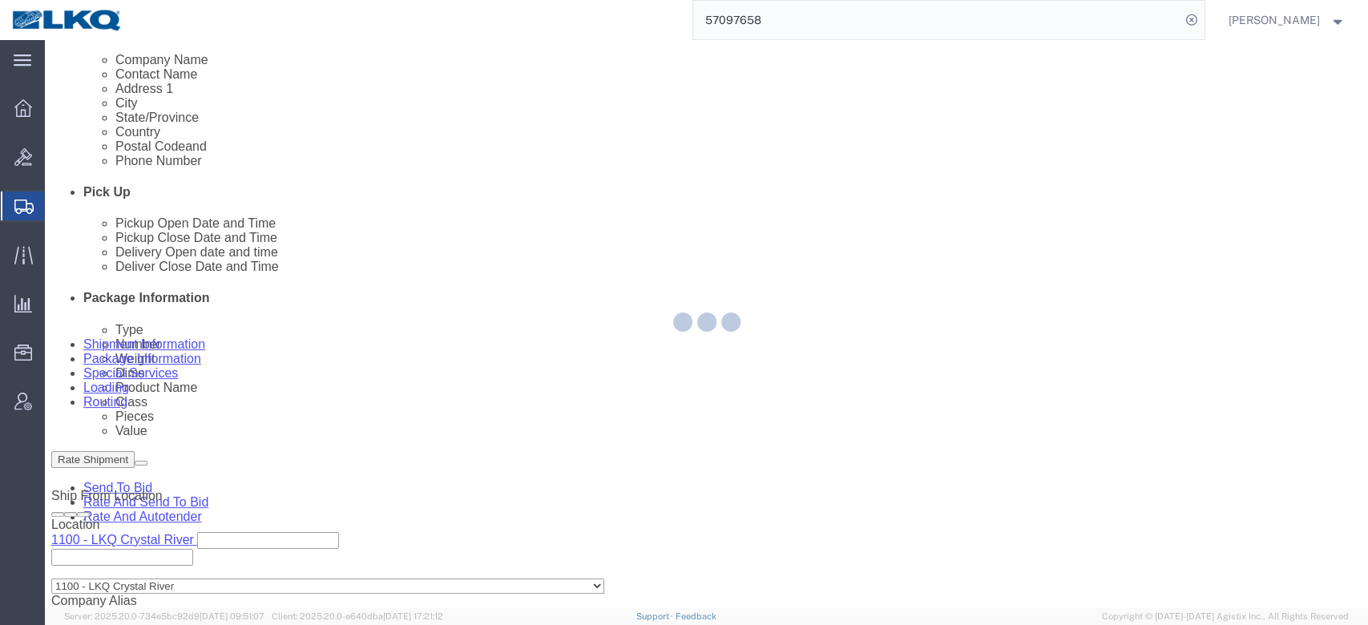
click at [109, 93] on div at bounding box center [707, 324] width 1324 height 568
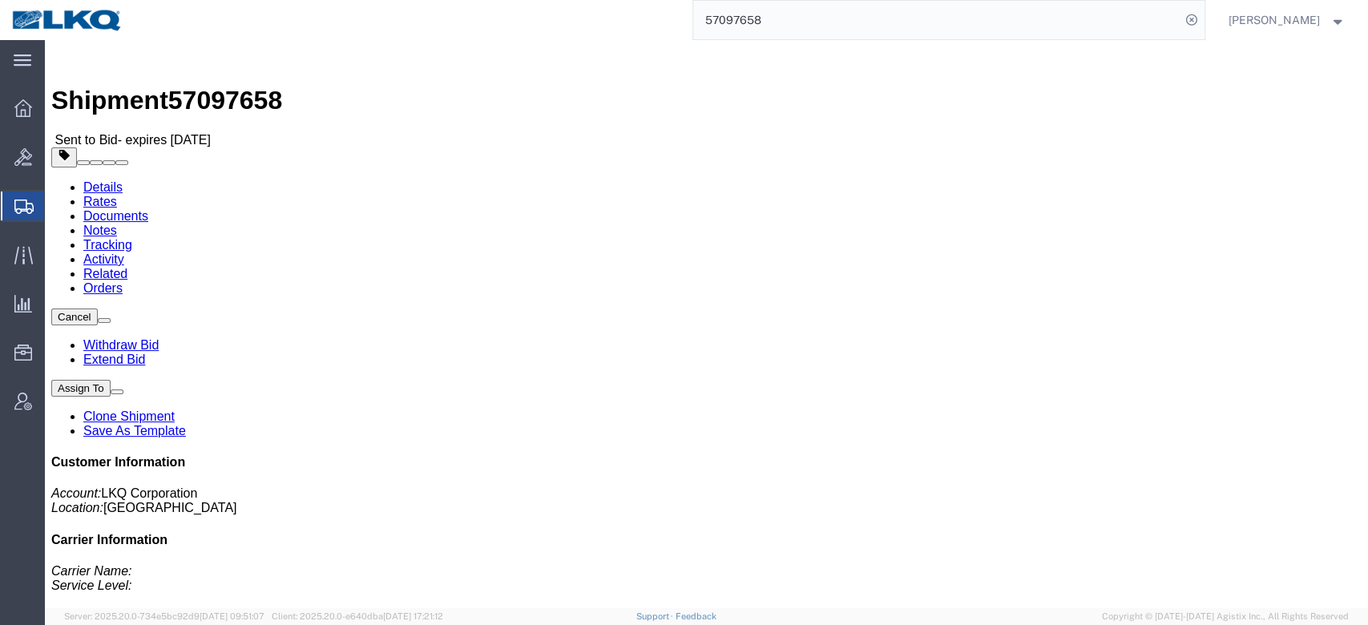
click link "Notes"
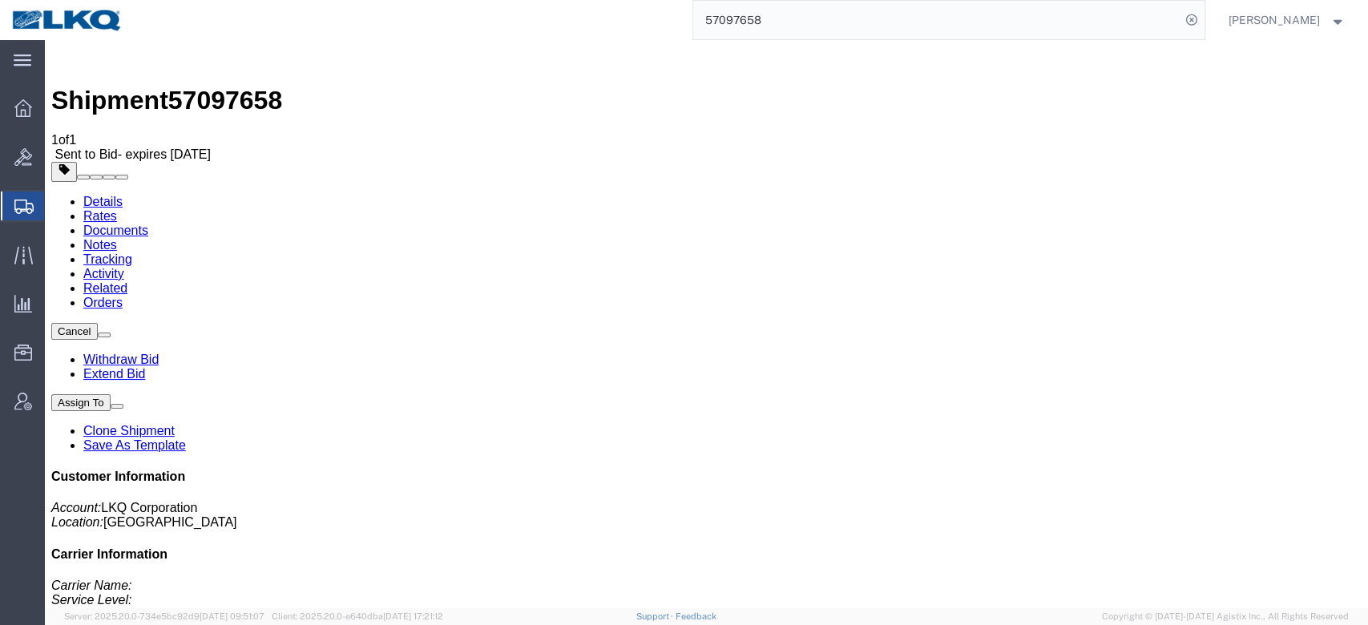
click at [98, 195] on link "Details" at bounding box center [102, 202] width 39 height 14
click button "button"
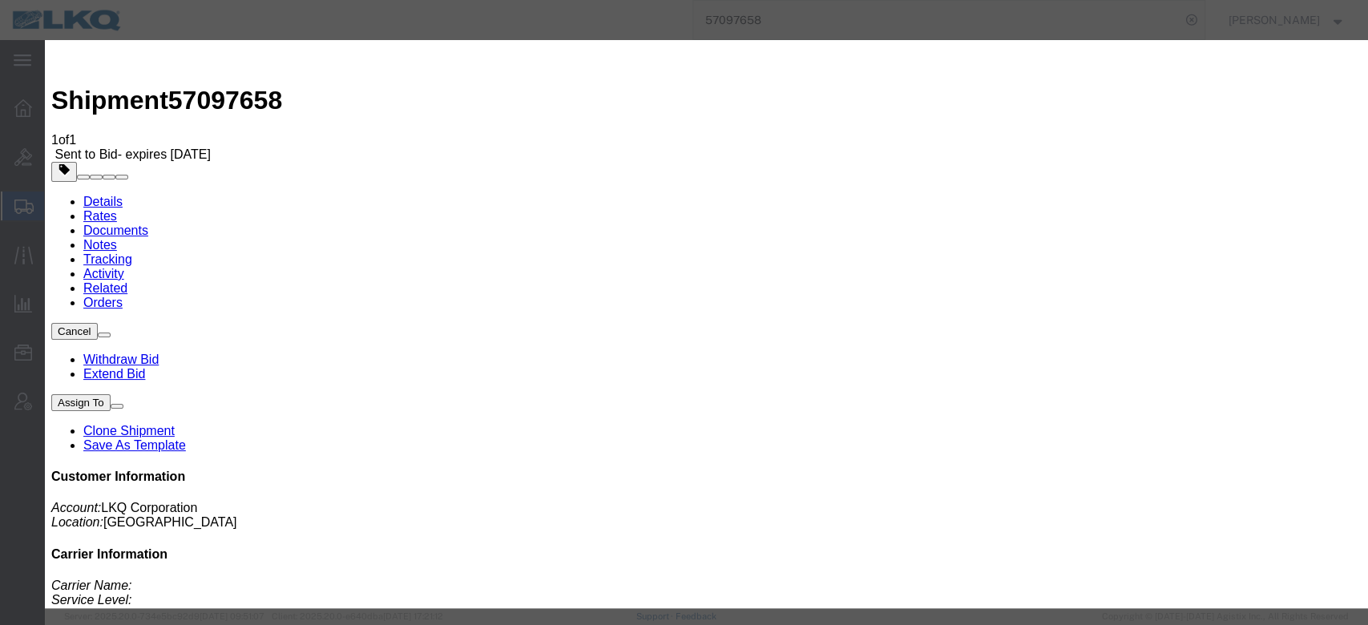
click select "Select Account Type Activity ID Airline Appointment Number ASN Batch Request # …"
select select "BOL"
click select "Select Account Type Activity ID Airline Appointment Number ASN Batch Request # …"
type input "57097658"
click button "Save"
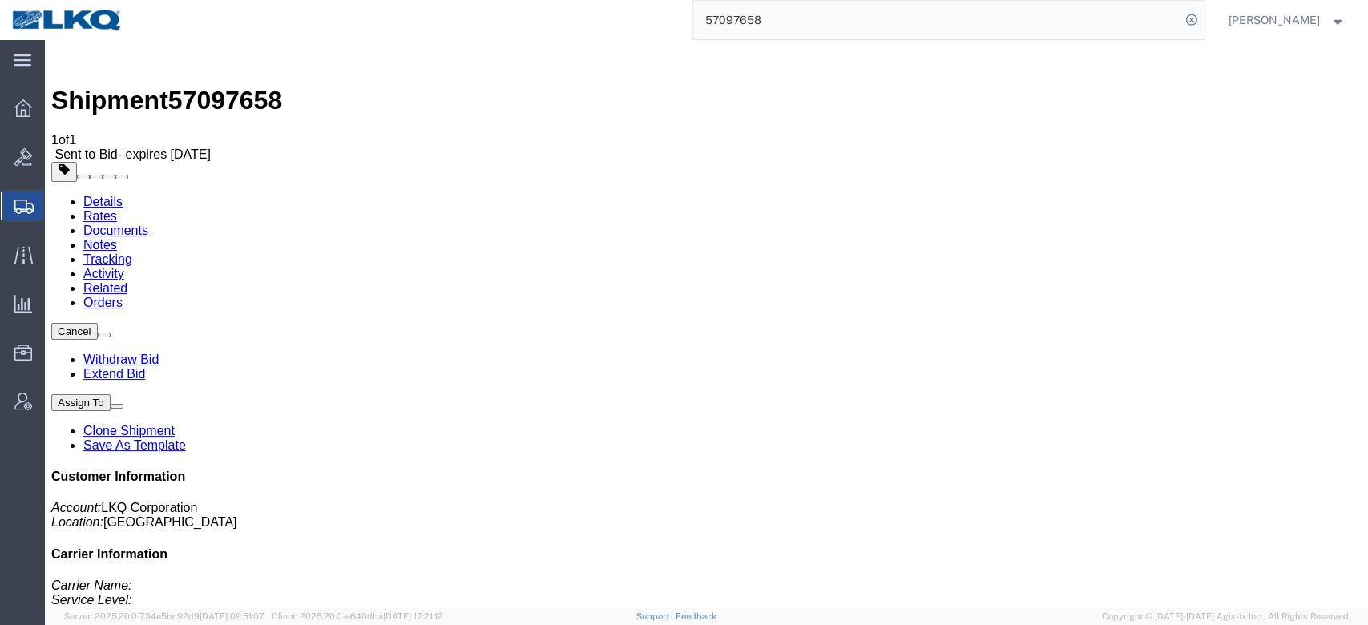
click at [770, 24] on input "57097658" at bounding box center [936, 20] width 487 height 38
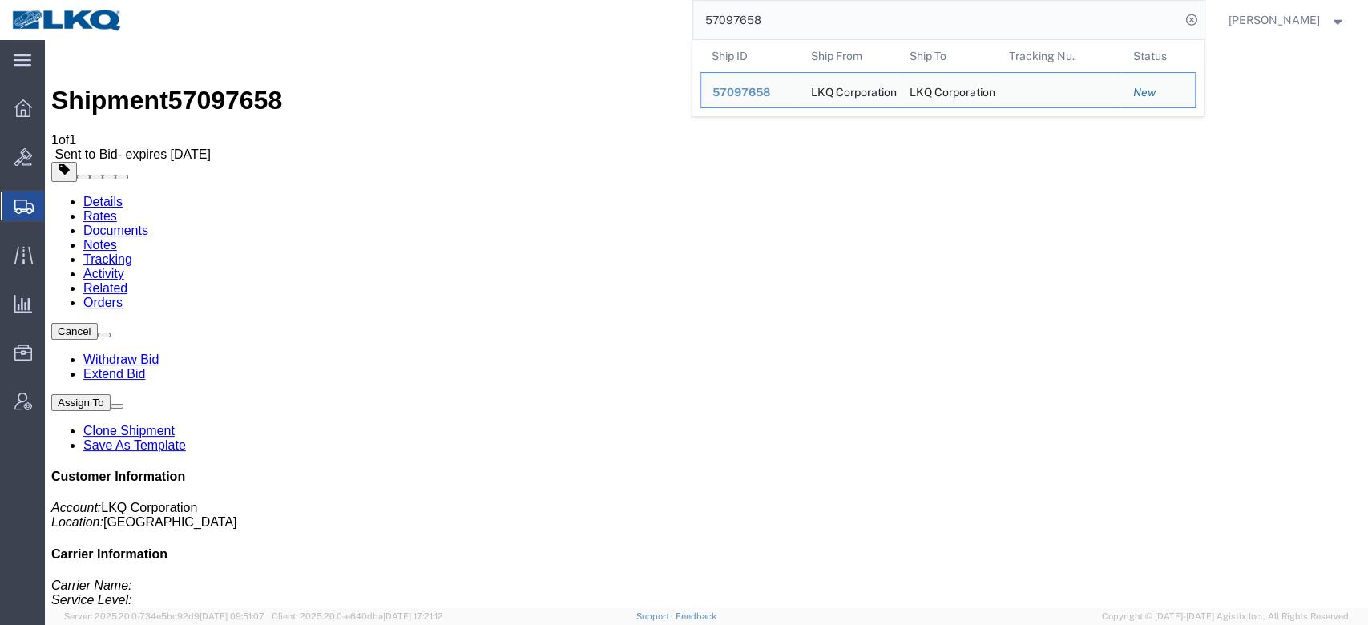
paste input "6729124"
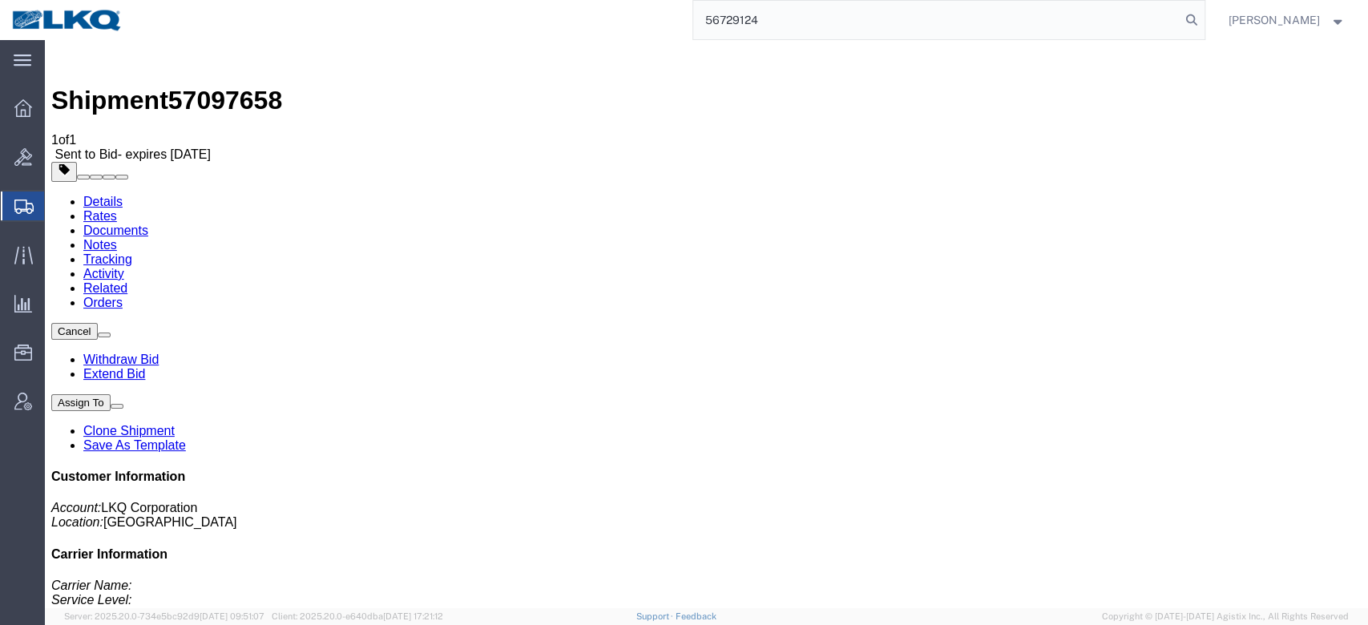
type input "56729124"
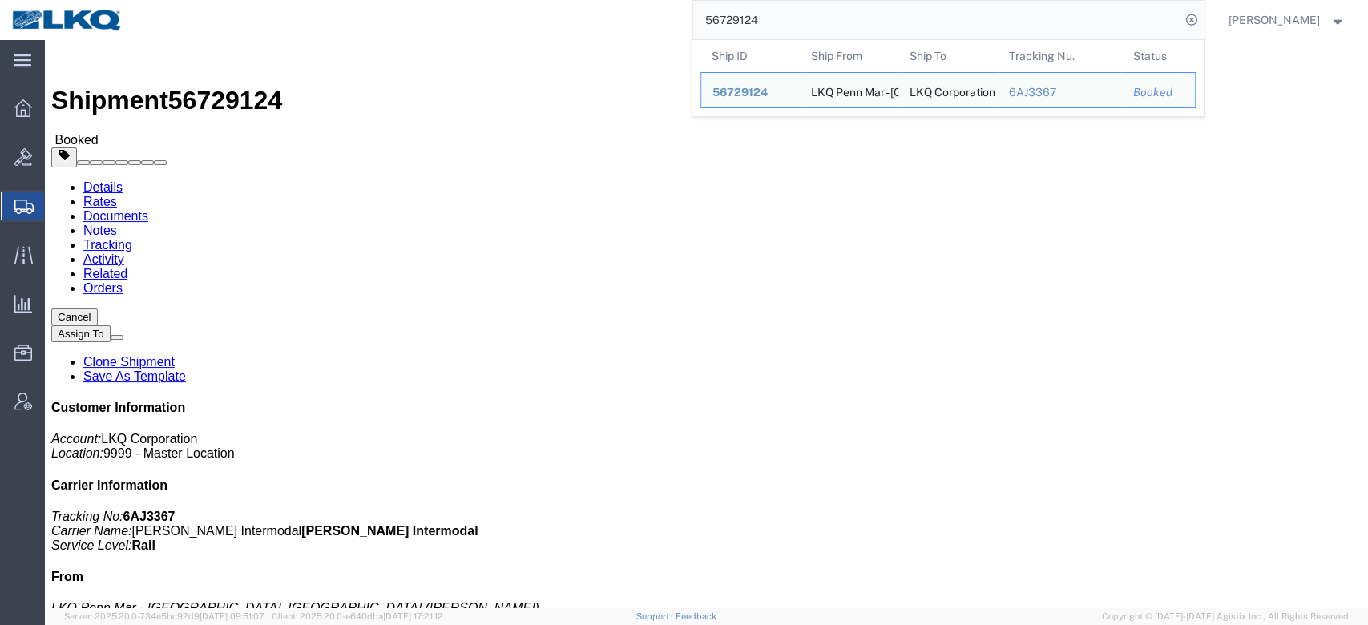
click div "Shipment Detail Ship From LKQ Penn Mar - York, PA (Lonnie Baumgardner) 1390 275…"
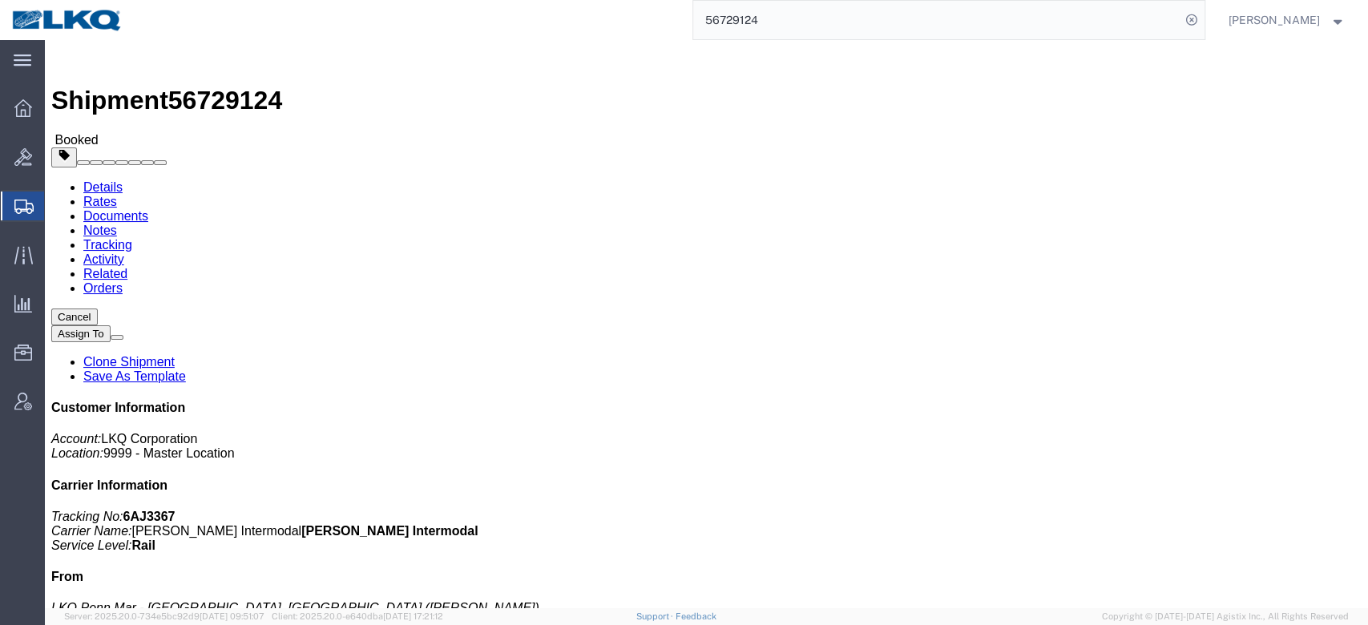
click link "Details"
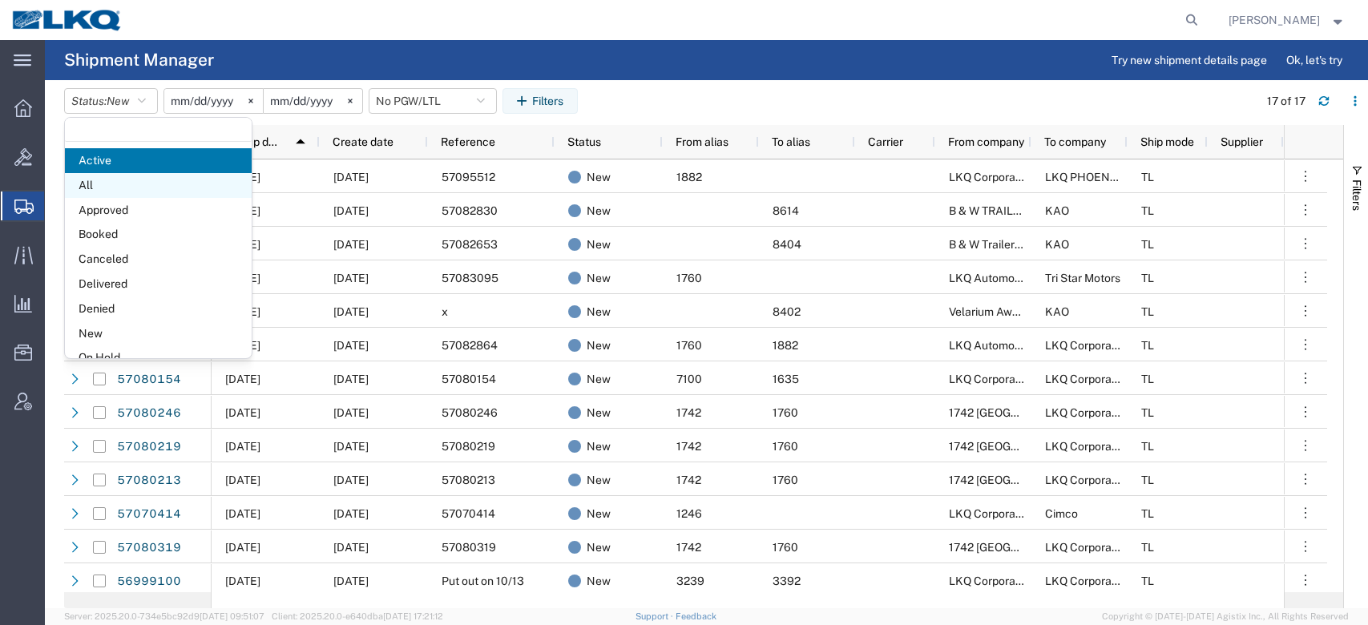
click at [112, 189] on span "All" at bounding box center [158, 185] width 187 height 25
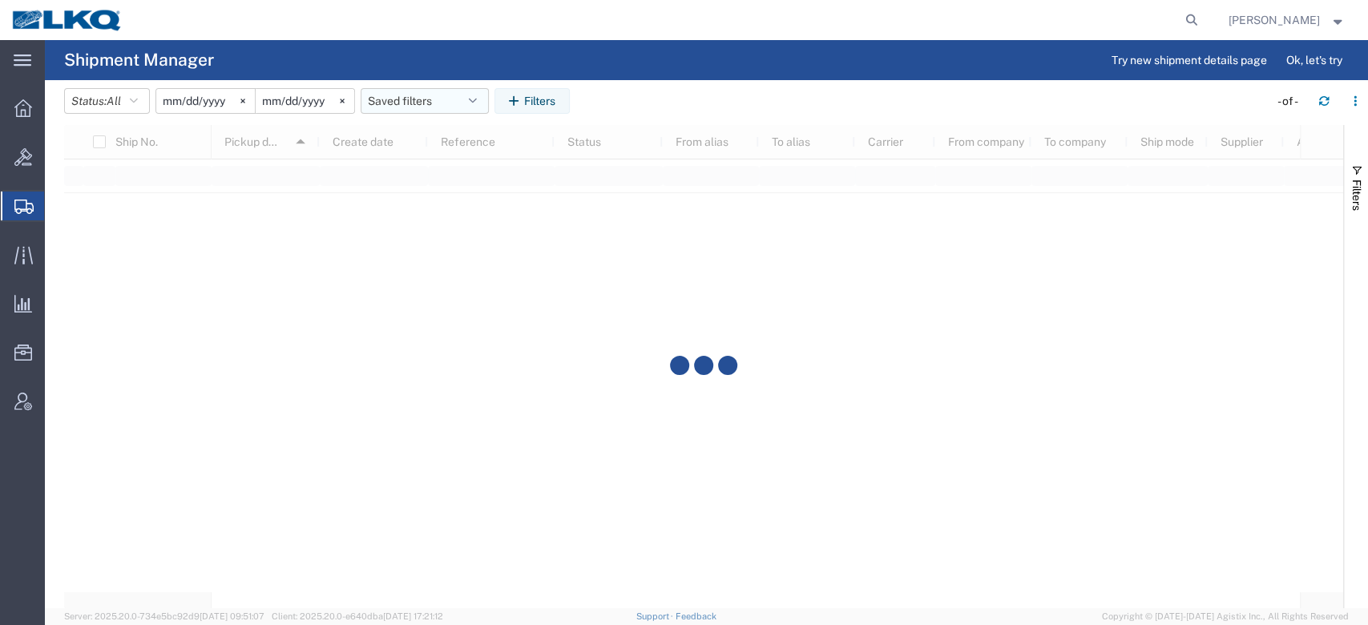
click at [423, 96] on button "Saved filters" at bounding box center [425, 101] width 128 height 26
click at [441, 203] on span "No PGW/LTL" at bounding box center [468, 201] width 210 height 30
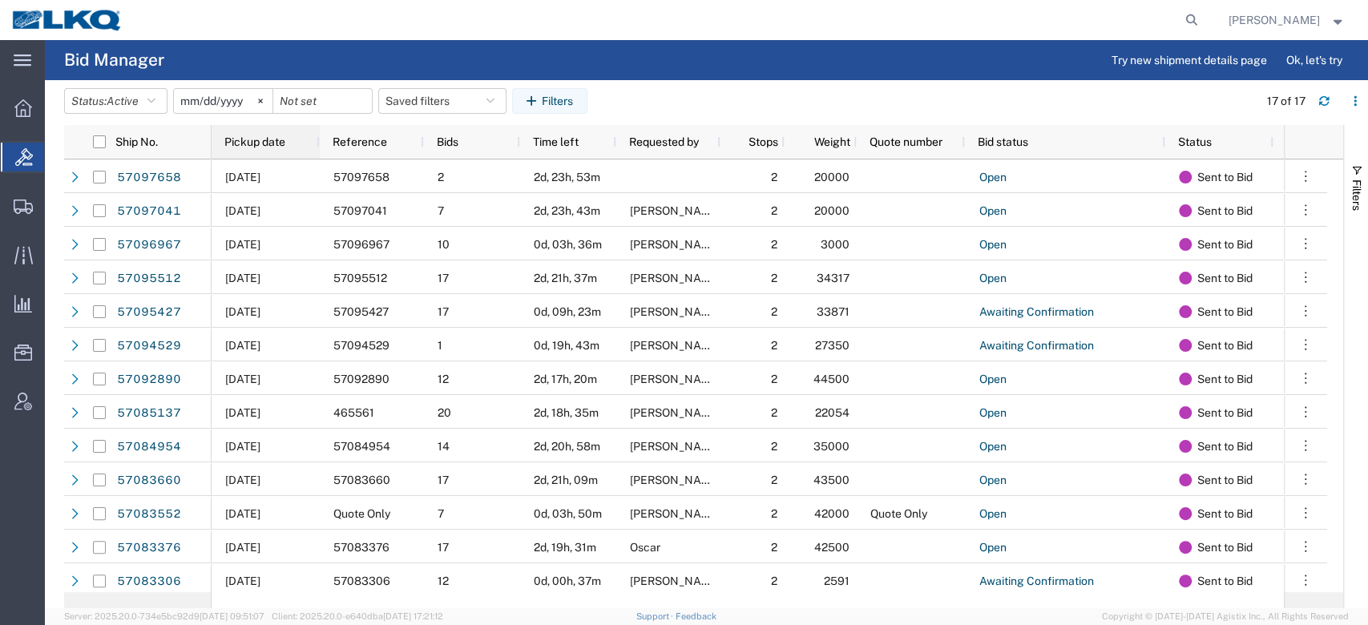
click at [293, 138] on div "Pickup date" at bounding box center [268, 142] width 89 height 26
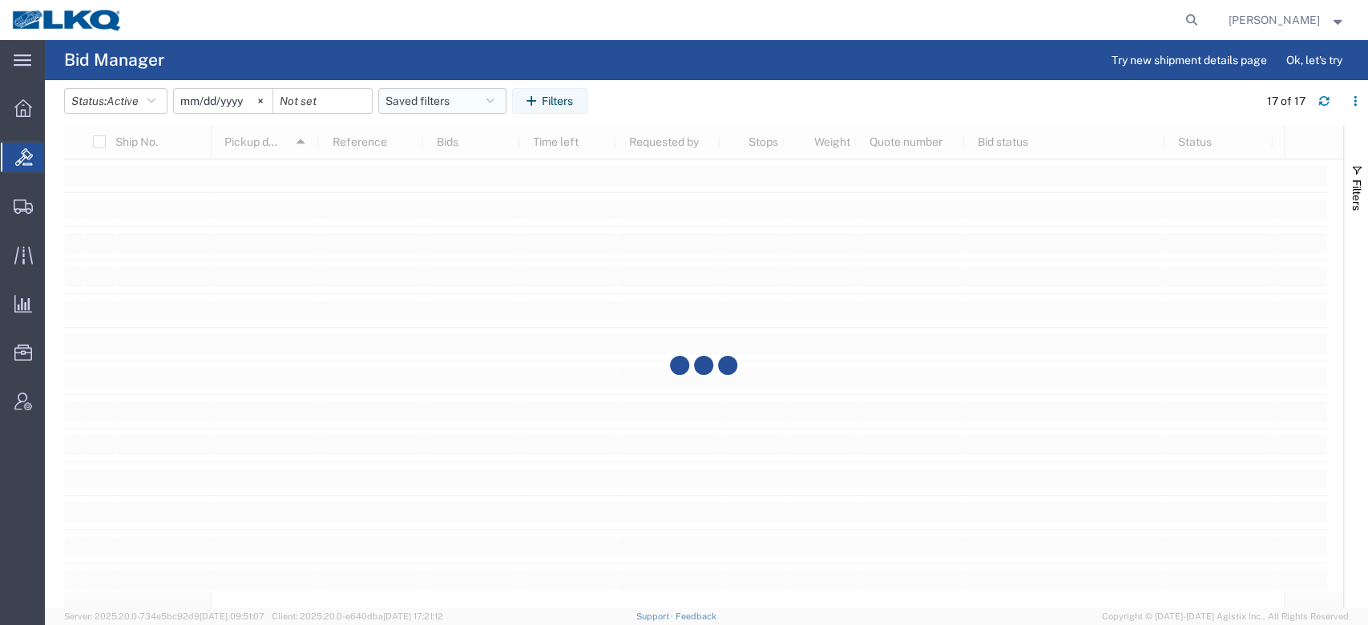
drag, startPoint x: 452, startPoint y: 95, endPoint x: 455, endPoint y: 123, distance: 28.2
click at [452, 97] on button "Saved filters" at bounding box center [442, 101] width 128 height 26
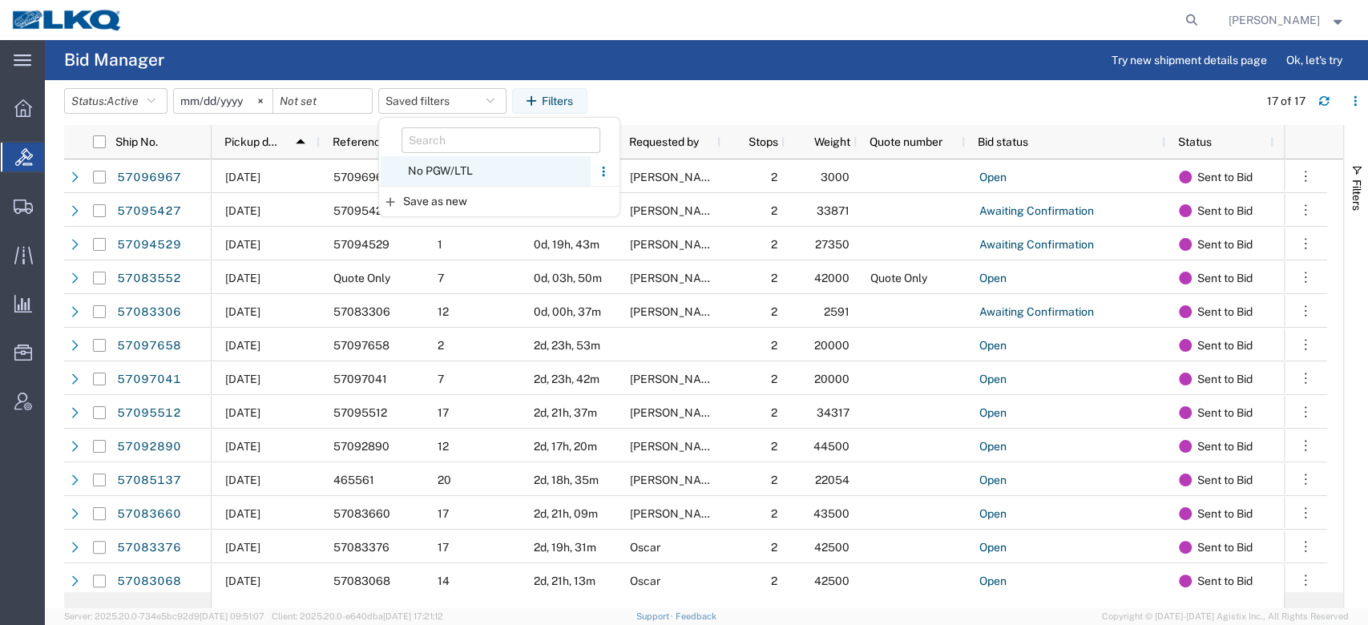
click at [468, 176] on span "No PGW/LTL" at bounding box center [486, 171] width 210 height 30
type input "[DATE]"
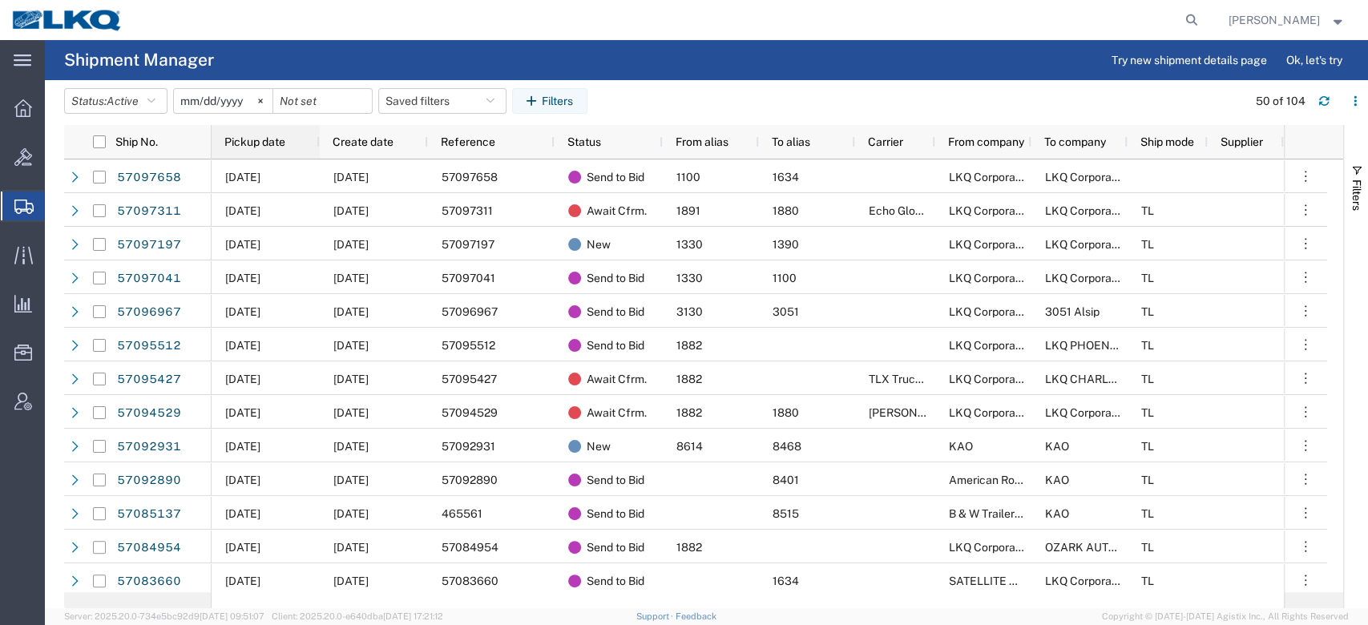
click at [269, 143] on span "Pickup date" at bounding box center [254, 141] width 61 height 13
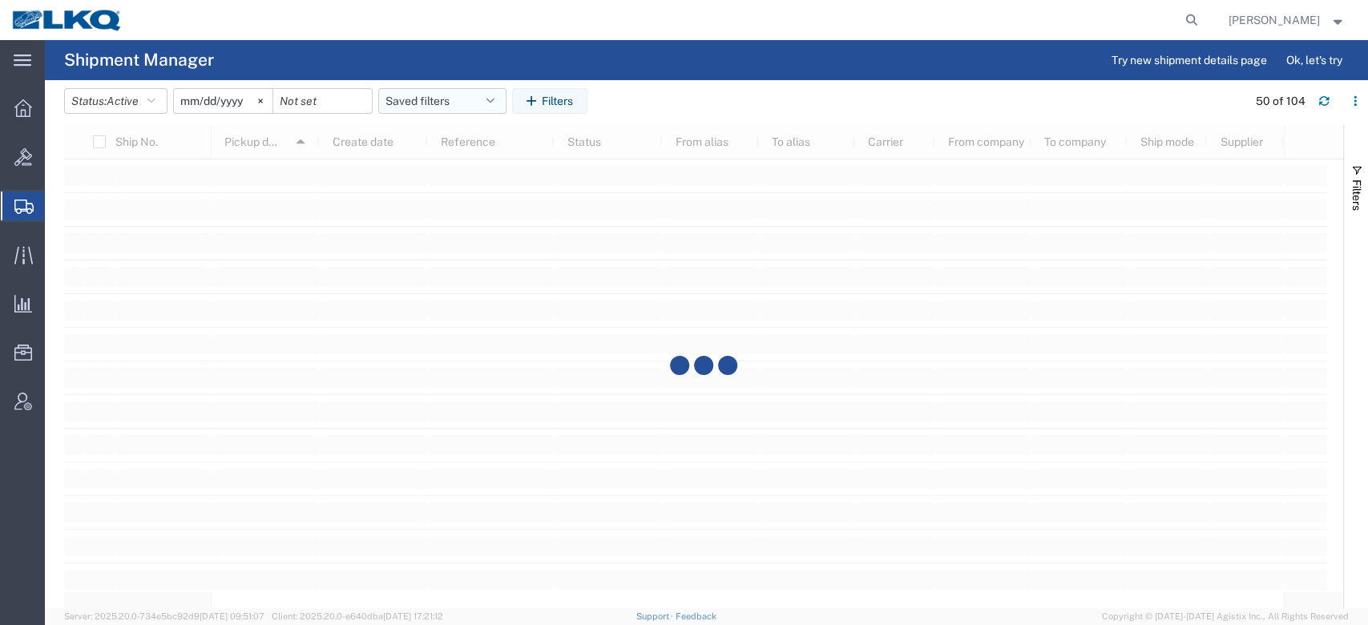
click at [442, 97] on button "Saved filters" at bounding box center [442, 101] width 128 height 26
click at [444, 196] on span "No PGW/LTL" at bounding box center [486, 201] width 210 height 30
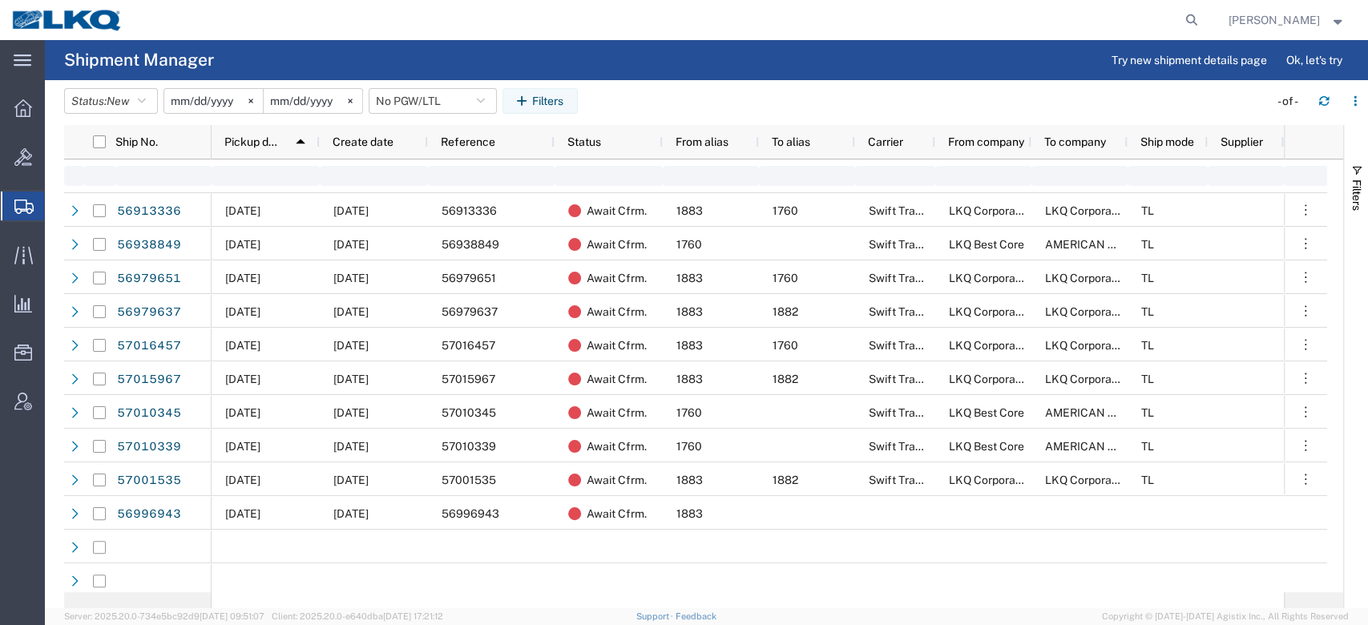
type input "[DATE]"
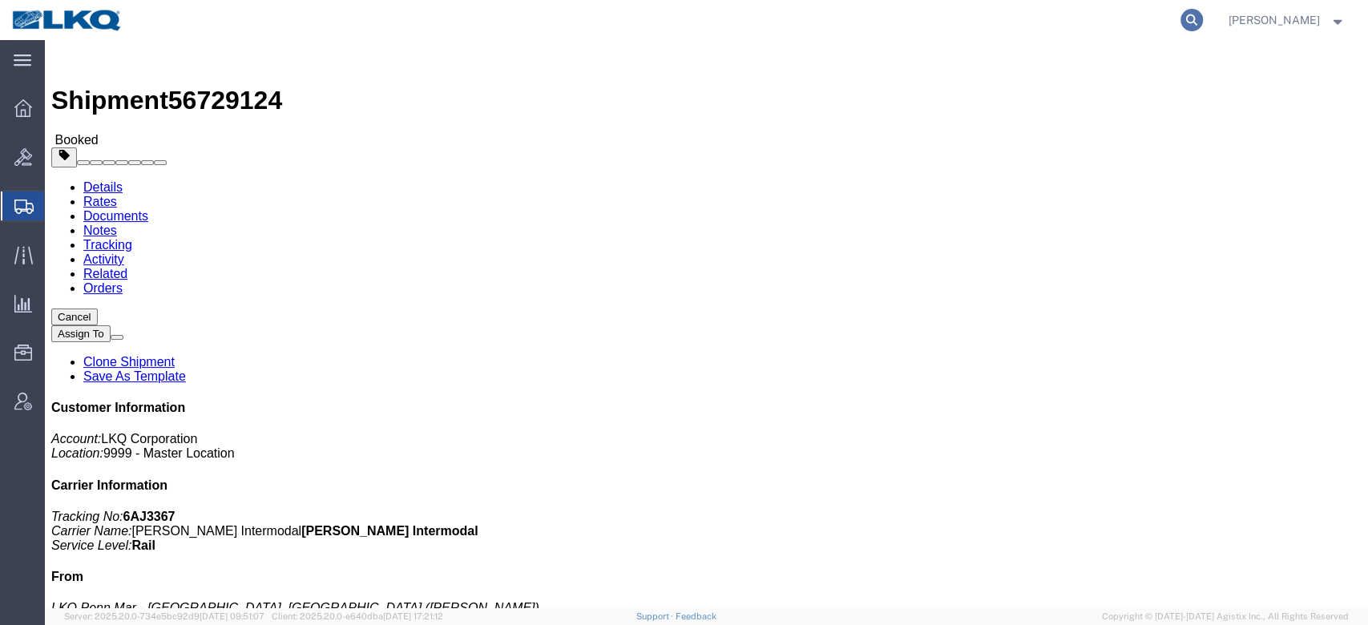
click at [1203, 17] on icon at bounding box center [1192, 20] width 22 height 22
paste input "57095010"
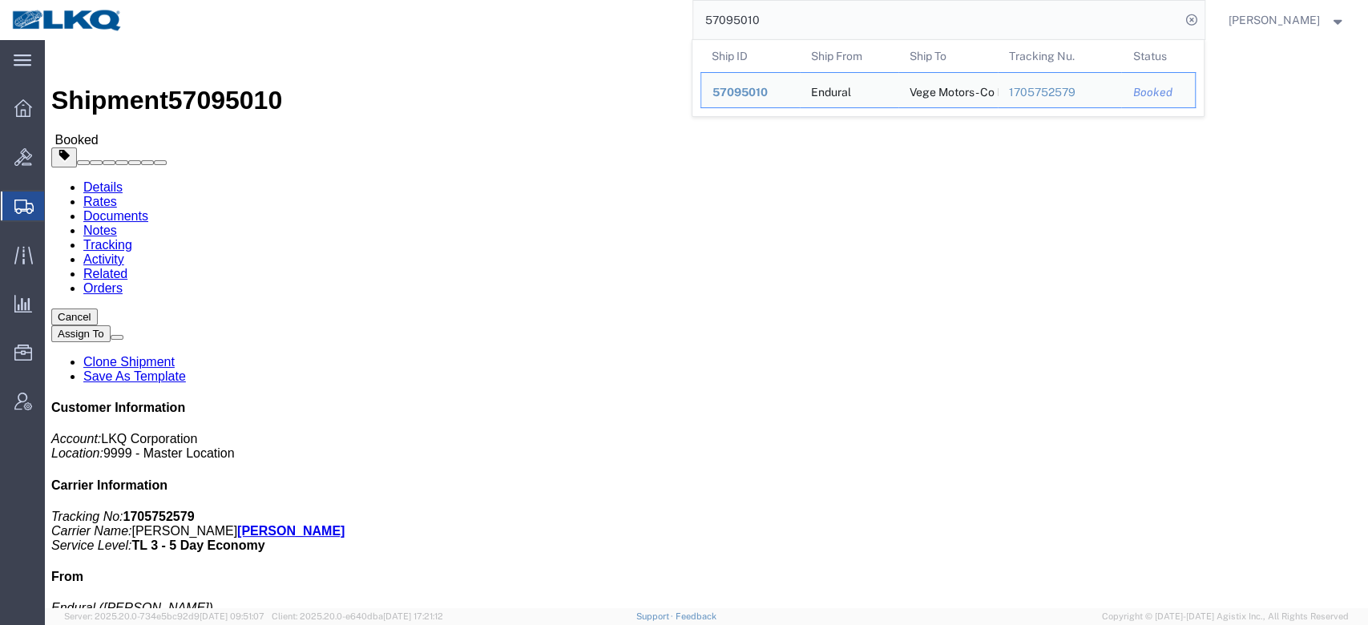
click at [842, 23] on input "57095010" at bounding box center [936, 20] width 487 height 38
paste input "6967"
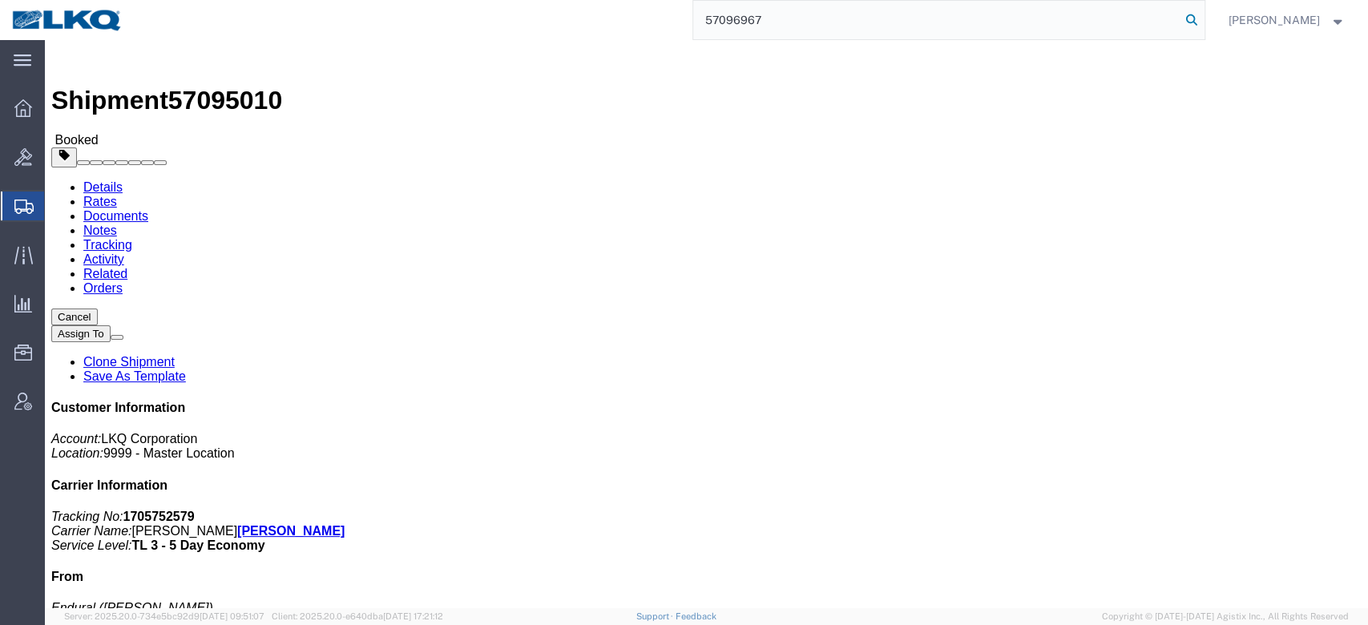
type input "57096967"
click at [1203, 15] on icon at bounding box center [1192, 20] width 22 height 22
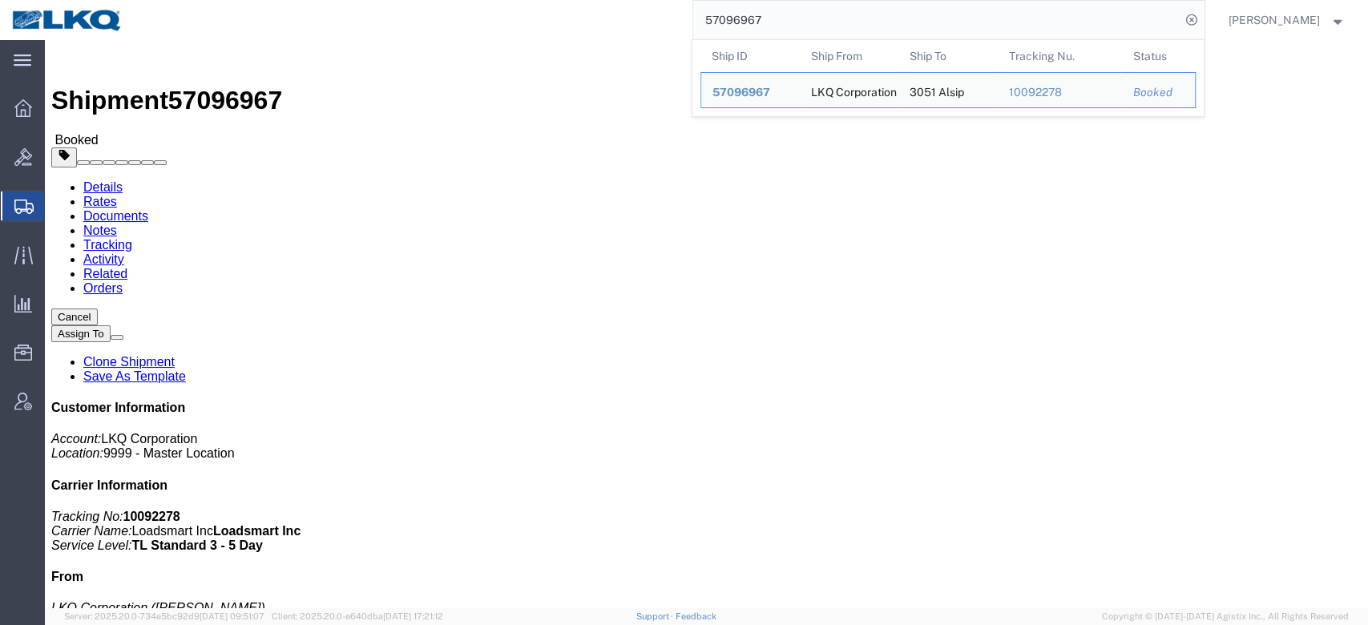
click link "Notes"
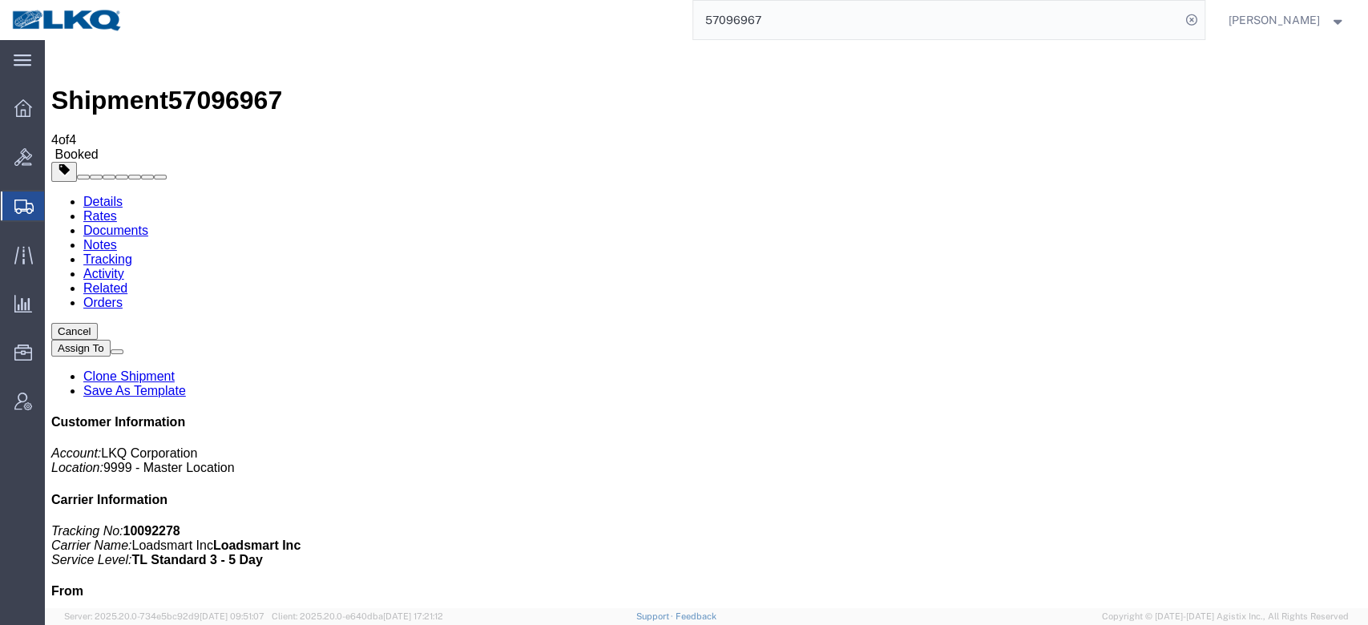
click at [117, 209] on link "Rates" at bounding box center [100, 216] width 34 height 14
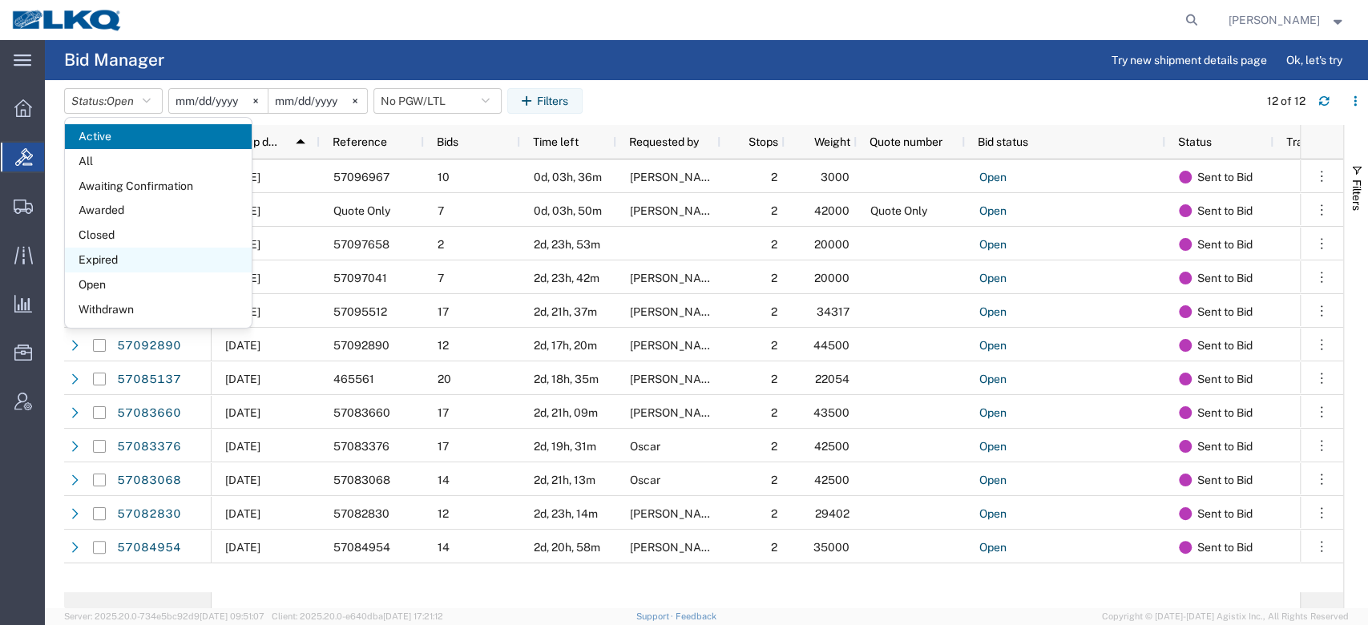
click at [152, 258] on span "Expired" at bounding box center [158, 260] width 187 height 25
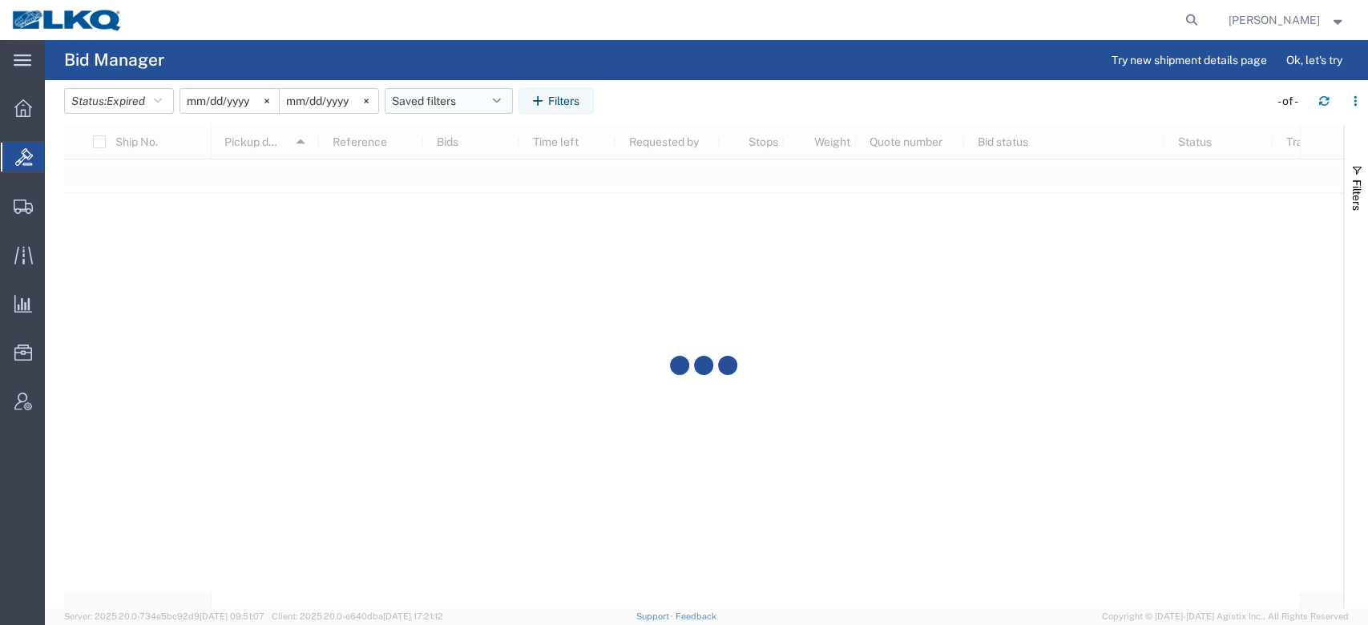
click at [466, 99] on button "Saved filters" at bounding box center [449, 101] width 128 height 26
click at [478, 172] on span "No PGW/LTL" at bounding box center [492, 171] width 210 height 30
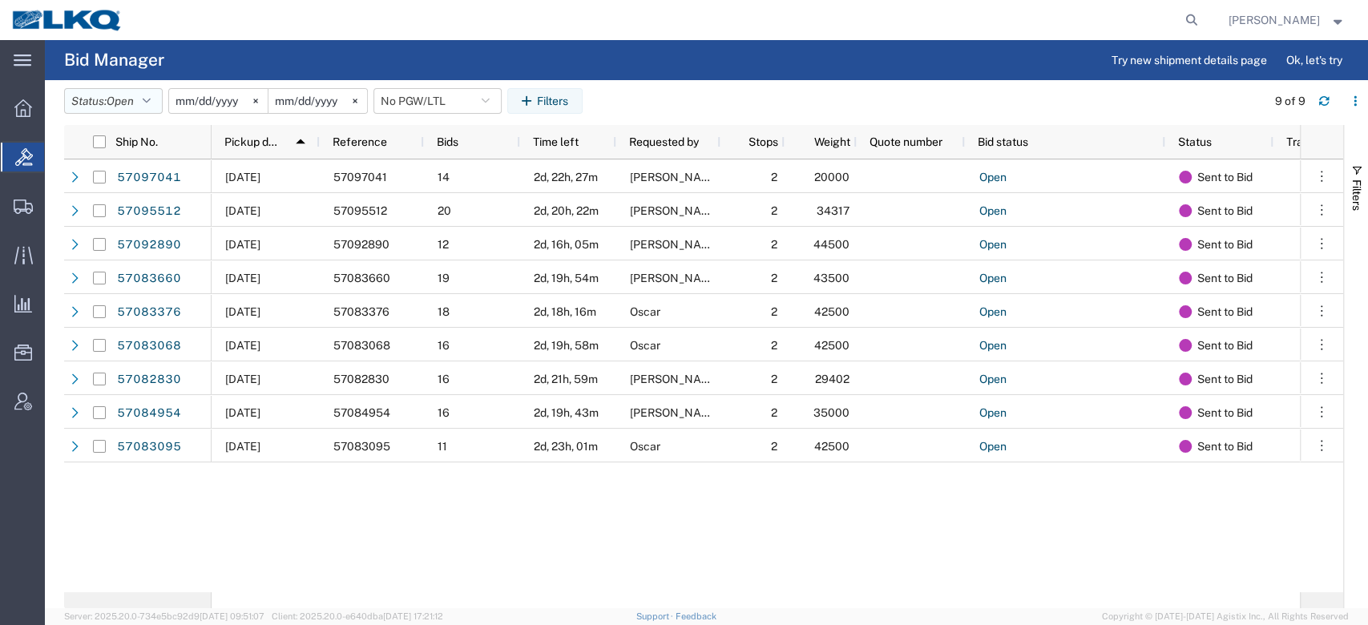
click at [151, 95] on icon "button" at bounding box center [147, 100] width 8 height 11
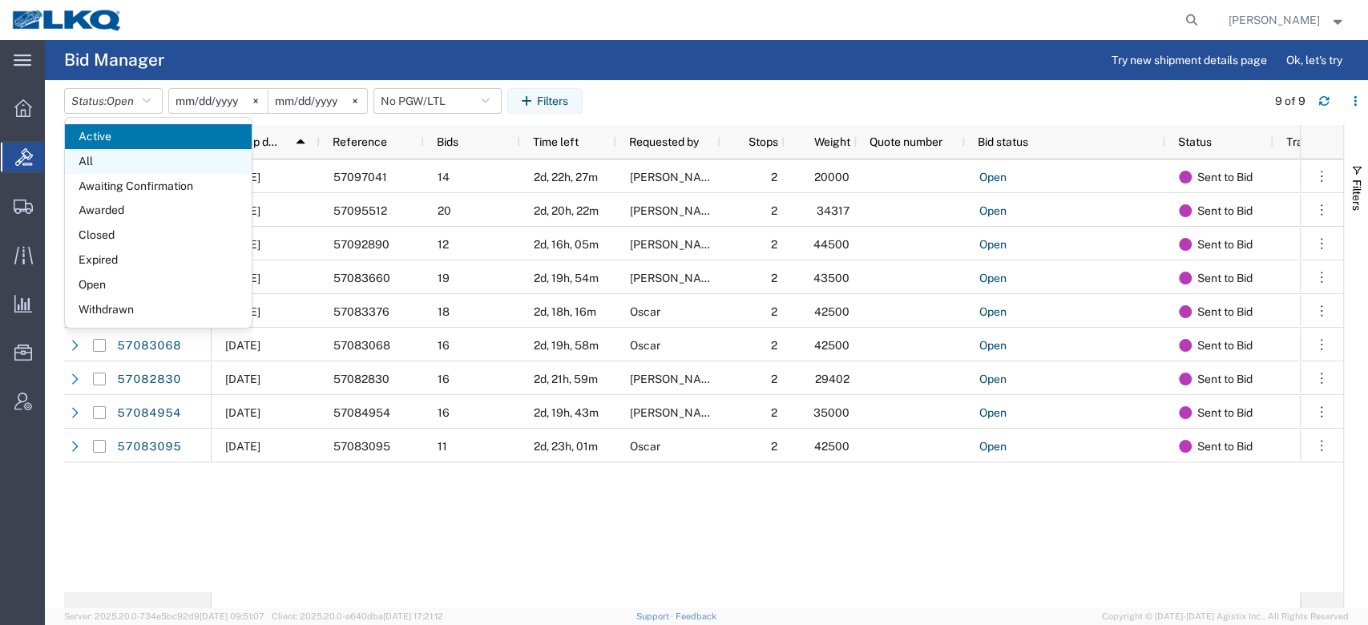
click at [121, 160] on span "All" at bounding box center [158, 161] width 187 height 25
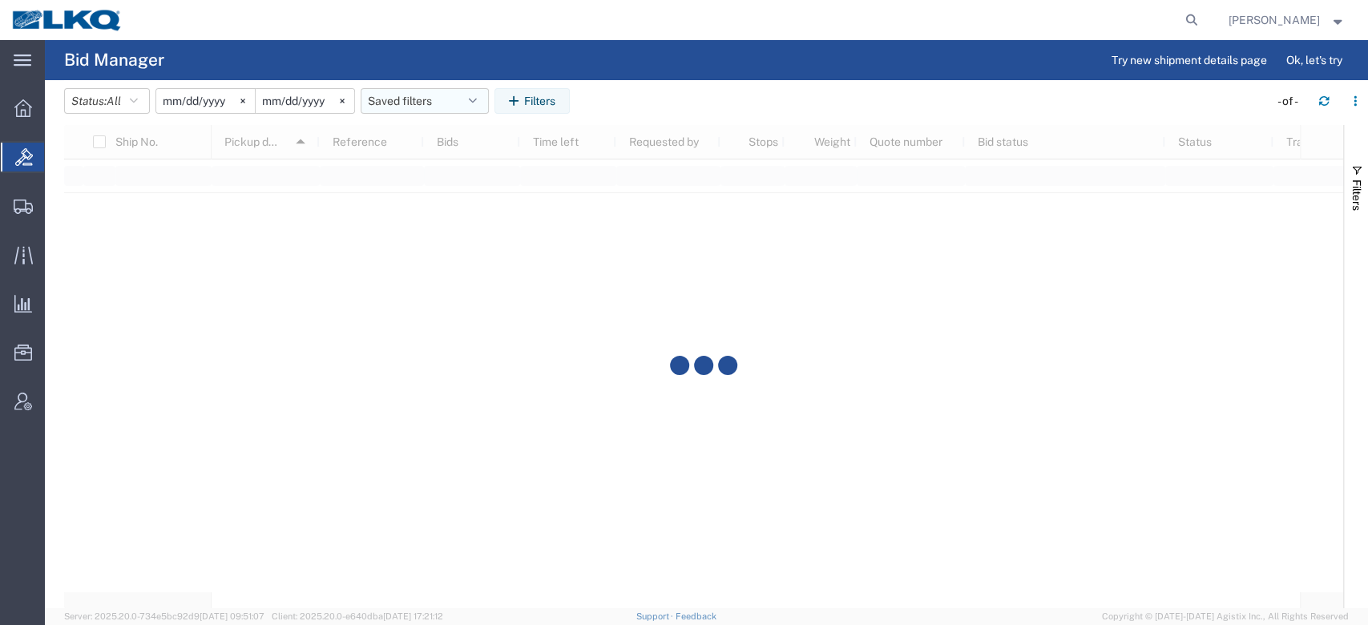
click at [412, 99] on button "Saved filters" at bounding box center [425, 101] width 128 height 26
click at [434, 170] on span "No PGW/LTL" at bounding box center [468, 171] width 210 height 30
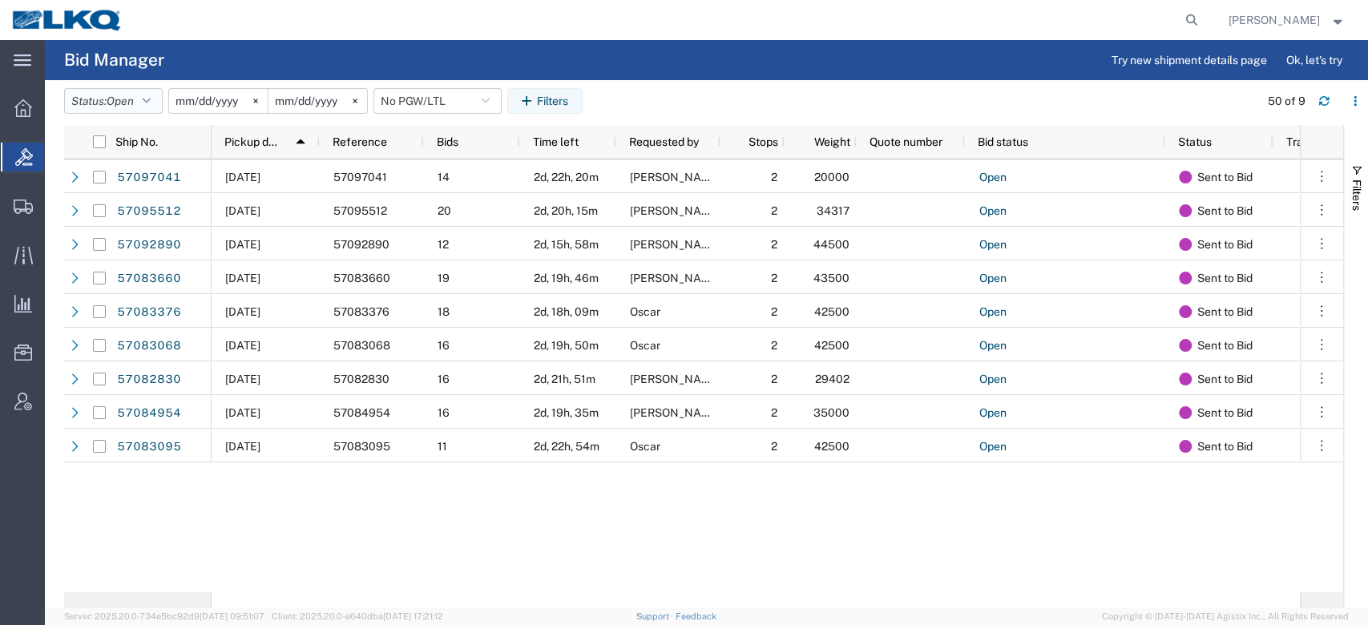
click at [139, 97] on button "Status: Open" at bounding box center [113, 101] width 99 height 26
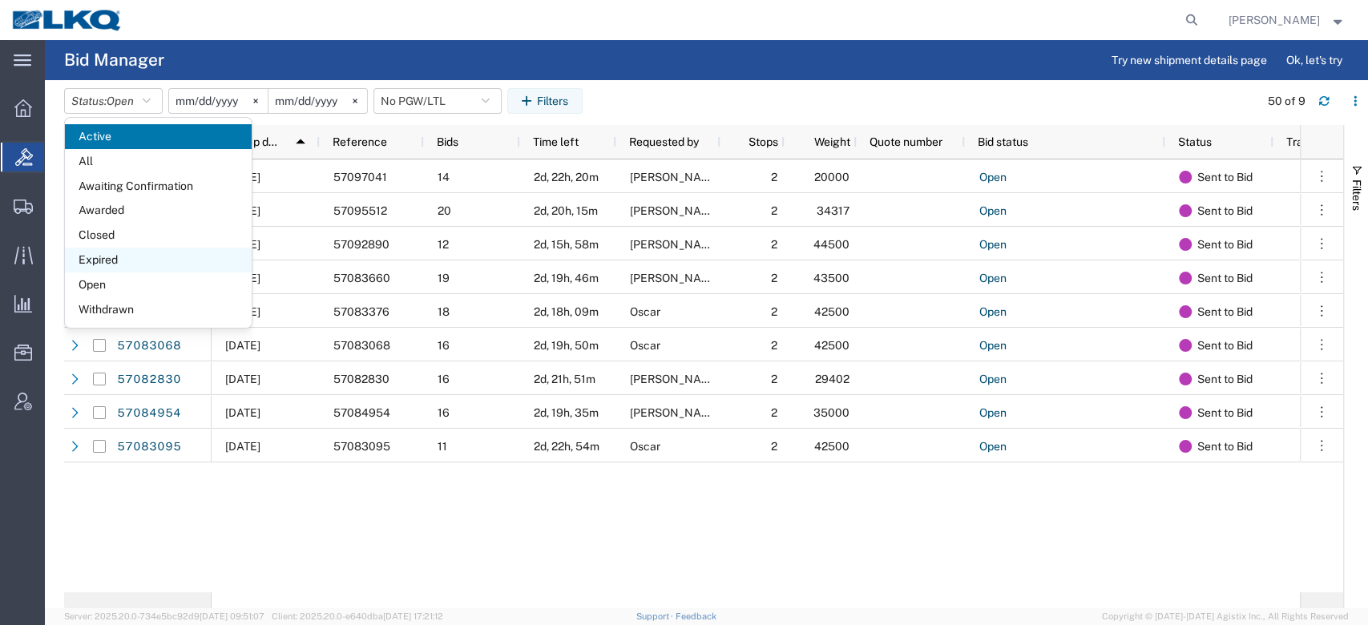
click at [110, 257] on span "Expired" at bounding box center [158, 260] width 187 height 25
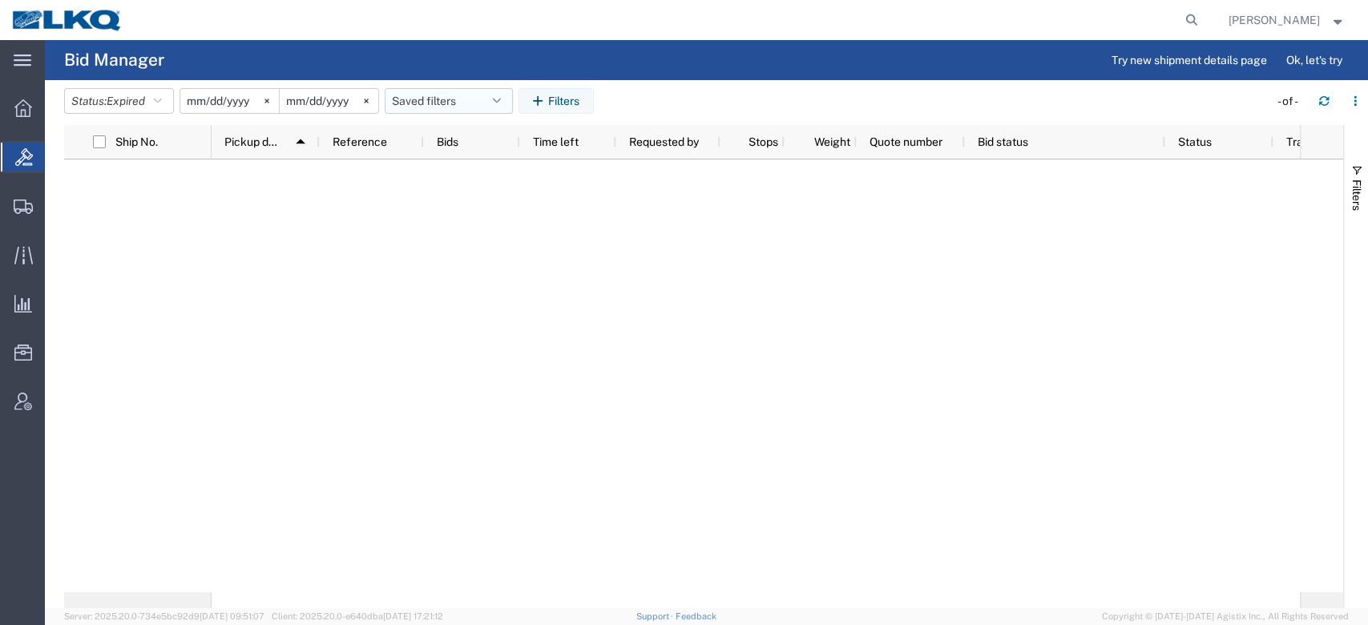
click at [466, 108] on button "Saved filters" at bounding box center [449, 101] width 128 height 26
click at [470, 172] on span "No PGW/LTL" at bounding box center [492, 171] width 210 height 30
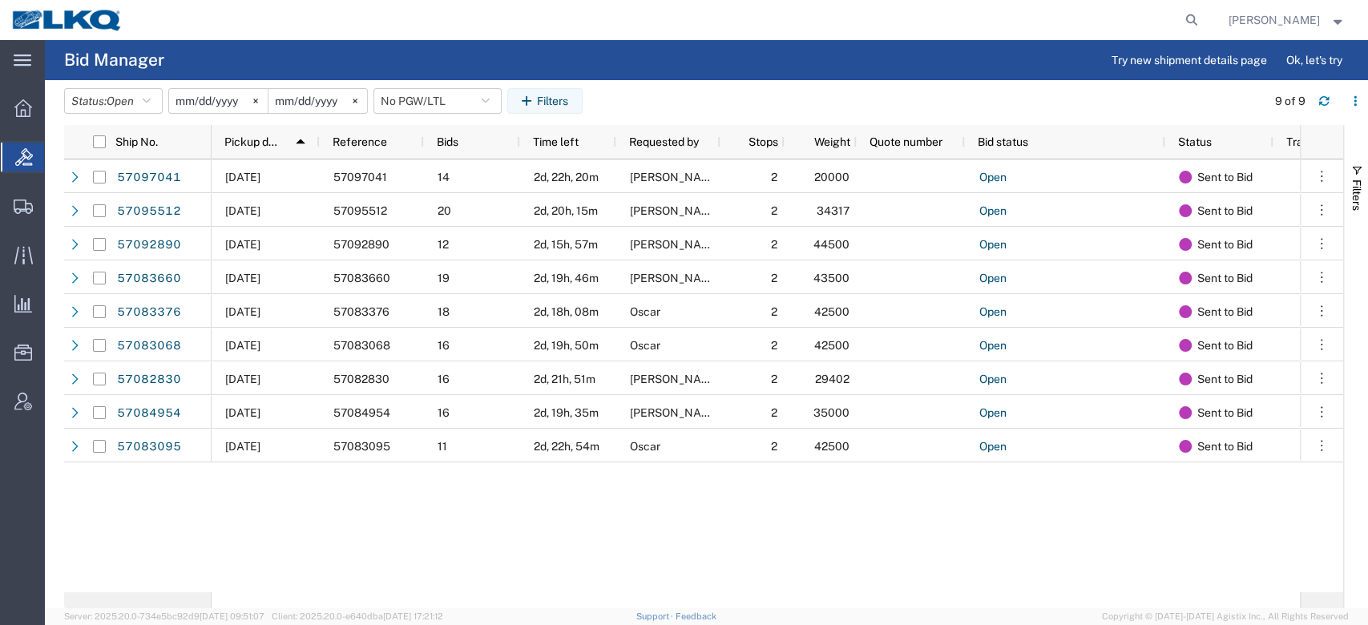
click at [131, 87] on header "Status: Open Active All Awaiting Confirmation Awarded Closed Expired Open Withd…" at bounding box center [716, 102] width 1304 height 45
click at [134, 96] on span "Open" at bounding box center [120, 101] width 27 height 13
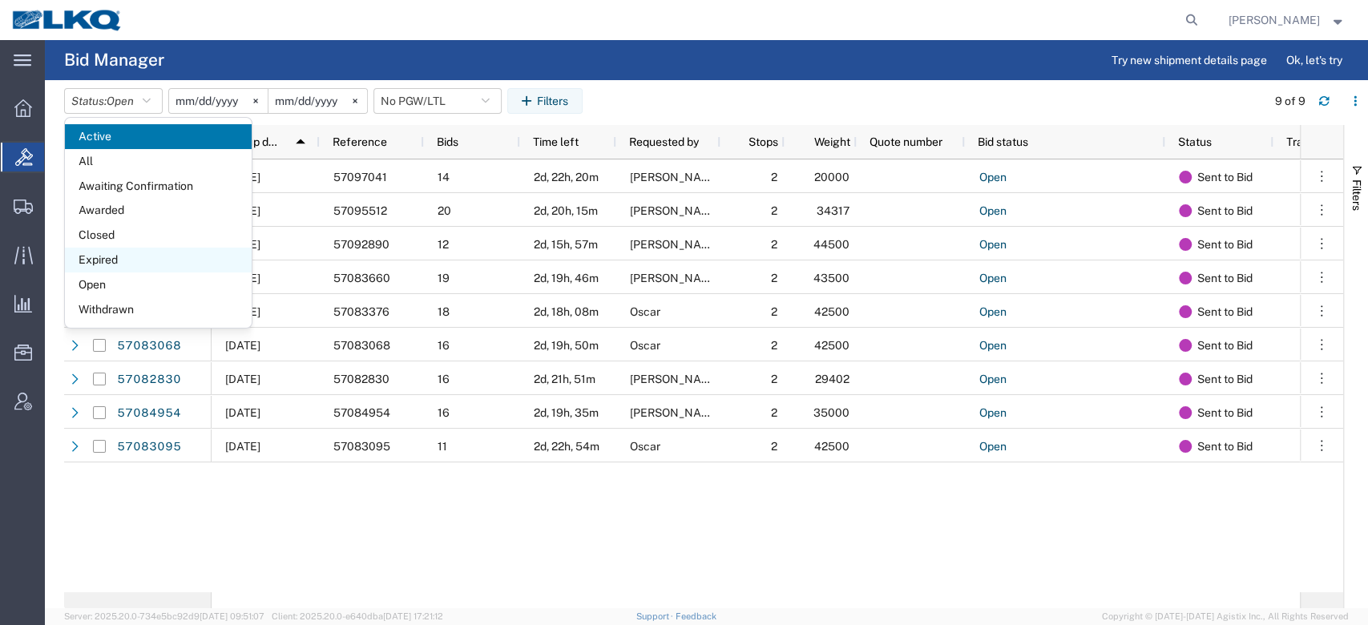
click at [134, 254] on span "Expired" at bounding box center [158, 260] width 187 height 25
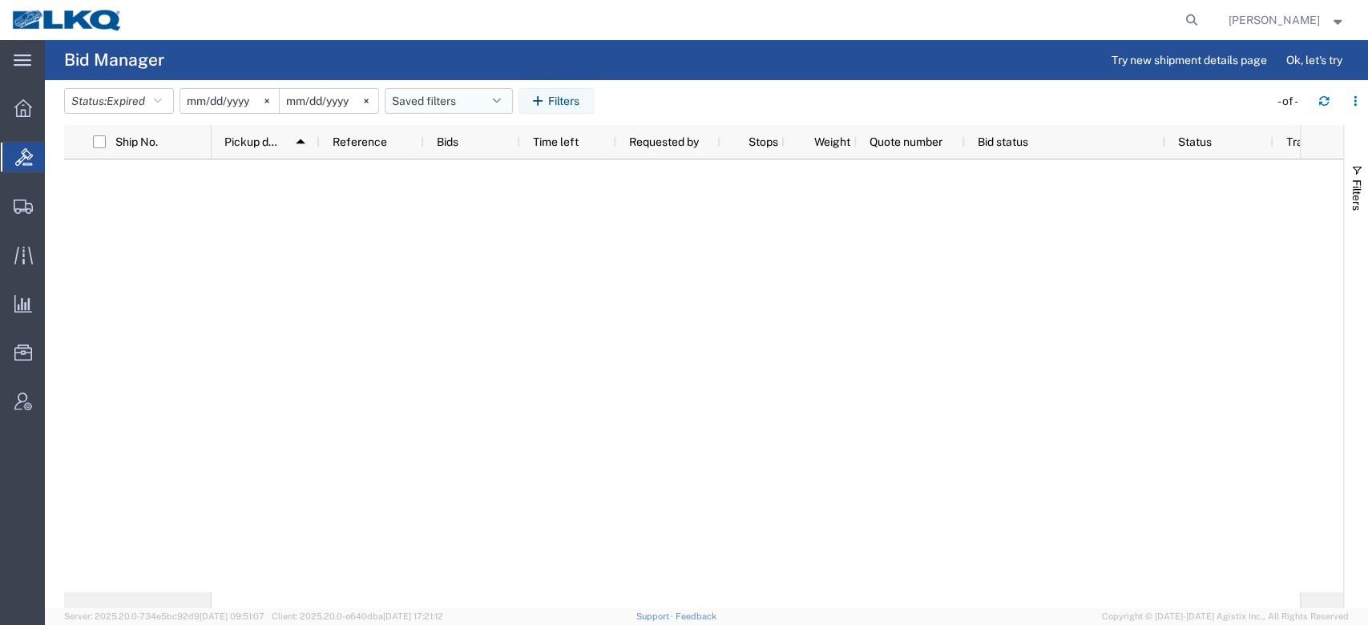
click at [465, 109] on button "Saved filters" at bounding box center [449, 101] width 128 height 26
click at [471, 172] on span "No PGW/LTL" at bounding box center [492, 171] width 210 height 30
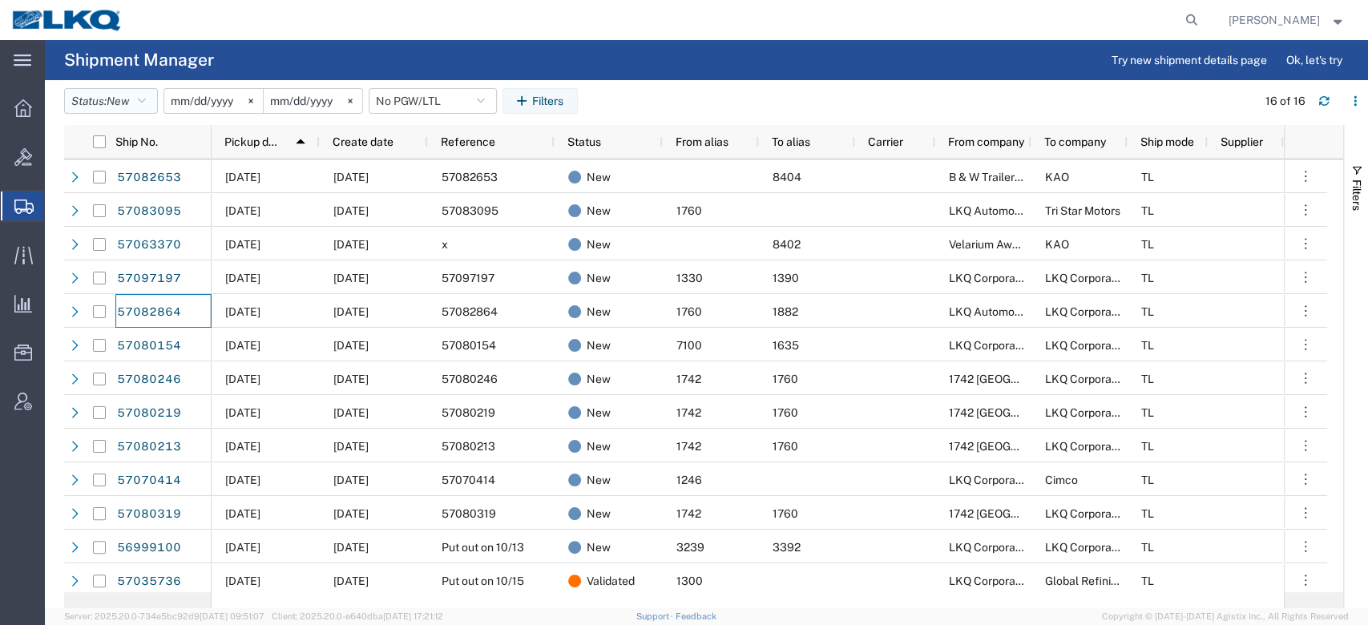
click at [150, 109] on button "Status: New" at bounding box center [111, 101] width 94 height 26
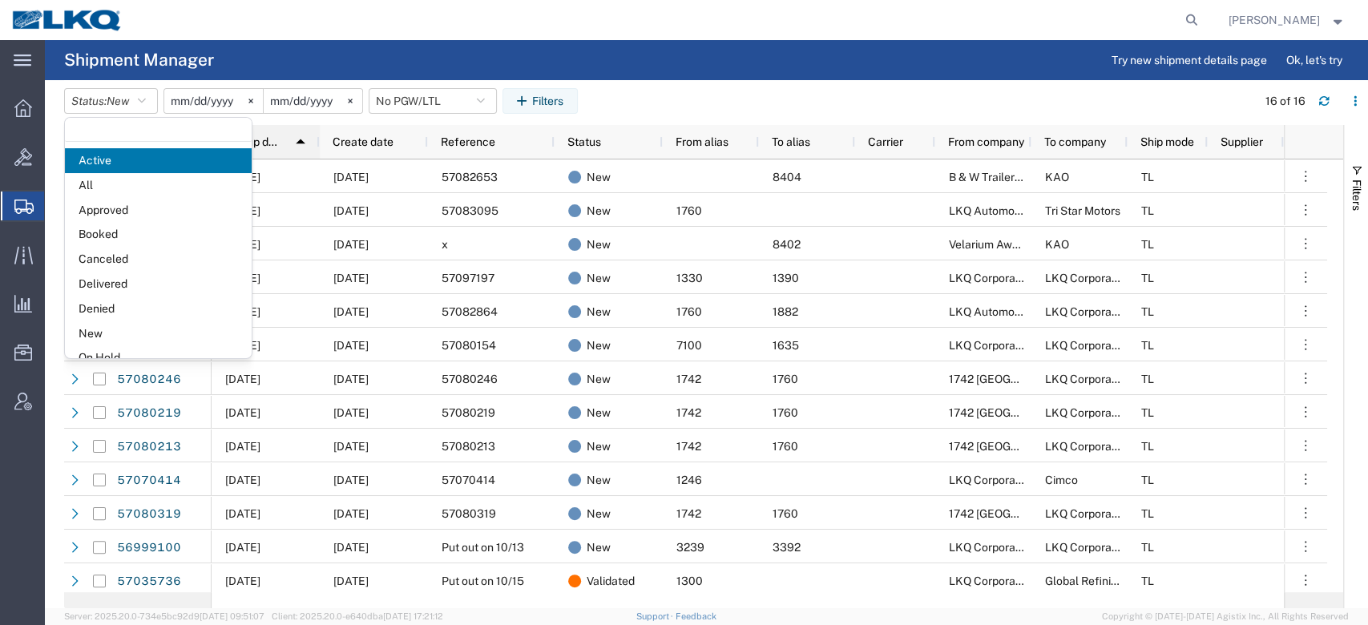
click at [127, 182] on span "All" at bounding box center [158, 185] width 187 height 25
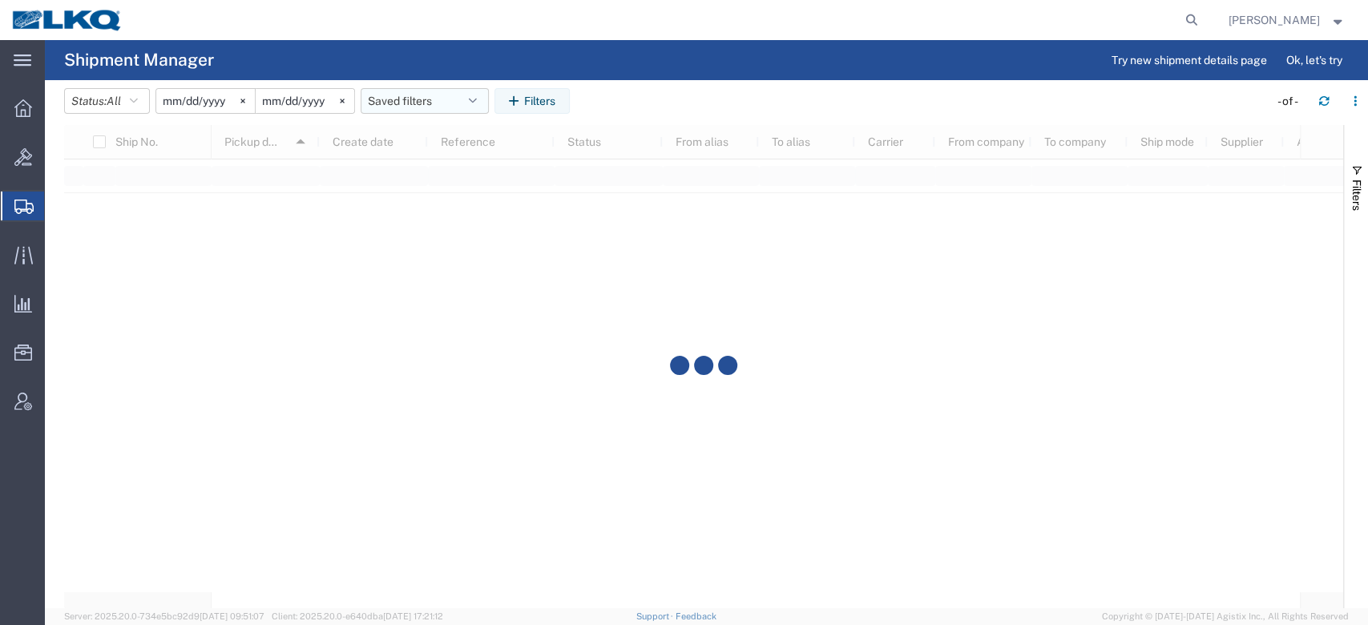
click at [399, 109] on button "Saved filters" at bounding box center [425, 101] width 128 height 26
click at [431, 192] on span "No PGW/LTL" at bounding box center [468, 201] width 210 height 30
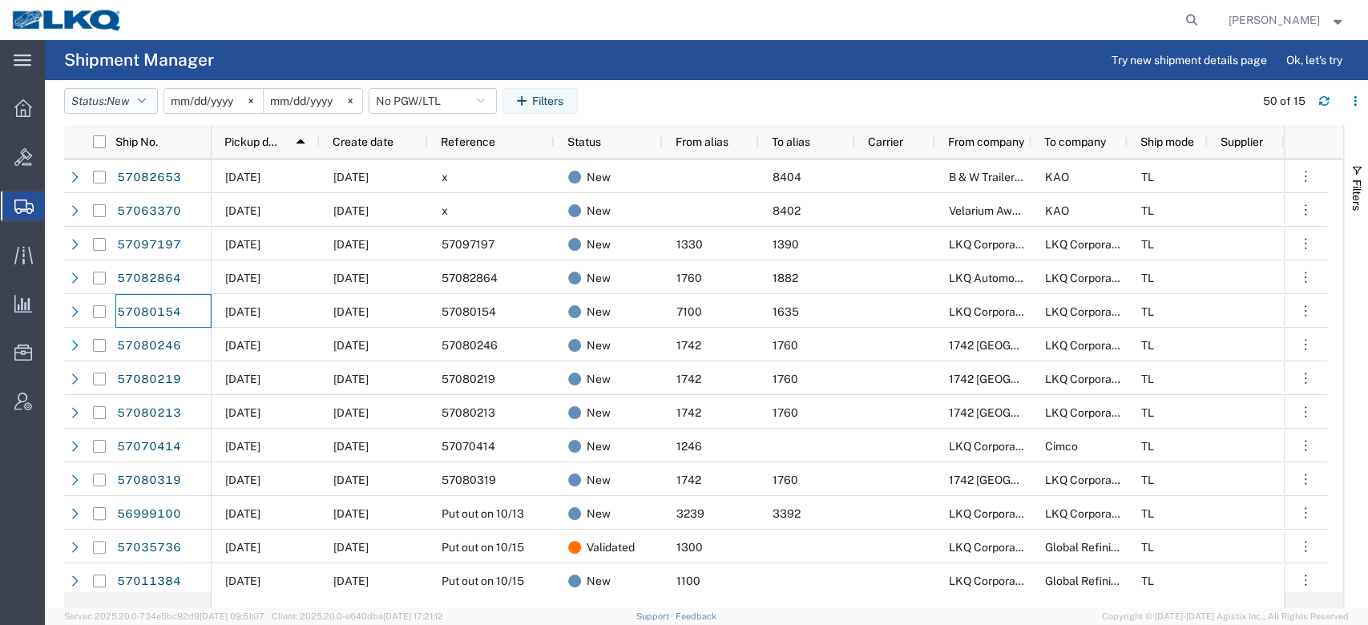
click at [145, 106] on icon "button" at bounding box center [142, 100] width 8 height 11
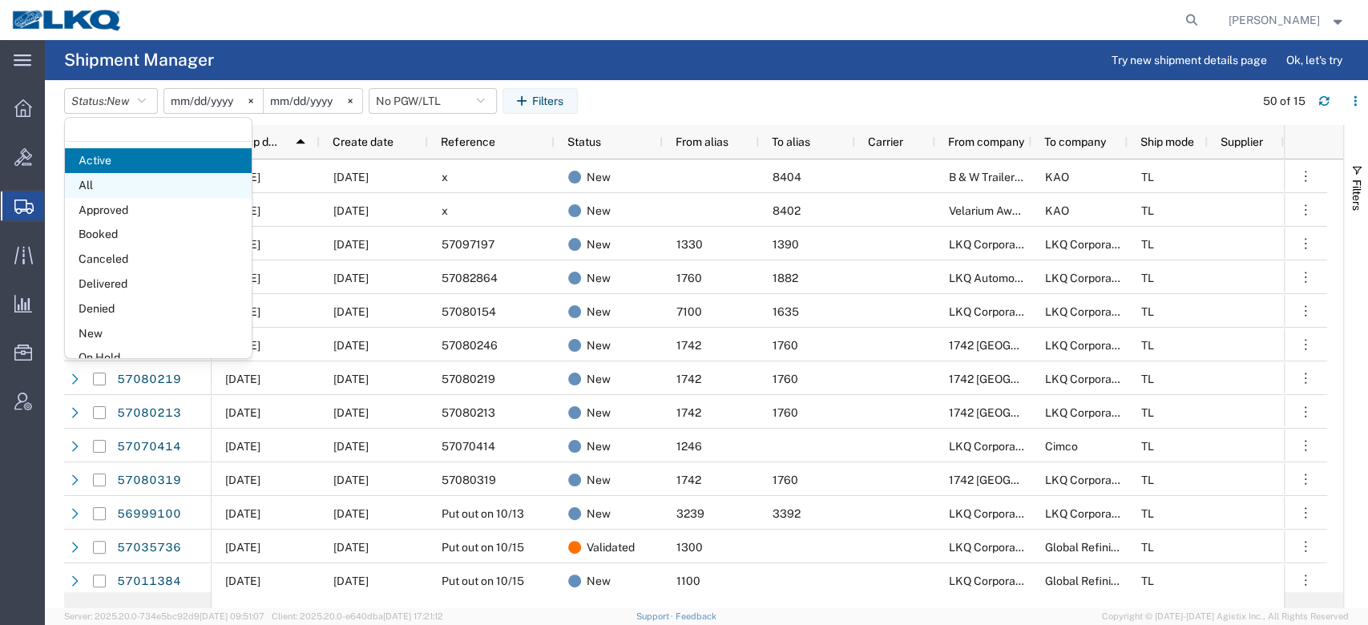
click at [127, 176] on span "All" at bounding box center [158, 185] width 187 height 25
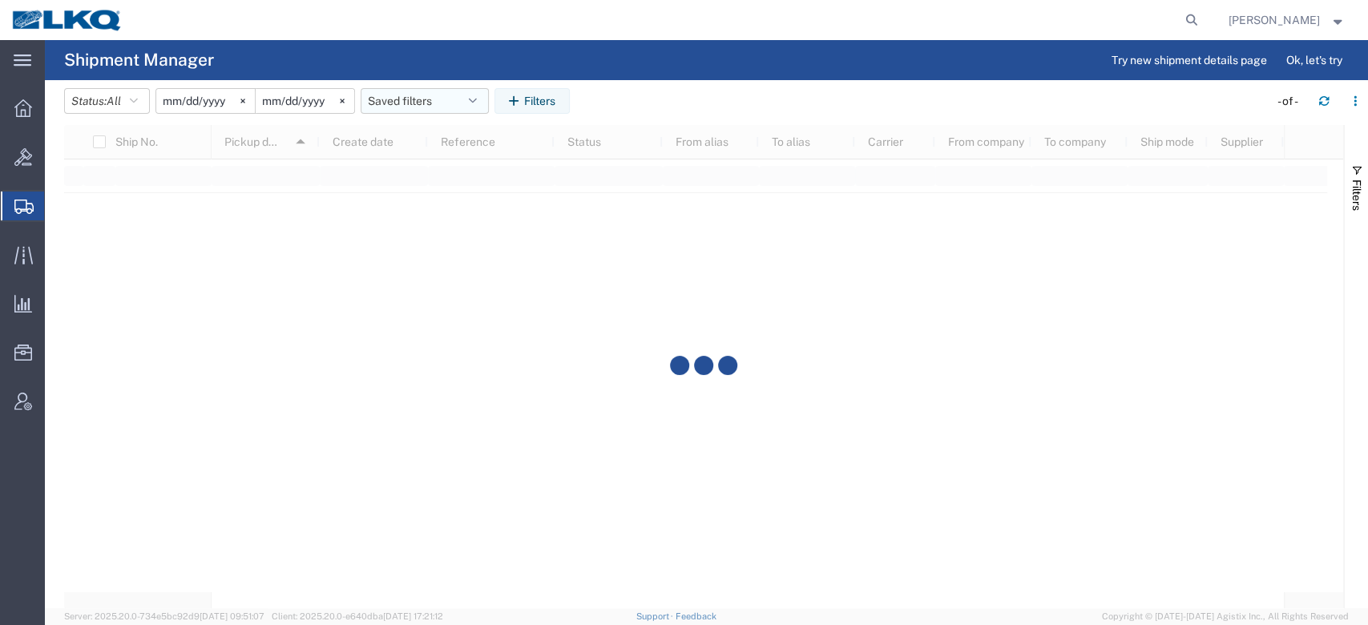
click at [456, 107] on button "Saved filters" at bounding box center [425, 101] width 128 height 26
click at [443, 193] on span "No PGW/LTL" at bounding box center [468, 201] width 210 height 30
